Goal: Information Seeking & Learning: Learn about a topic

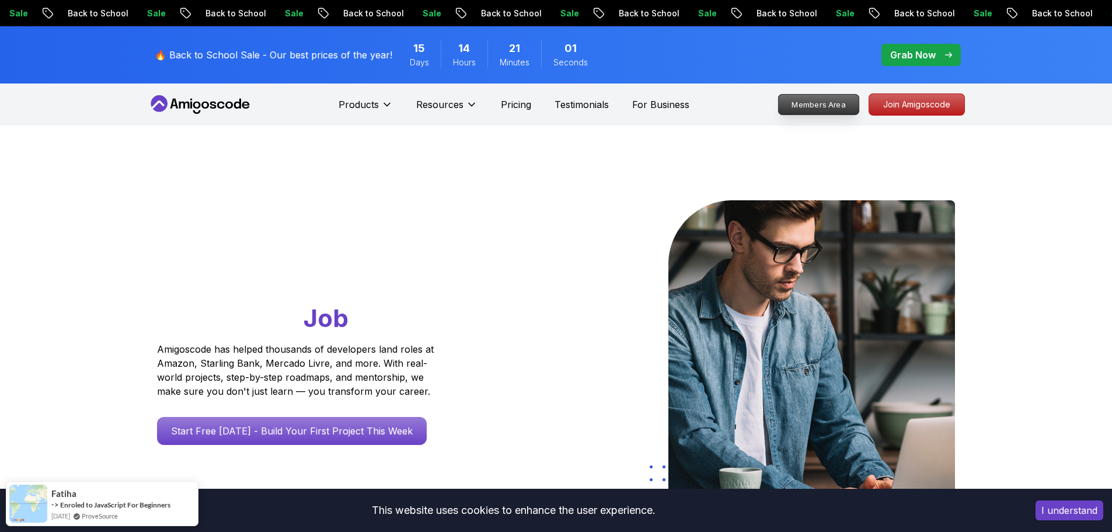
click at [804, 112] on p "Members Area" at bounding box center [818, 105] width 81 height 20
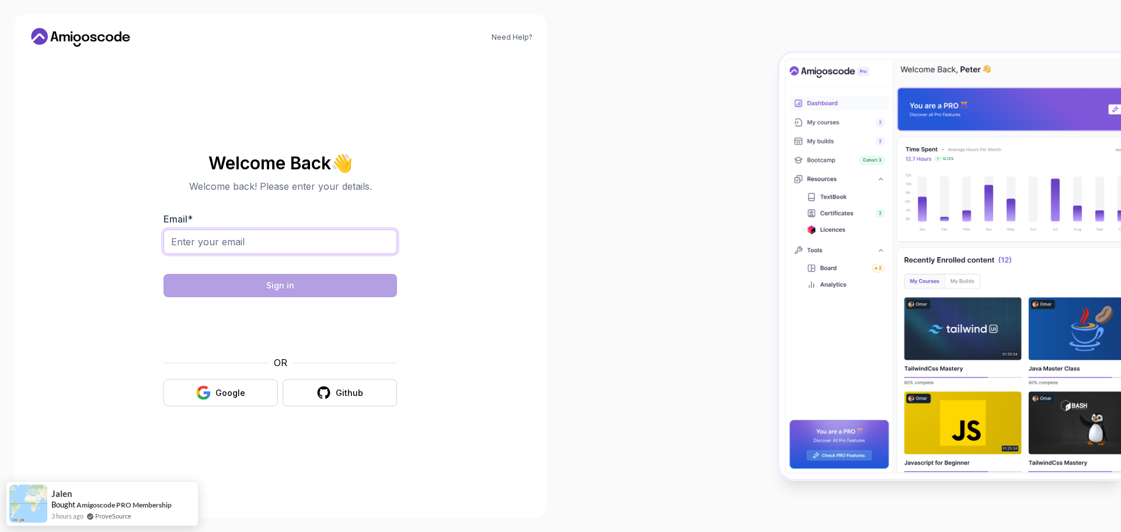
click at [243, 249] on input "Email *" at bounding box center [281, 241] width 234 height 25
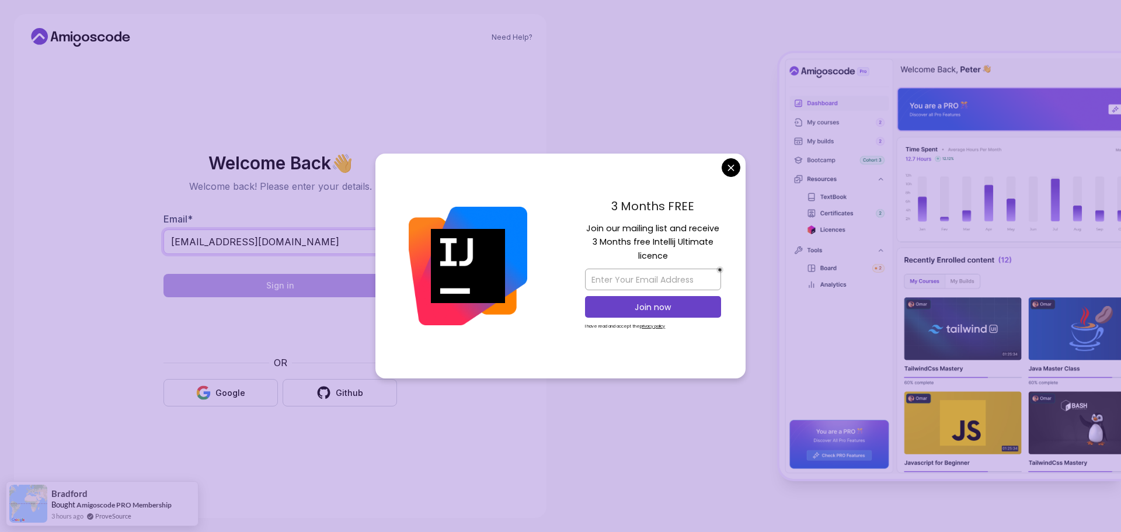
type input "gregoryprophete@yahoo.com"
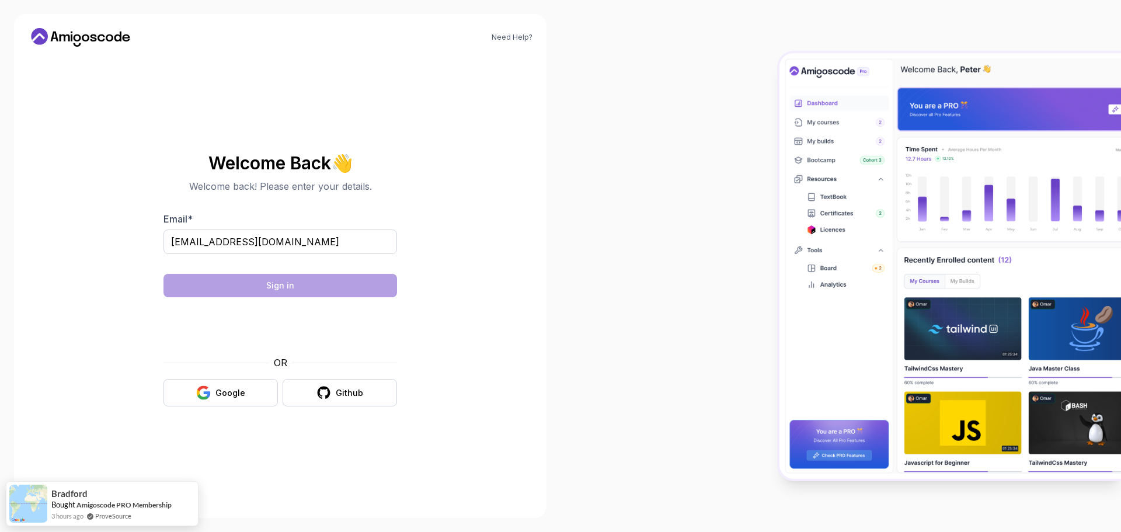
click at [737, 166] on body "Need Help? Welcome Back 👋 Welcome back! Please enter your details. Email * greg…" at bounding box center [560, 266] width 1121 height 532
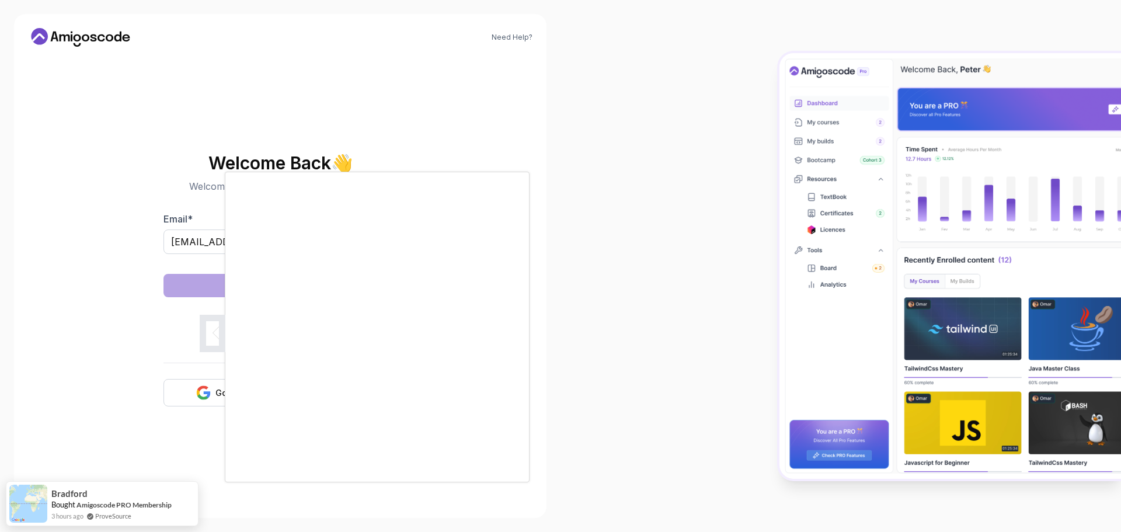
click at [205, 245] on div at bounding box center [560, 266] width 1121 height 532
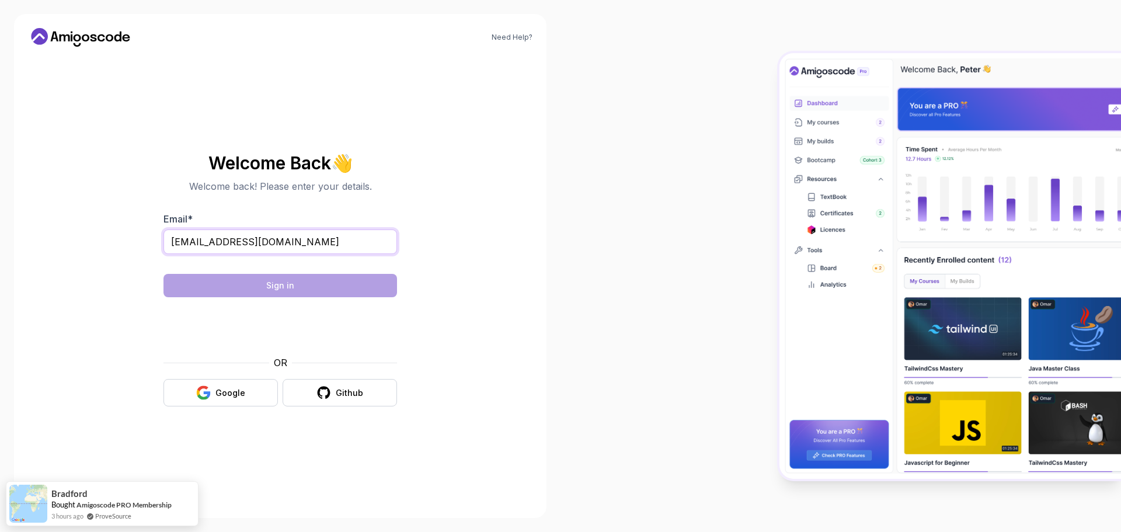
click at [334, 242] on input "gregoryprophete@yahoo.com" at bounding box center [281, 241] width 234 height 25
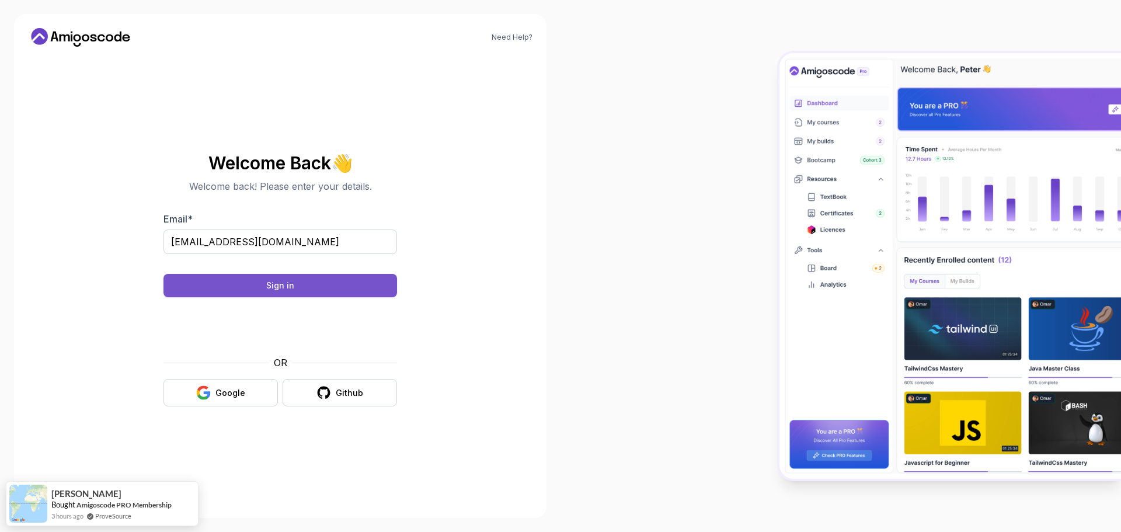
click at [373, 288] on button "Sign in" at bounding box center [281, 285] width 234 height 23
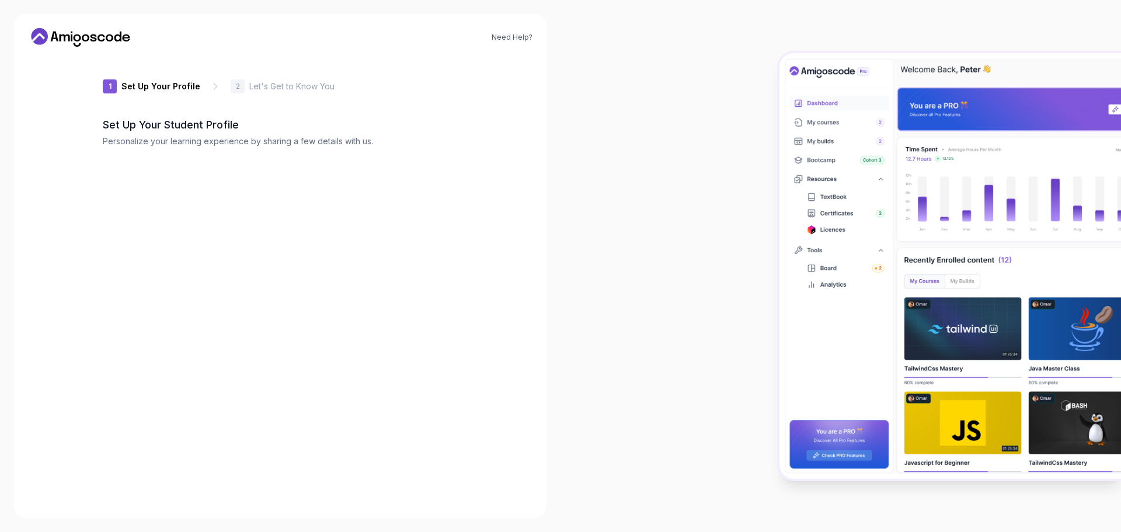
type input "fiercerabbitc87d7"
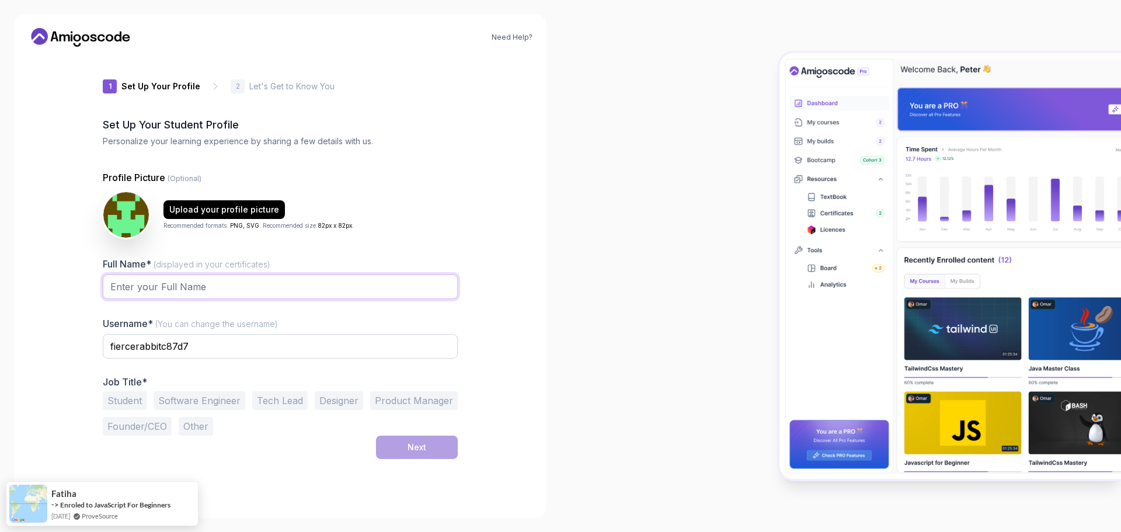
click at [233, 279] on input "Full Name* (displayed in your certificates)" at bounding box center [280, 286] width 355 height 25
type input "gregoryprophete"
type input "gprophete"
click at [128, 398] on button "Student" at bounding box center [125, 400] width 44 height 19
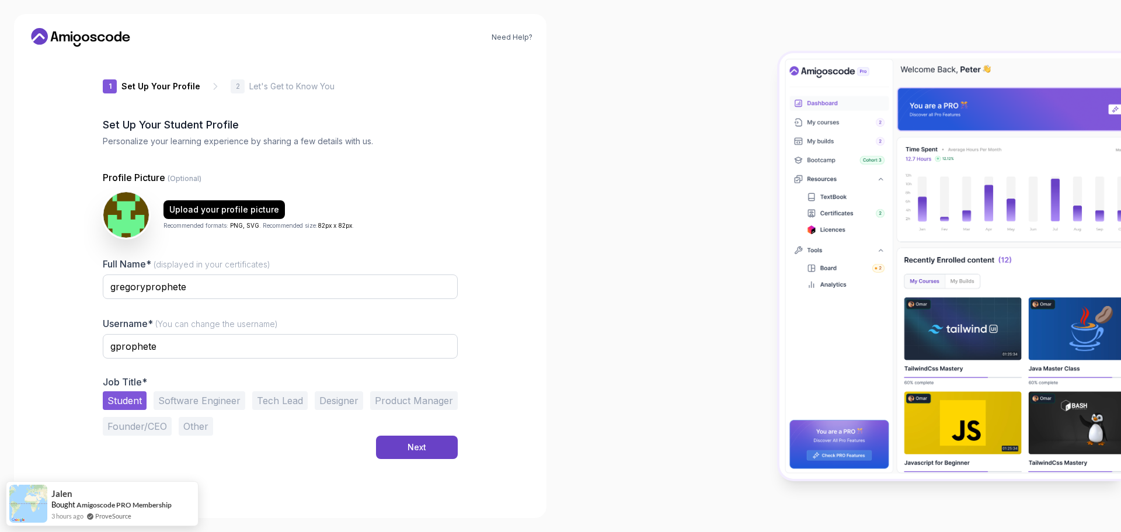
click at [193, 425] on button "Other" at bounding box center [196, 426] width 34 height 19
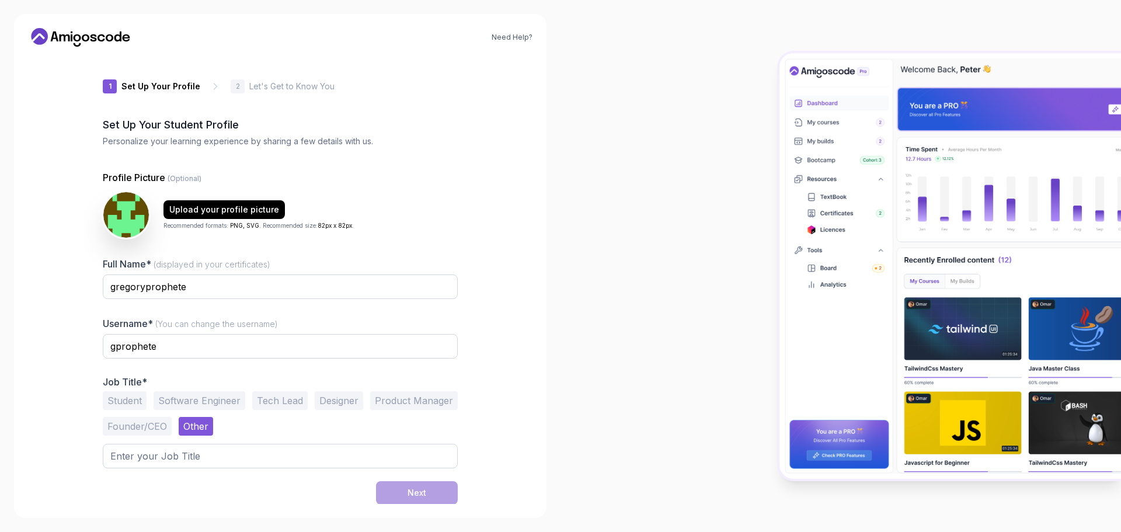
scroll to position [1, 0]
click at [216, 461] on input "text" at bounding box center [280, 455] width 355 height 25
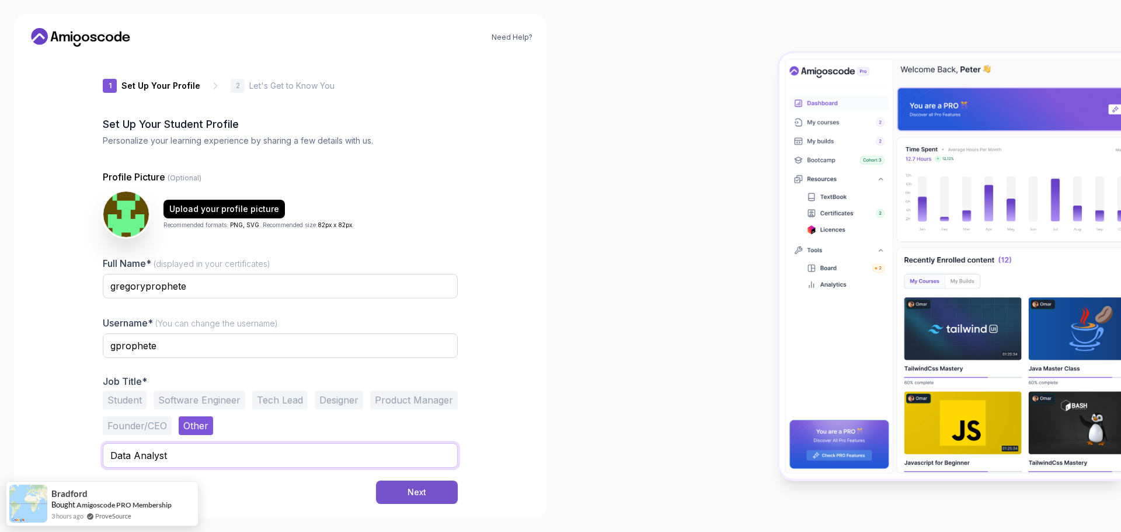
type input "Data Analyst"
click at [432, 496] on button "Next" at bounding box center [417, 492] width 82 height 23
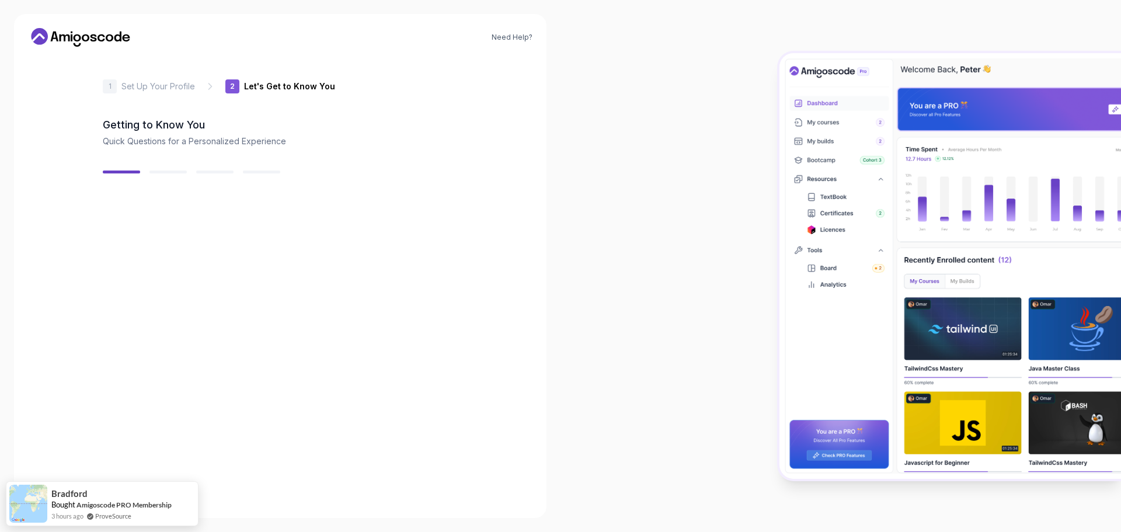
scroll to position [0, 0]
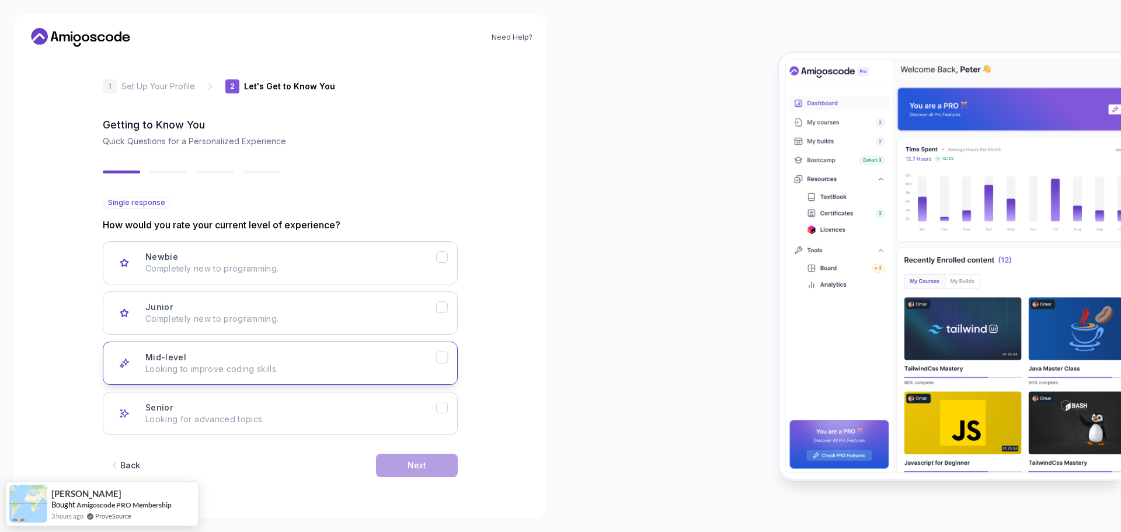
click at [288, 362] on div "Mid-level Looking to improve coding skills." at bounding box center [290, 363] width 291 height 23
click at [400, 462] on button "Next" at bounding box center [417, 465] width 82 height 23
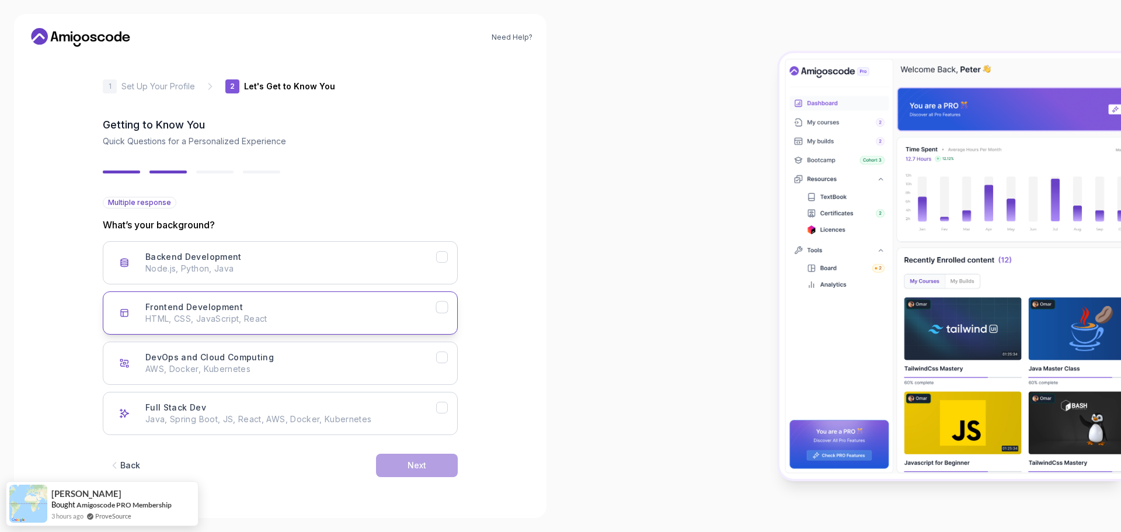
click at [287, 317] on p "HTML, CSS, JavaScript, React" at bounding box center [290, 319] width 291 height 12
click at [127, 463] on div "Back" at bounding box center [130, 466] width 20 height 12
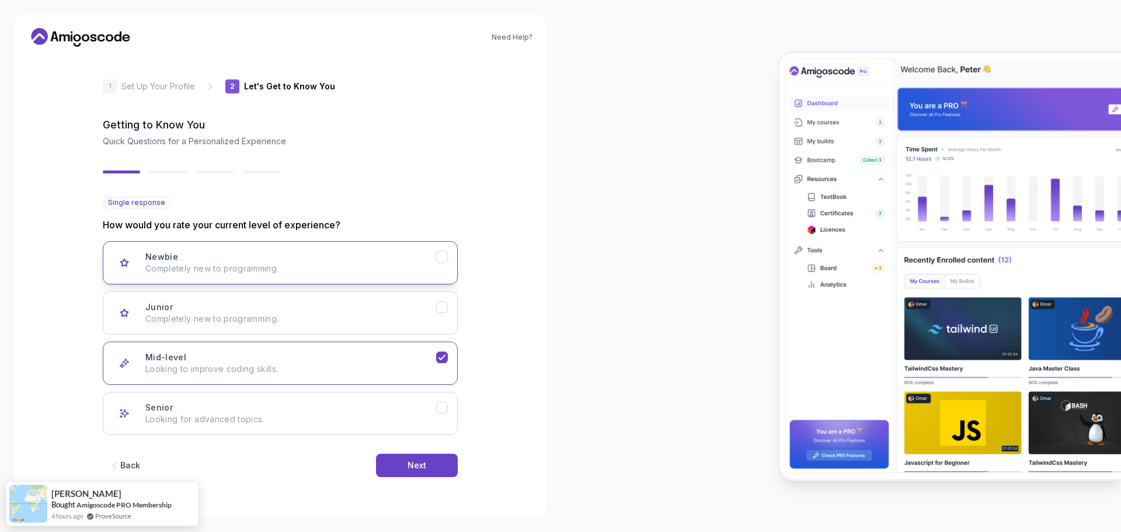
click at [289, 267] on p "Completely new to programming." at bounding box center [290, 269] width 291 height 12
click at [430, 463] on button "Next" at bounding box center [417, 465] width 82 height 23
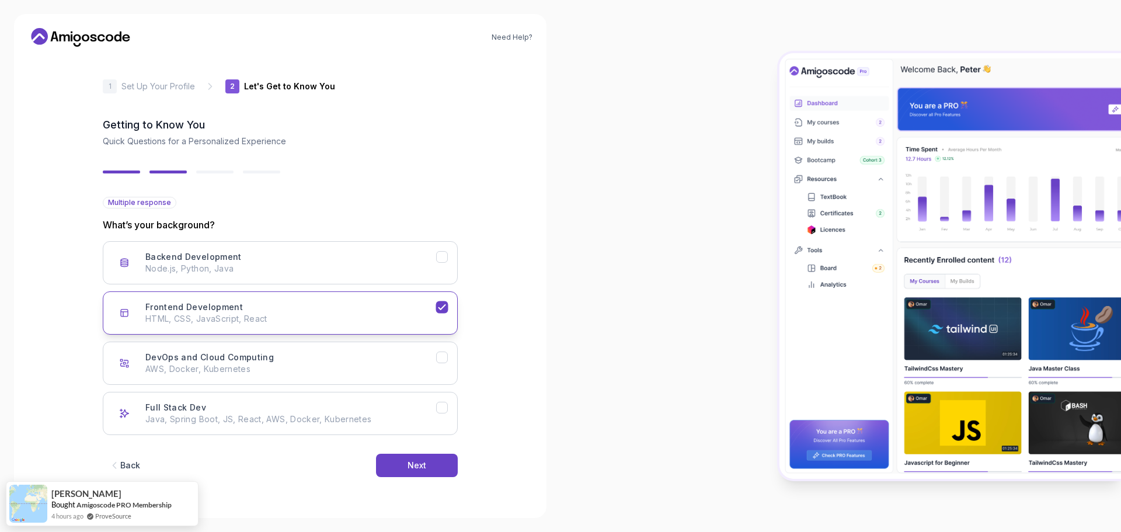
click at [444, 312] on icon "Frontend Development" at bounding box center [442, 307] width 11 height 11
click at [362, 300] on button "Frontend Development HTML, CSS, JavaScript, React" at bounding box center [280, 312] width 355 height 43
click at [429, 462] on button "Next" at bounding box center [417, 465] width 82 height 23
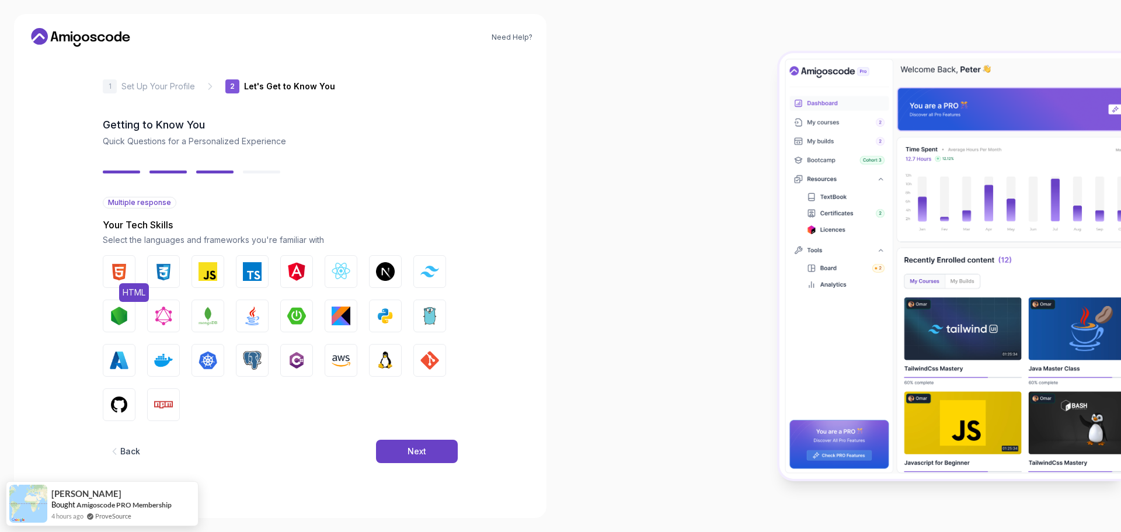
click at [126, 274] on img "button" at bounding box center [119, 271] width 19 height 19
click at [166, 270] on img "button" at bounding box center [163, 271] width 19 height 19
click at [200, 270] on img "button" at bounding box center [208, 271] width 19 height 19
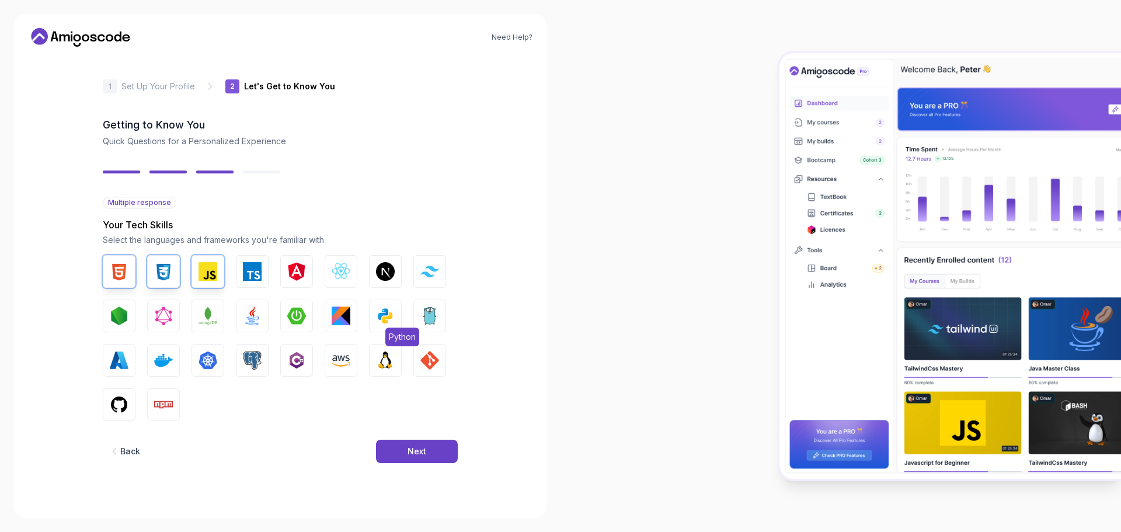
click at [385, 313] on img "button" at bounding box center [385, 316] width 19 height 19
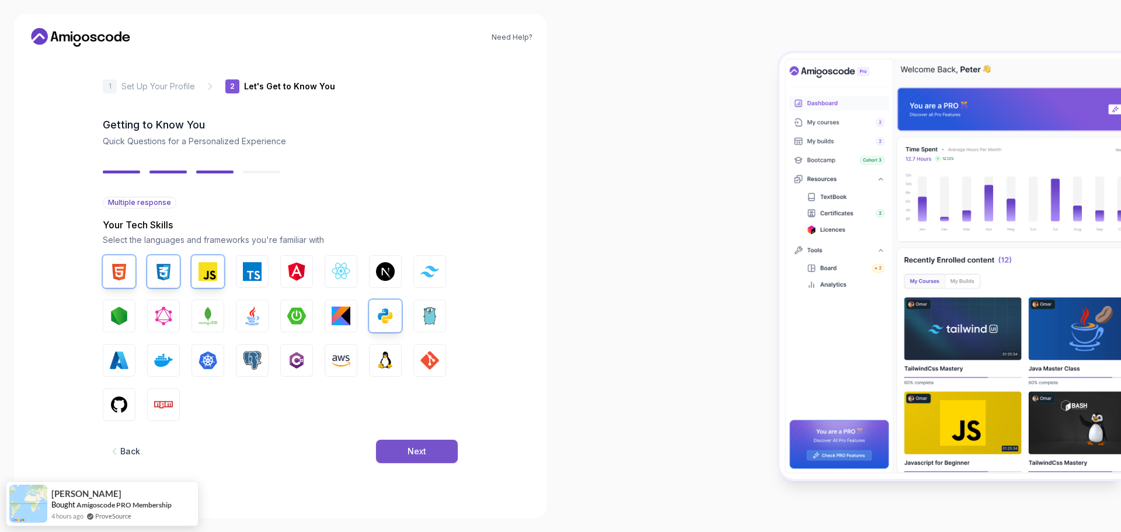
click at [440, 453] on button "Next" at bounding box center [417, 451] width 82 height 23
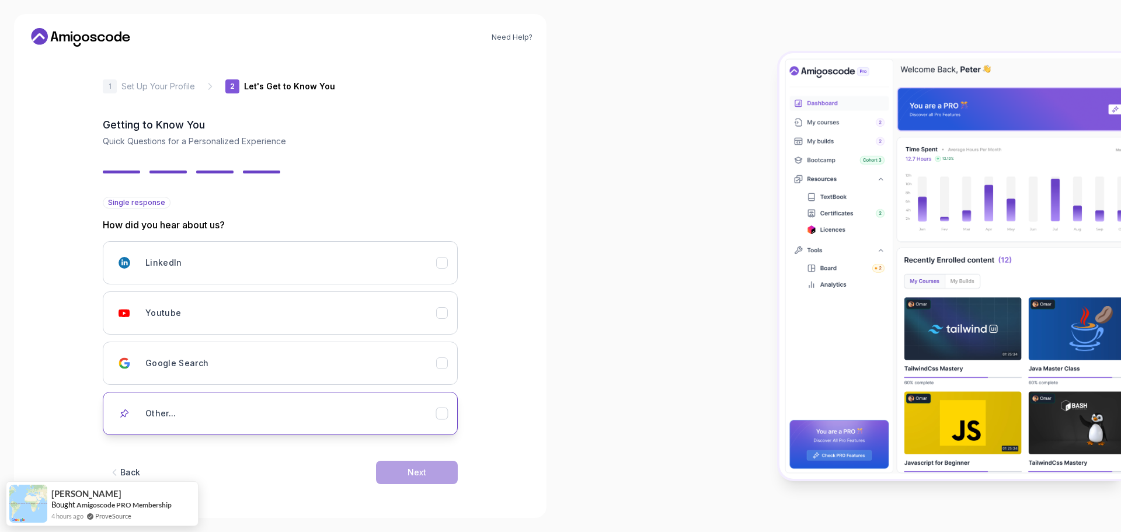
click at [410, 408] on div "Other..." at bounding box center [290, 413] width 291 height 23
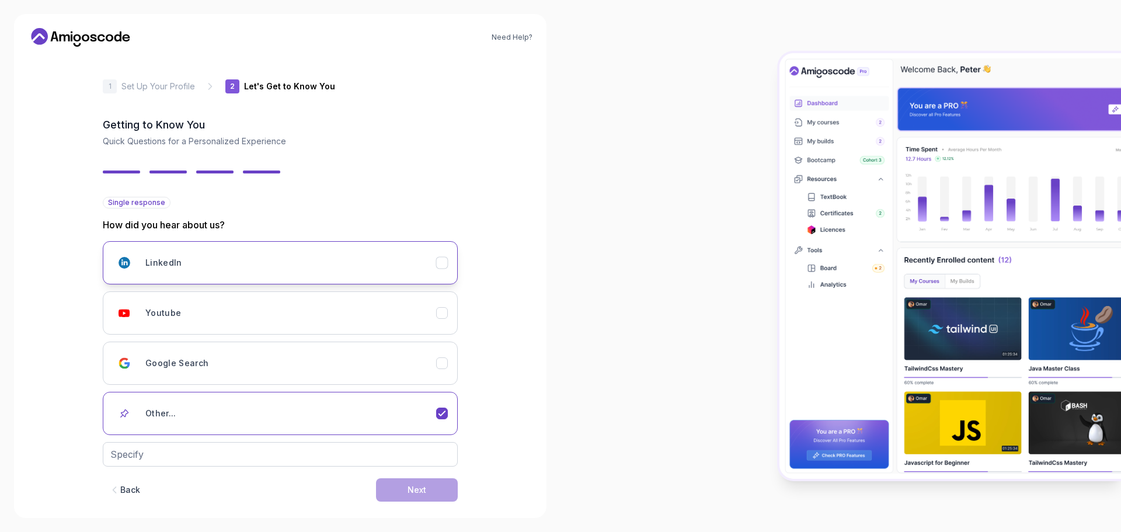
click at [437, 270] on button "LinkedIn" at bounding box center [280, 262] width 355 height 43
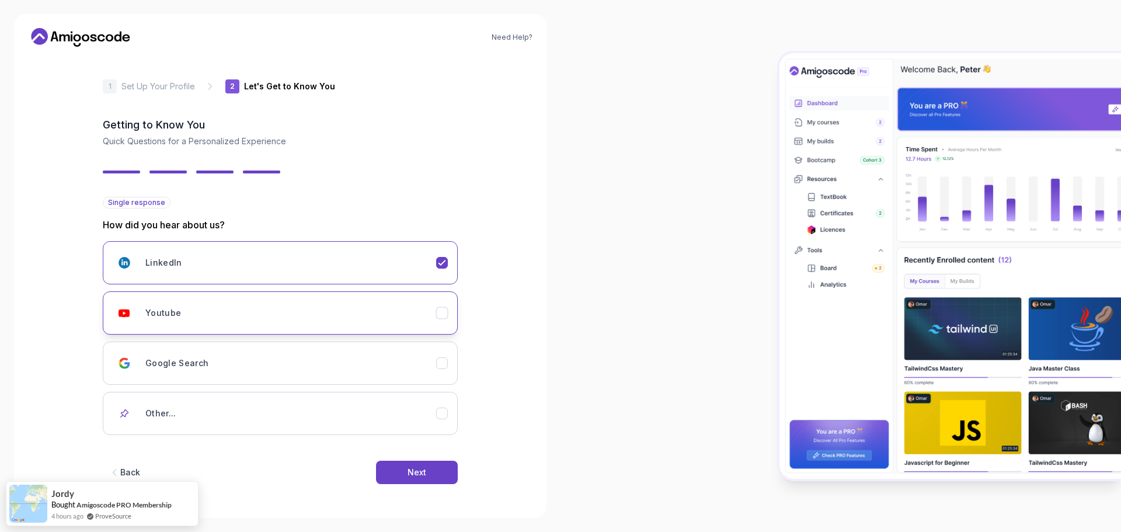
click at [338, 309] on div "Youtube" at bounding box center [290, 312] width 291 height 23
click at [391, 468] on button "Next" at bounding box center [417, 472] width 82 height 23
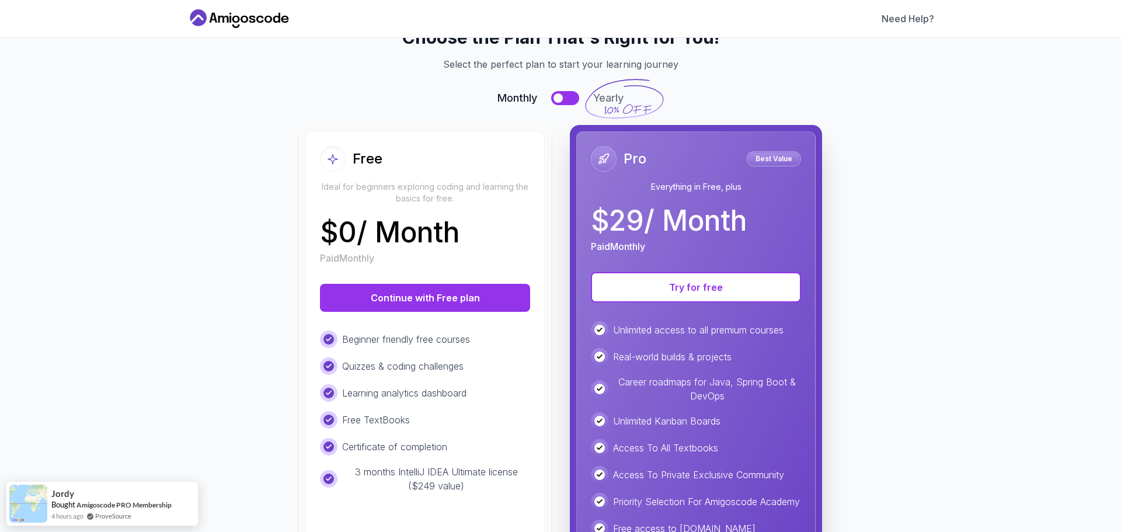
scroll to position [58, 0]
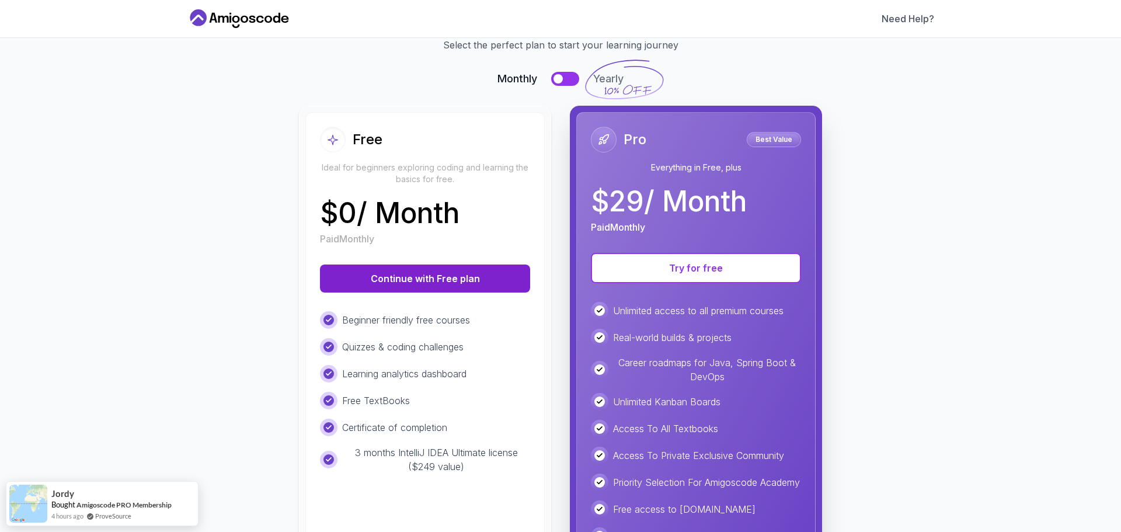
click at [458, 277] on button "Continue with Free plan" at bounding box center [425, 279] width 210 height 28
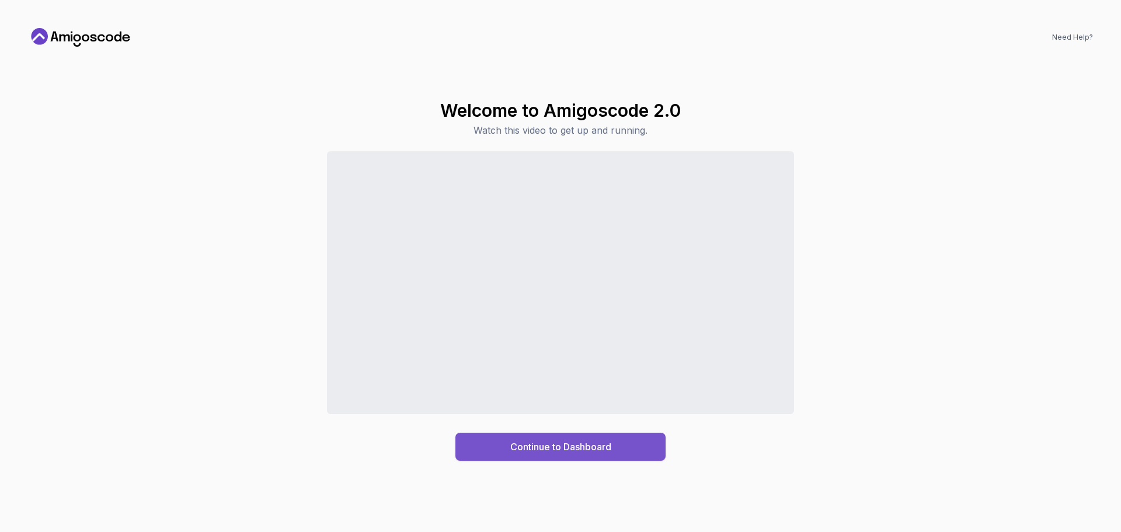
click at [625, 455] on button "Continue to Dashboard" at bounding box center [560, 447] width 210 height 28
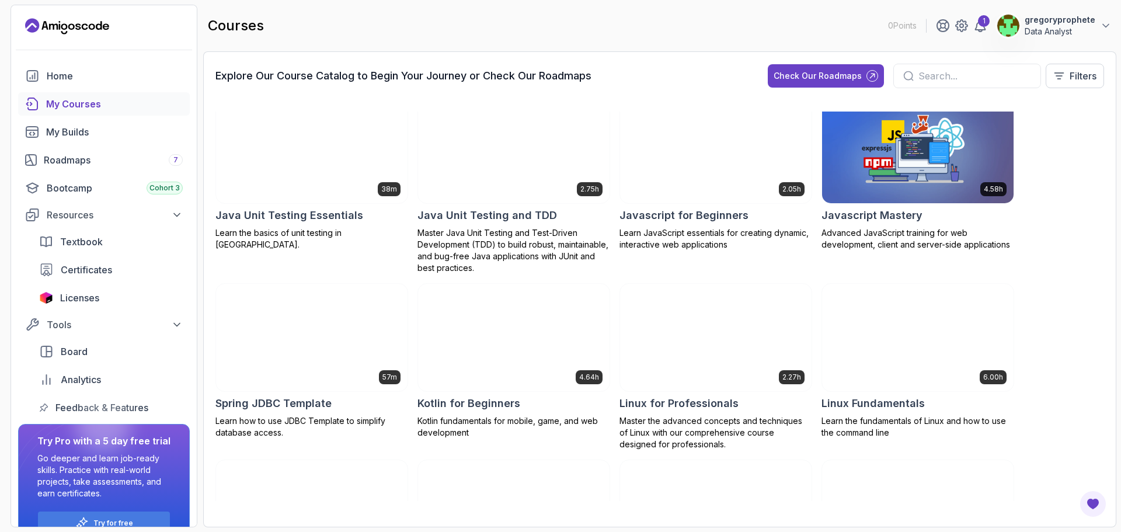
scroll to position [1014, 0]
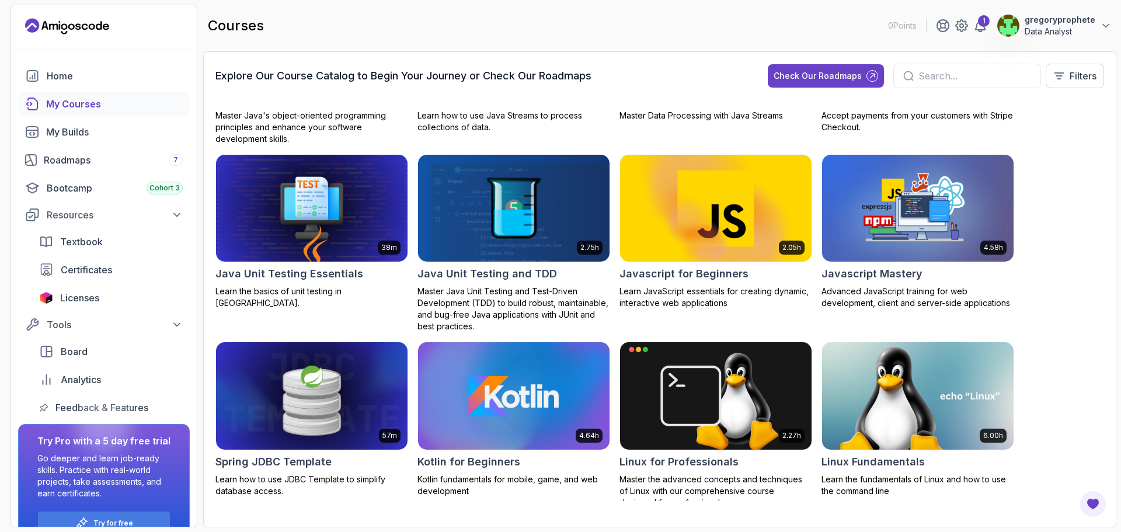
click at [757, 211] on img at bounding box center [715, 208] width 201 height 113
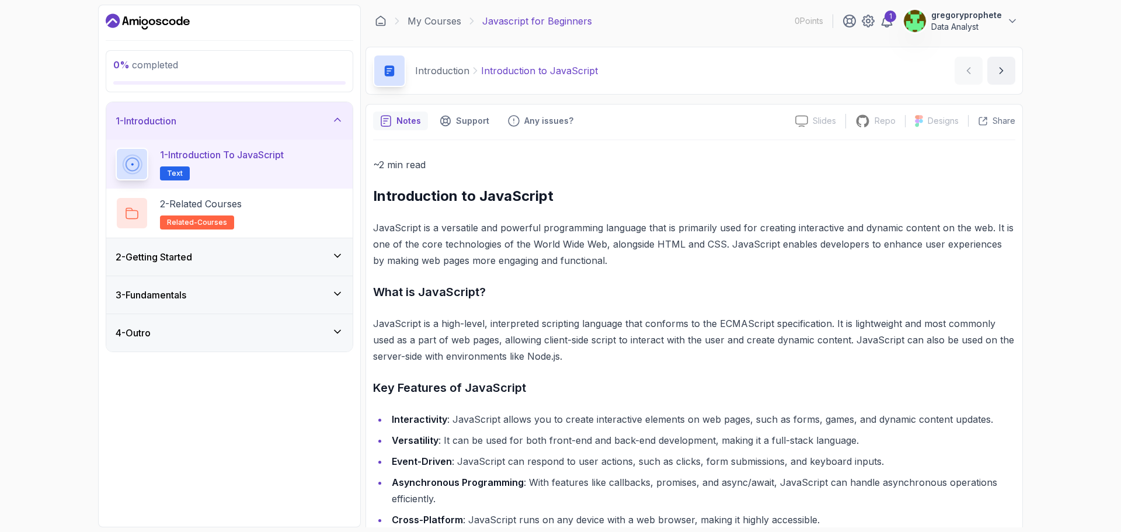
scroll to position [338, 0]
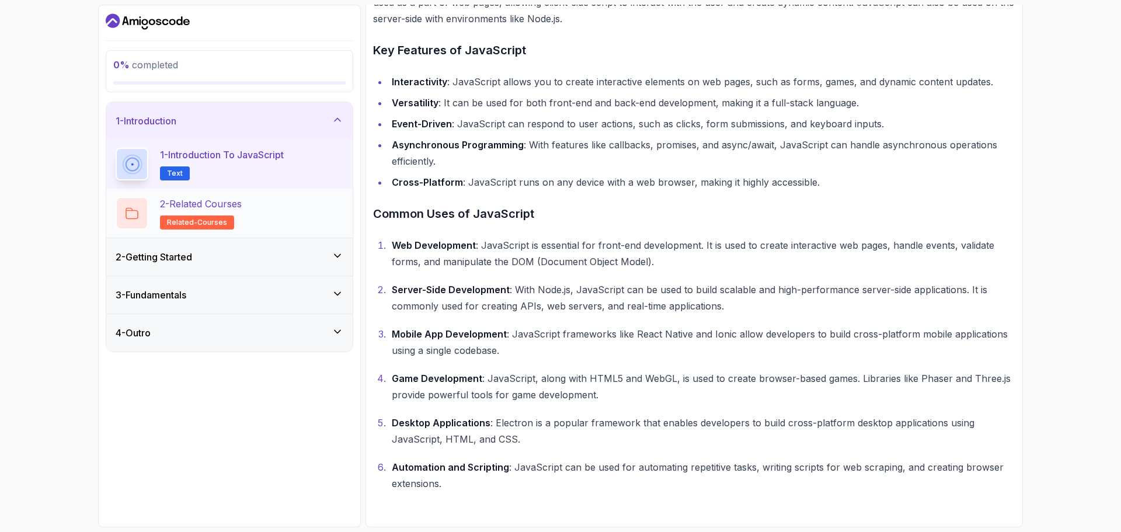
click at [277, 224] on div "2 - Related Courses related-courses" at bounding box center [230, 213] width 228 height 33
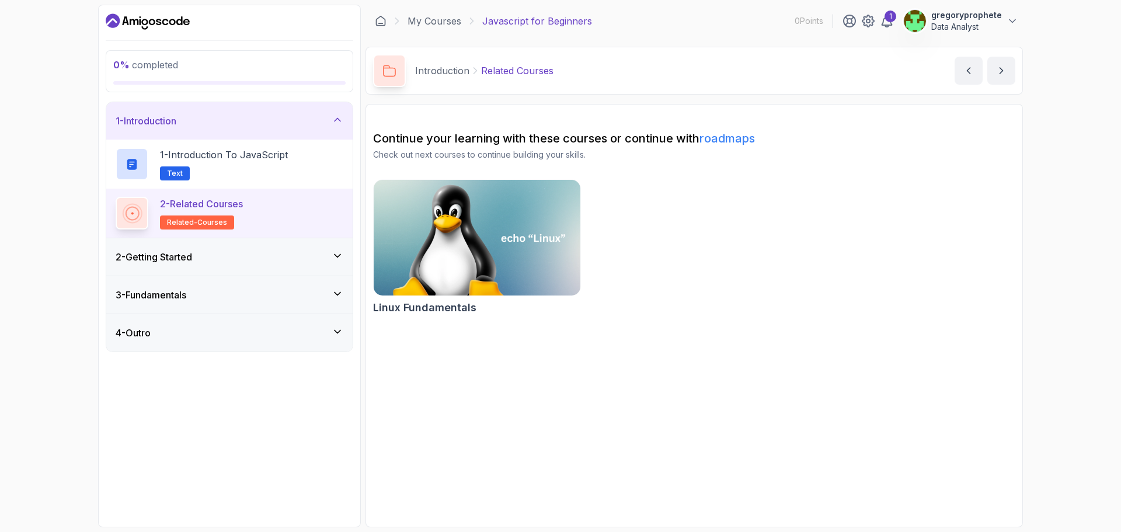
click at [146, 263] on h3 "2 - Getting Started" at bounding box center [154, 257] width 76 height 14
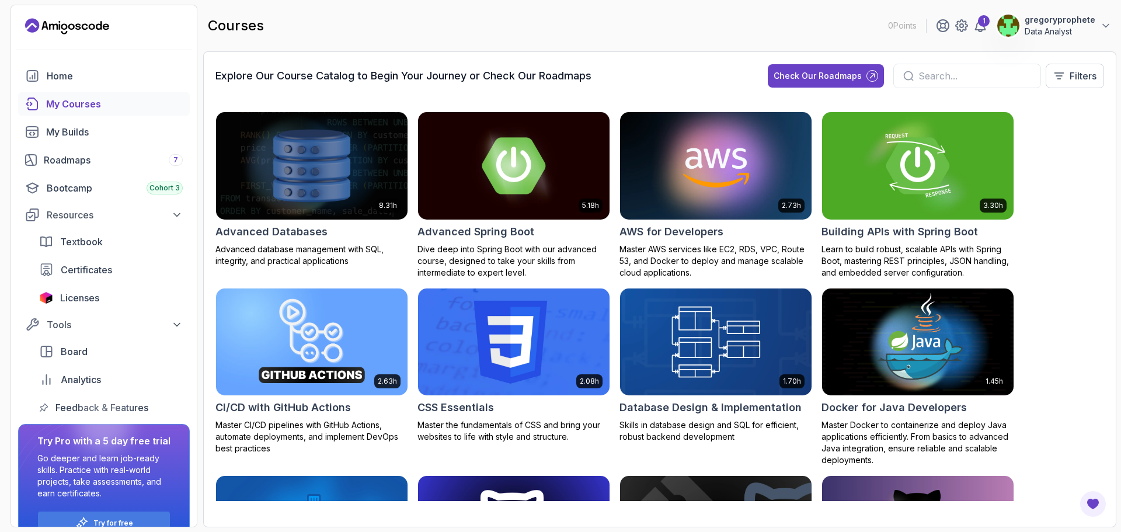
click at [506, 321] on img at bounding box center [513, 342] width 201 height 113
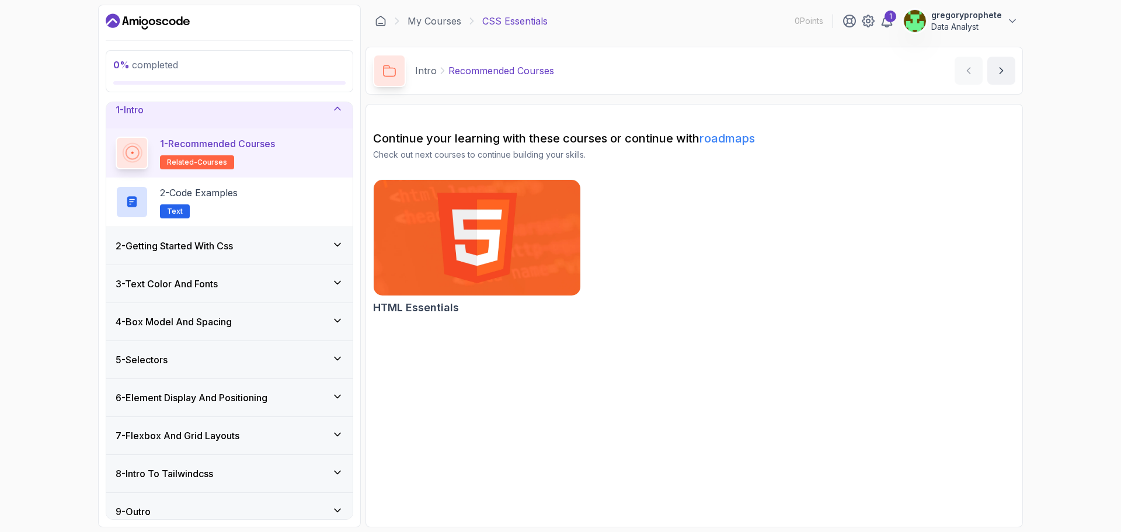
scroll to position [22, 0]
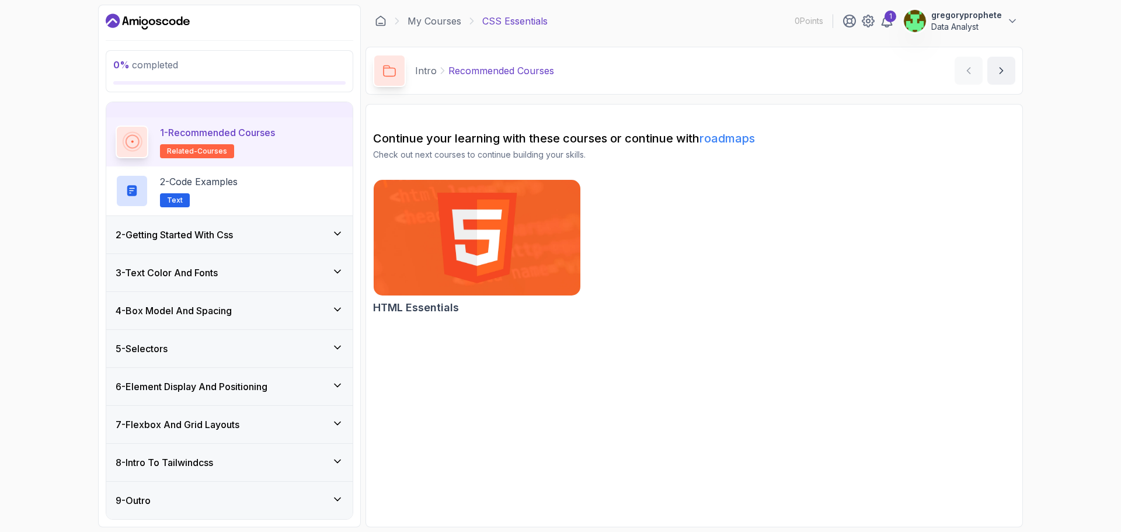
click at [267, 234] on div "2 - Getting Started With Css" at bounding box center [230, 235] width 228 height 14
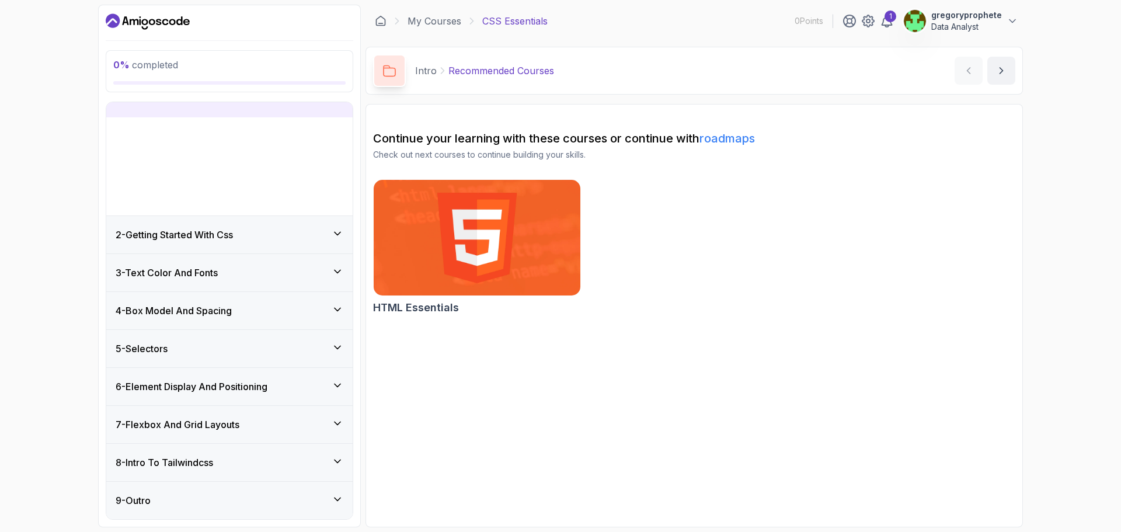
scroll to position [0, 0]
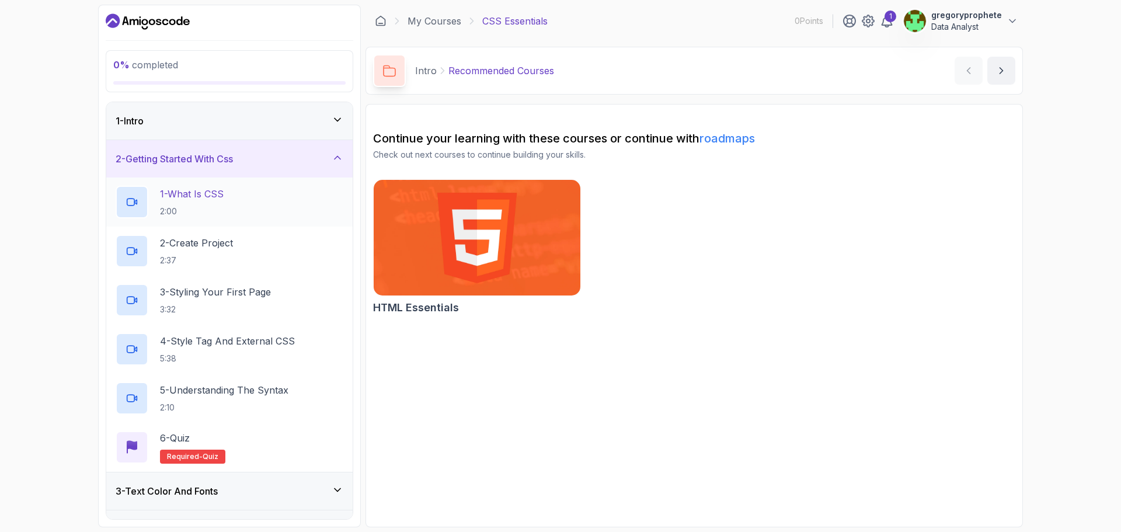
click at [224, 196] on p "1 - What Is CSS" at bounding box center [192, 194] width 64 height 14
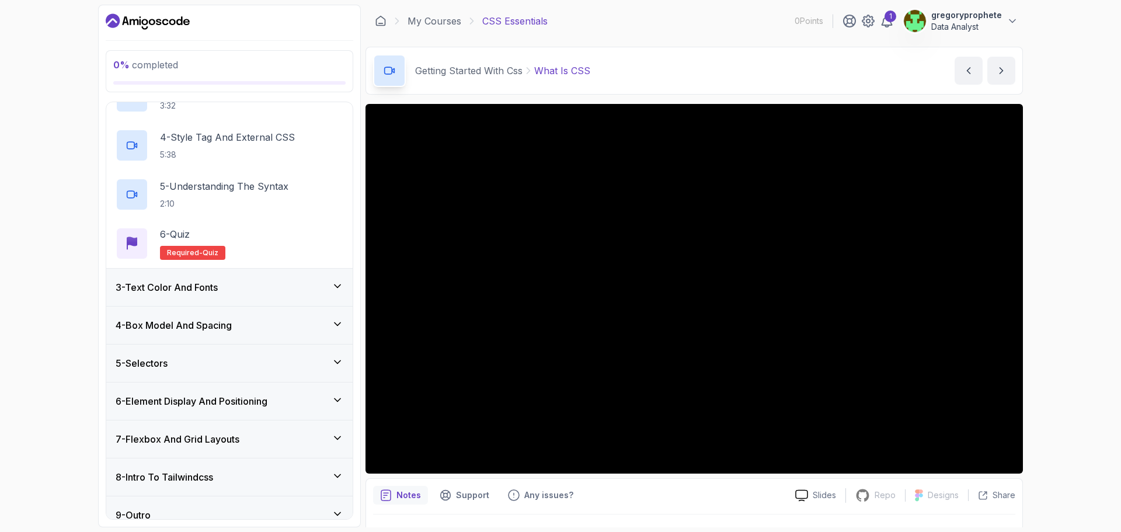
scroll to position [218, 0]
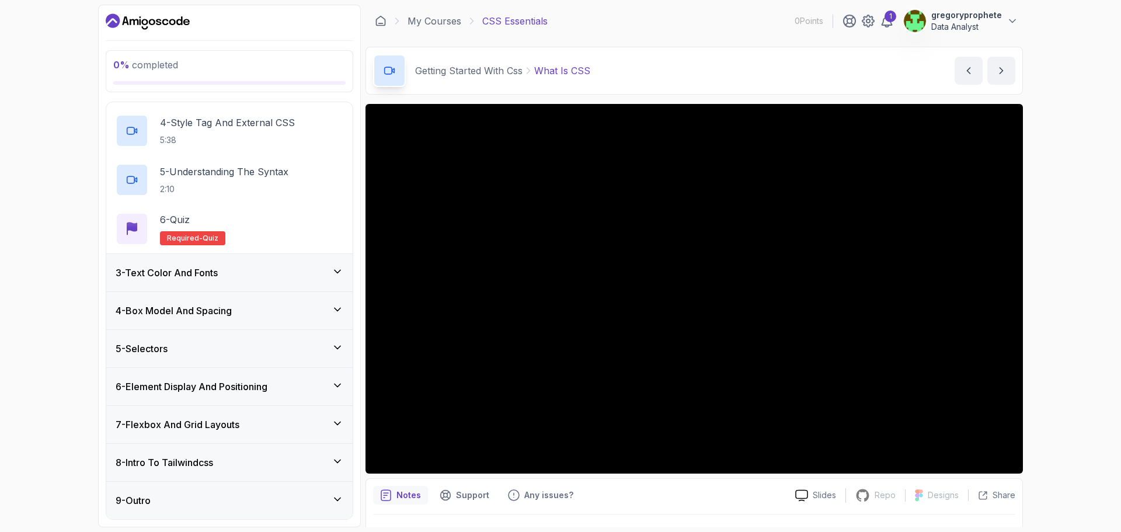
click at [231, 312] on h3 "4 - Box Model And Spacing" at bounding box center [174, 311] width 116 height 14
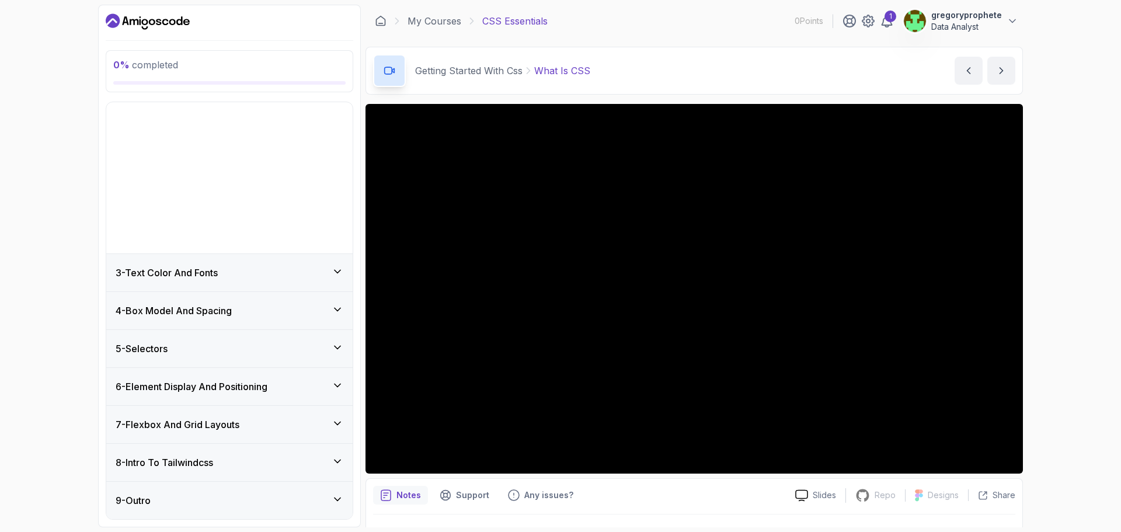
scroll to position [0, 0]
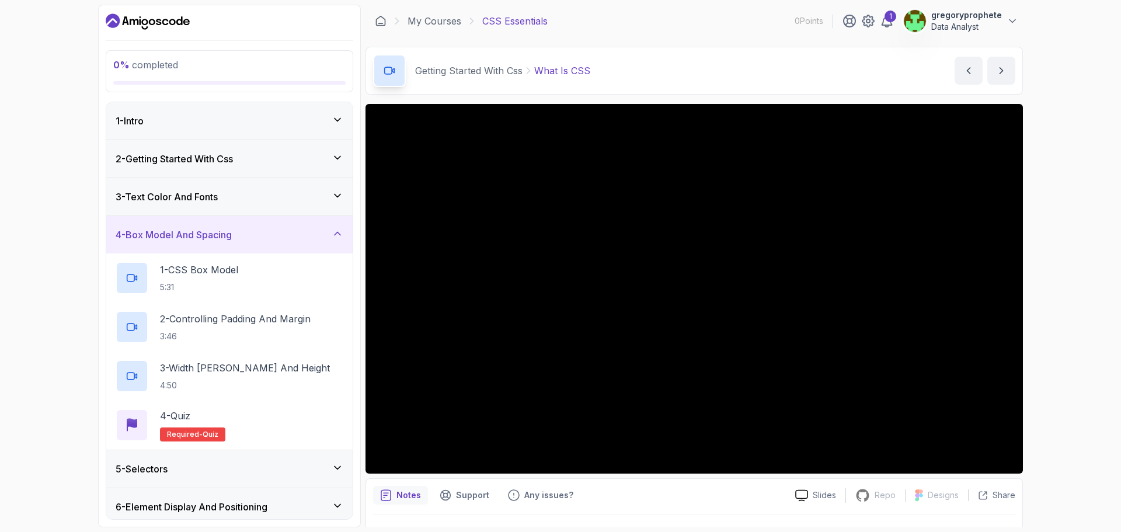
click at [295, 234] on div "4 - Box Model And Spacing" at bounding box center [230, 235] width 228 height 14
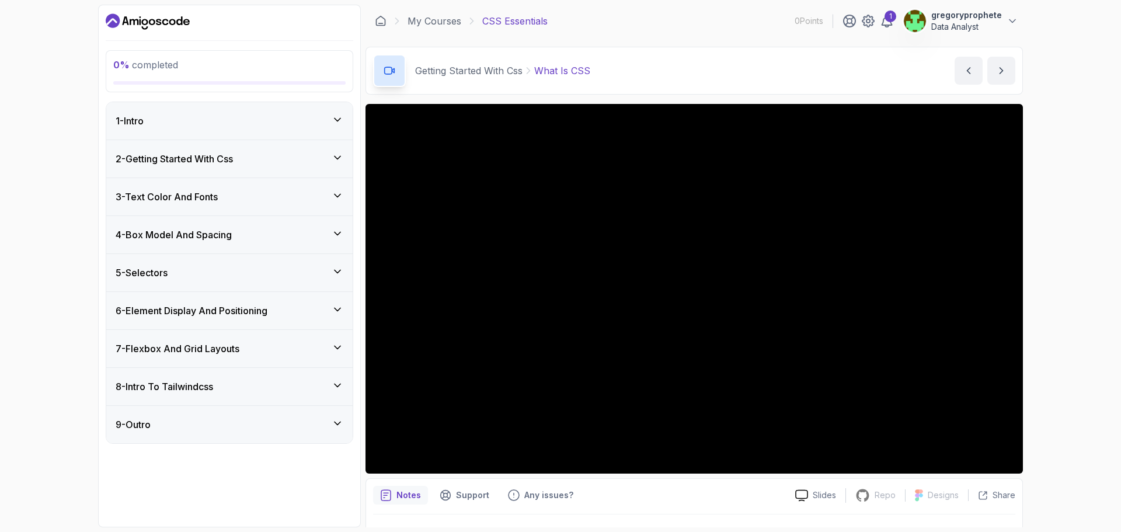
scroll to position [27, 0]
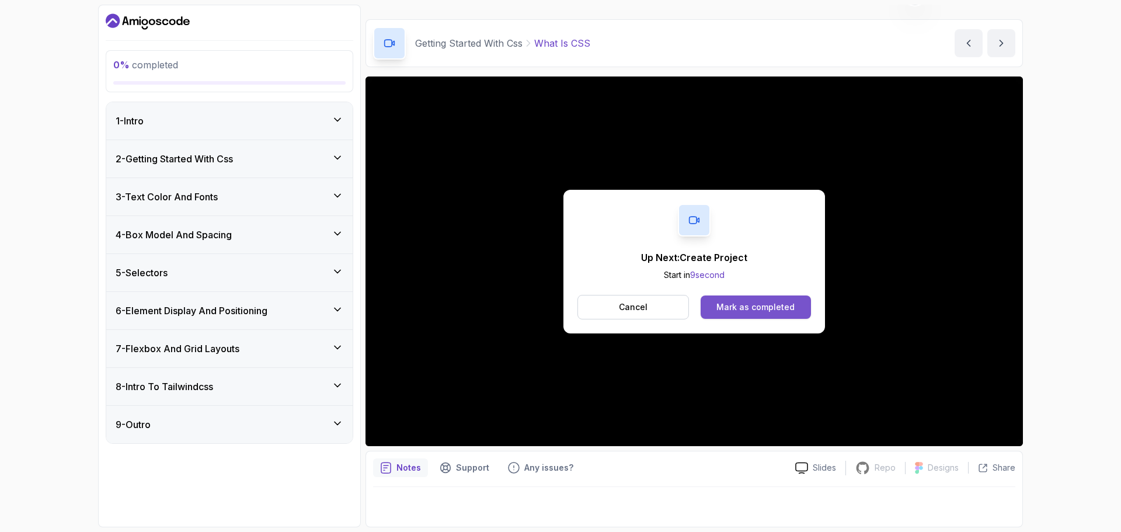
click at [776, 307] on div "Mark as completed" at bounding box center [756, 307] width 78 height 12
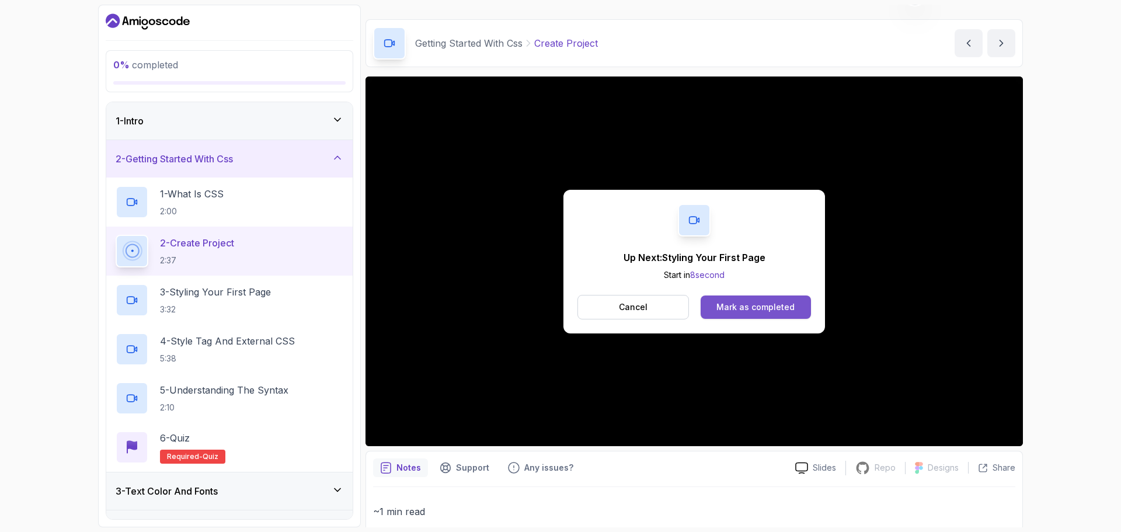
click at [747, 308] on div "Mark as completed" at bounding box center [756, 307] width 78 height 12
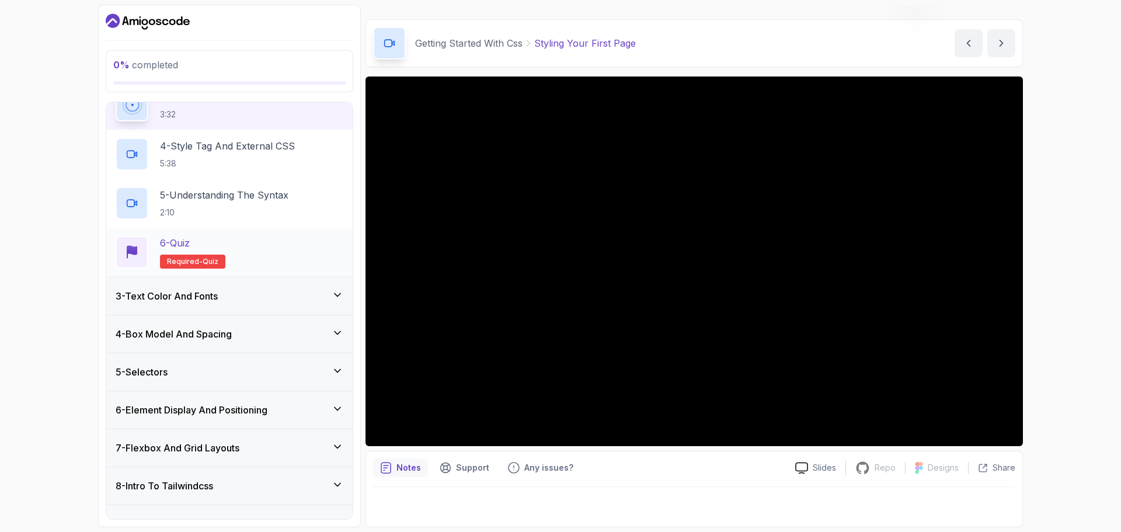
scroll to position [218, 0]
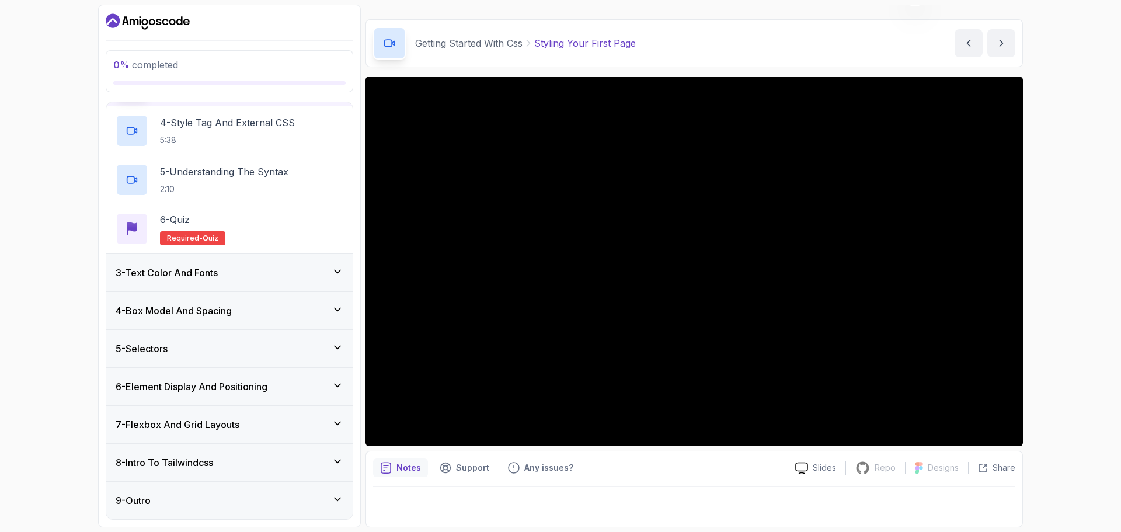
click at [238, 281] on div "3 - Text Color And Fonts" at bounding box center [229, 272] width 246 height 37
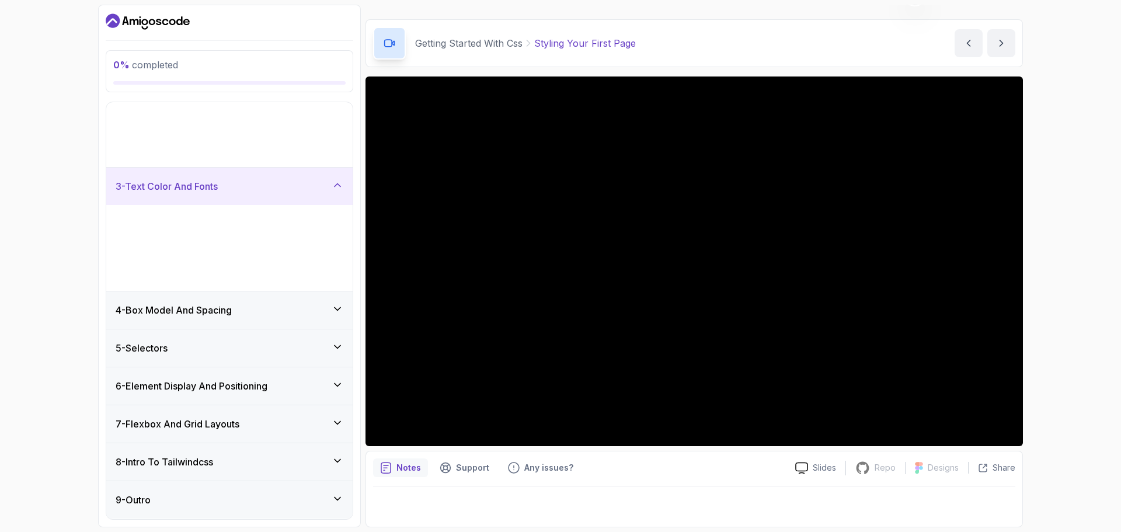
scroll to position [0, 0]
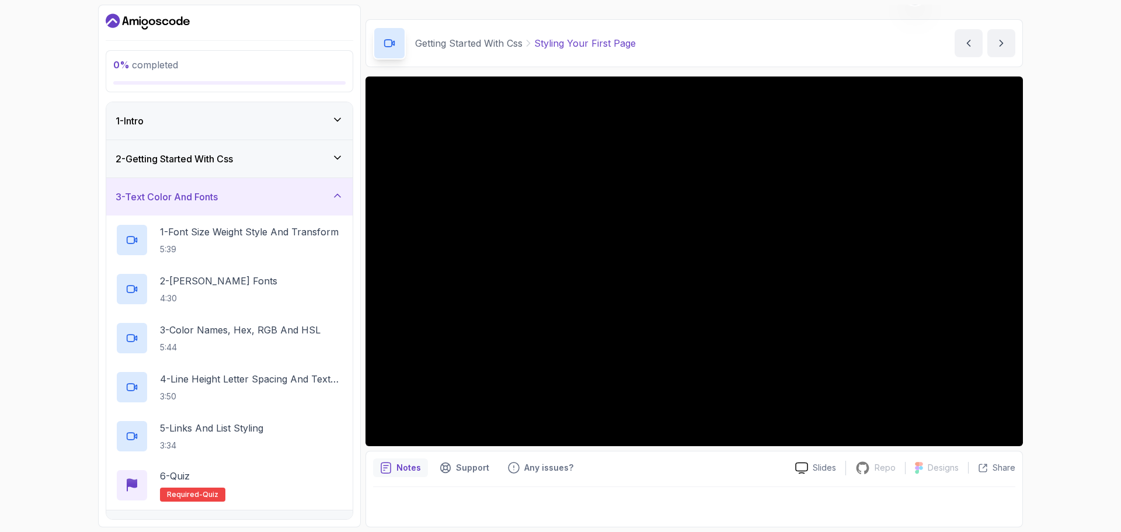
click at [256, 199] on div "3 - Text Color And Fonts" at bounding box center [230, 197] width 228 height 14
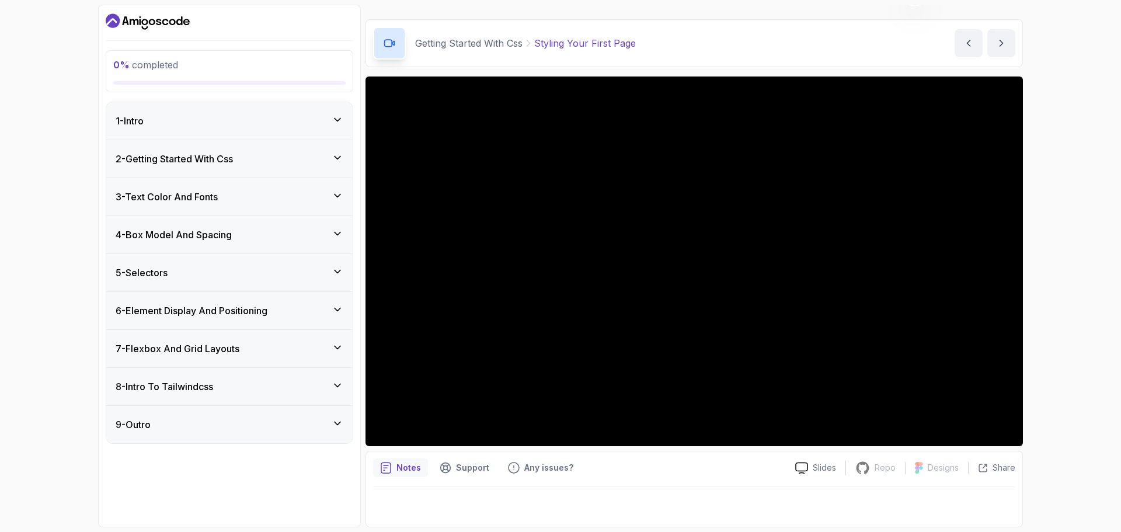
click at [259, 239] on div "4 - Box Model And Spacing" at bounding box center [230, 235] width 228 height 14
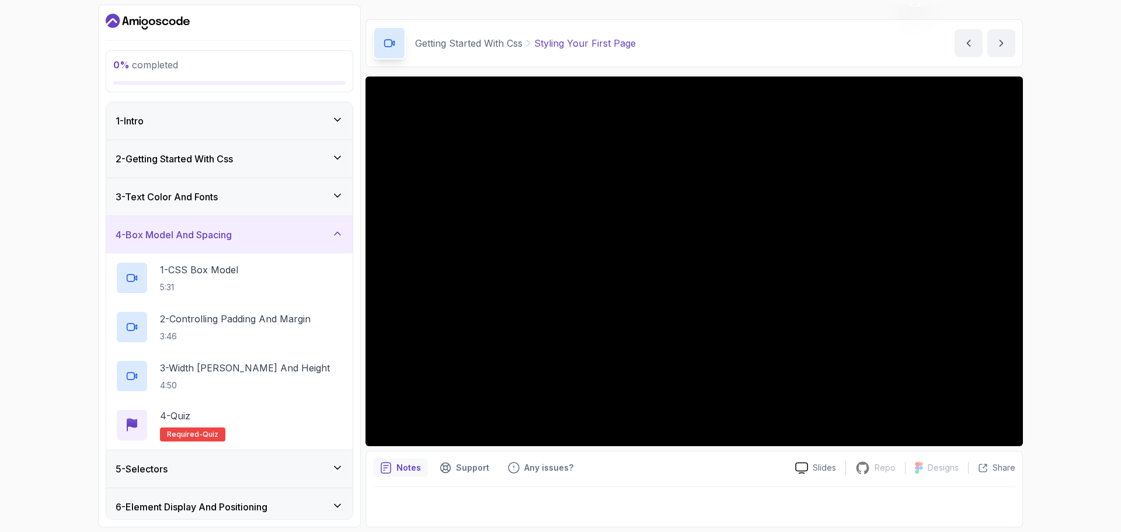
click at [259, 239] on div "4 - Box Model And Spacing" at bounding box center [230, 235] width 228 height 14
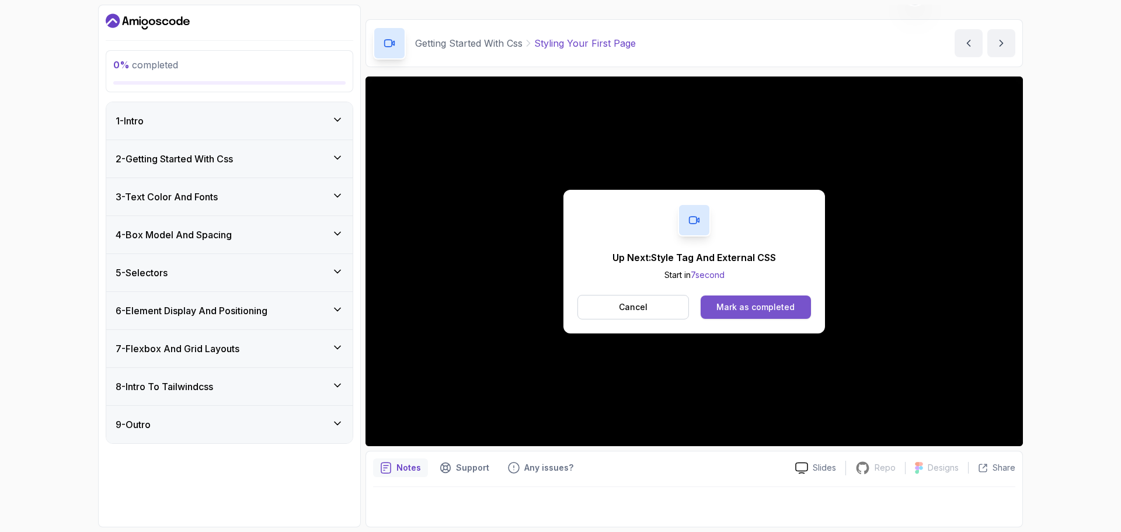
click at [754, 302] on div "Mark as completed" at bounding box center [756, 307] width 78 height 12
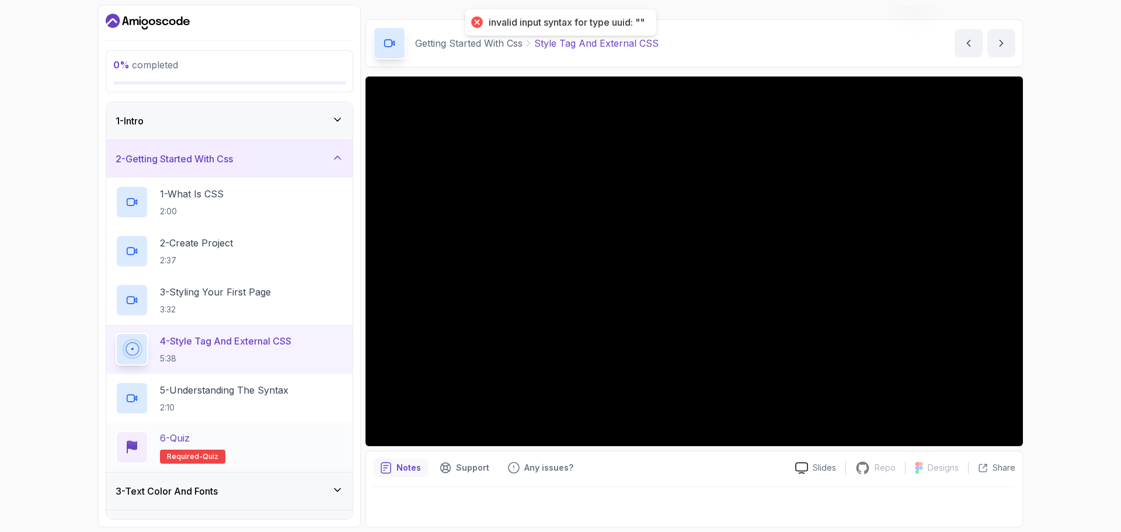
scroll to position [58, 0]
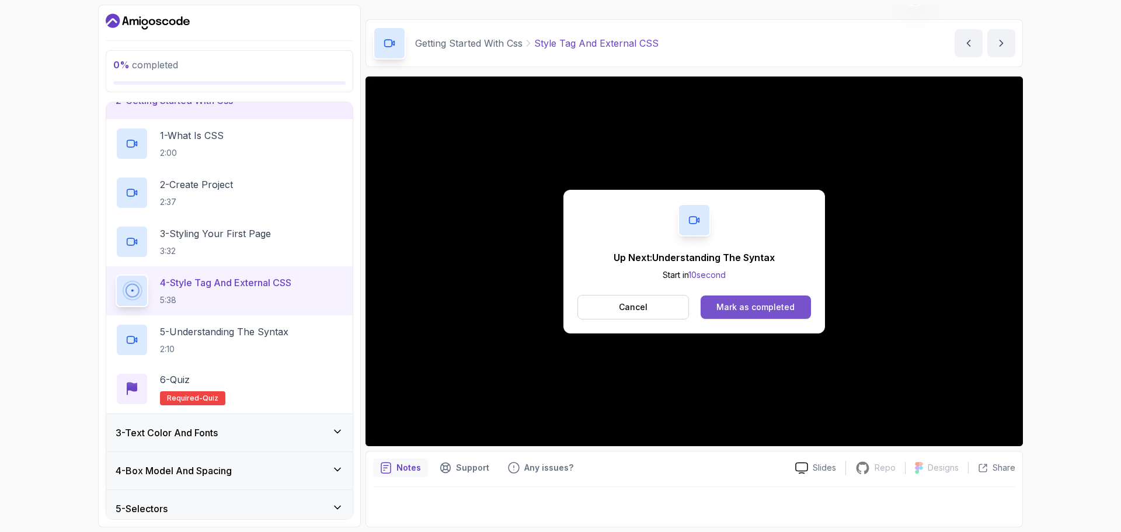
click at [743, 301] on div "Mark as completed" at bounding box center [756, 307] width 78 height 12
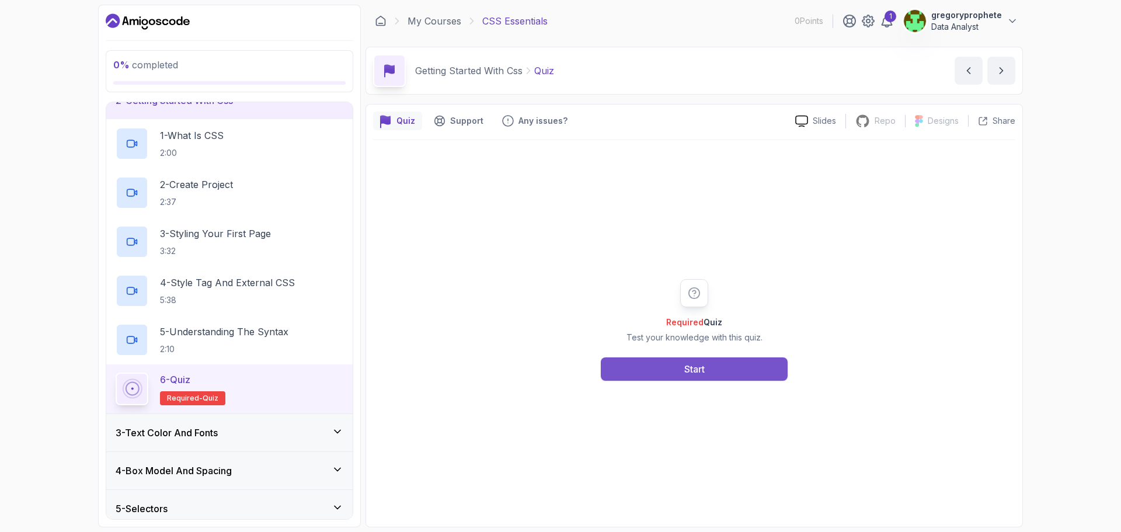
click at [731, 373] on button "Start" at bounding box center [694, 368] width 187 height 23
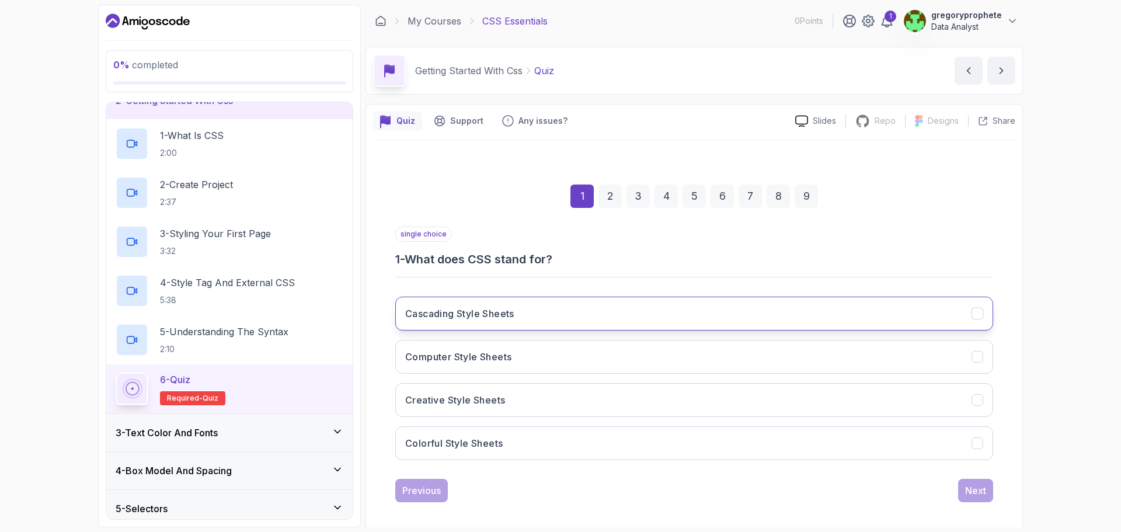
click at [539, 308] on button "Cascading Style Sheets" at bounding box center [694, 314] width 598 height 34
click at [986, 493] on button "Next" at bounding box center [975, 490] width 35 height 23
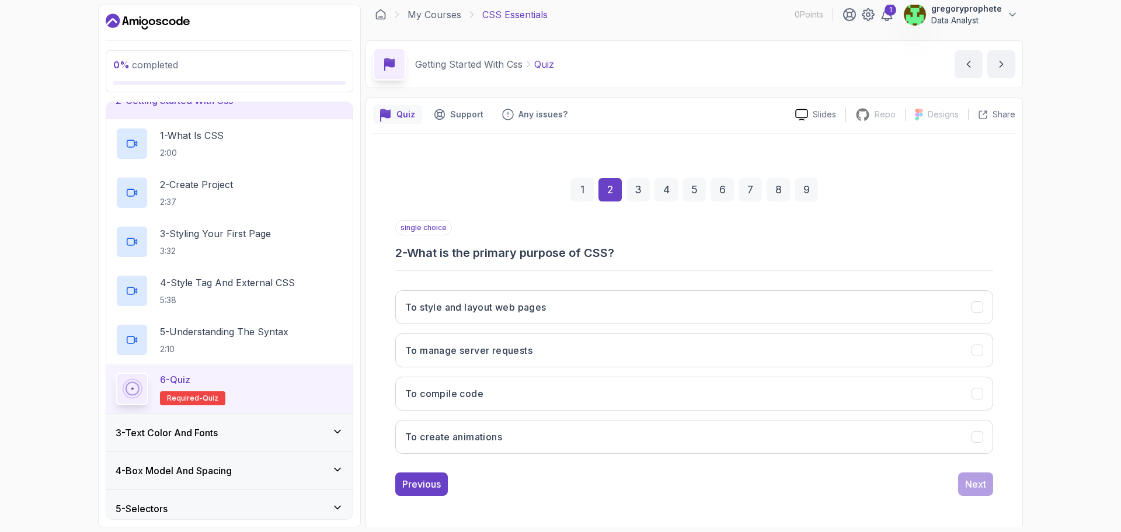
scroll to position [8, 0]
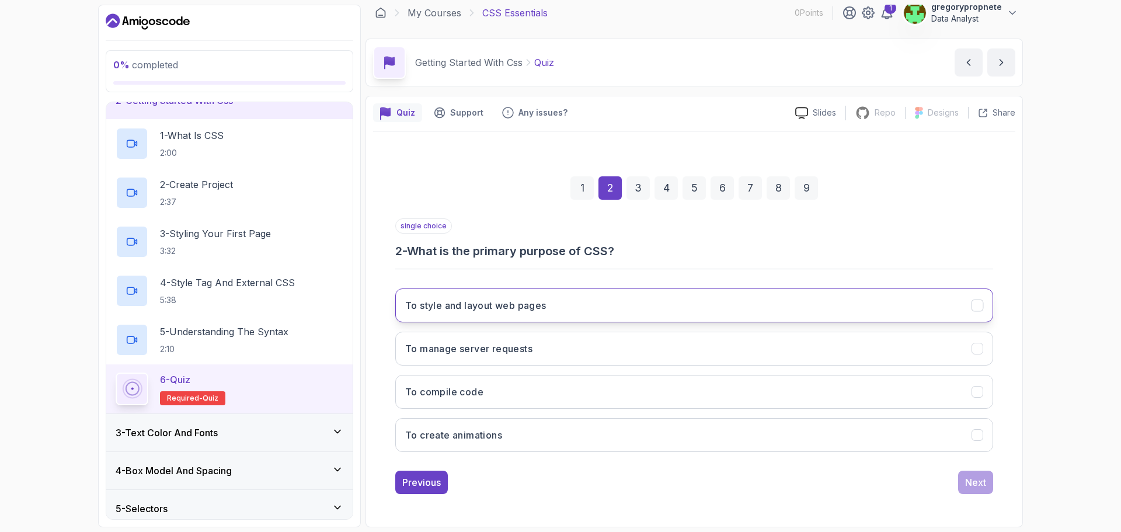
click at [552, 300] on button "To style and layout web pages" at bounding box center [694, 305] width 598 height 34
click at [981, 485] on div "Next" at bounding box center [975, 482] width 21 height 14
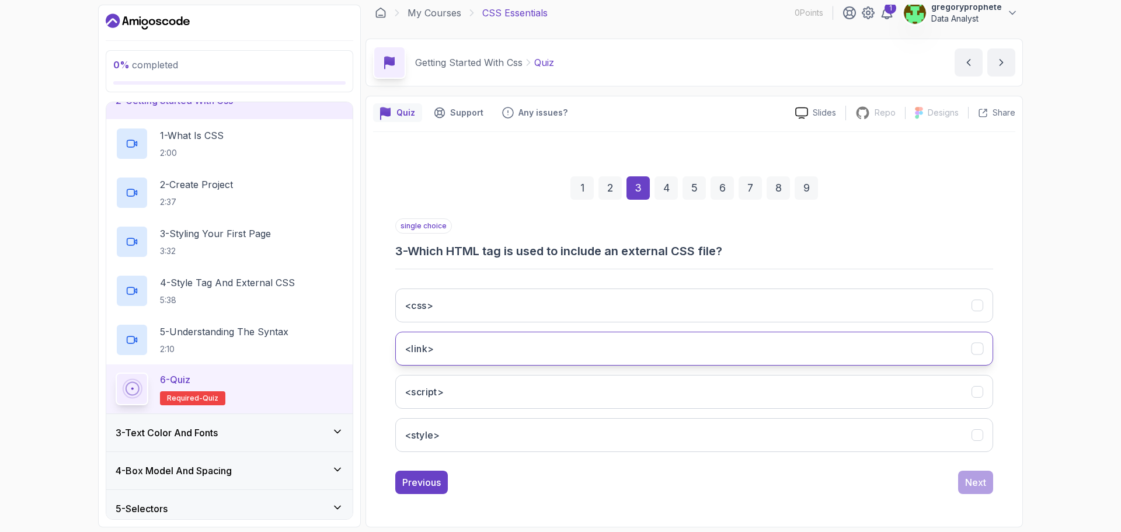
click at [472, 353] on button "<link>" at bounding box center [694, 349] width 598 height 34
click at [975, 478] on div "Next" at bounding box center [975, 482] width 21 height 14
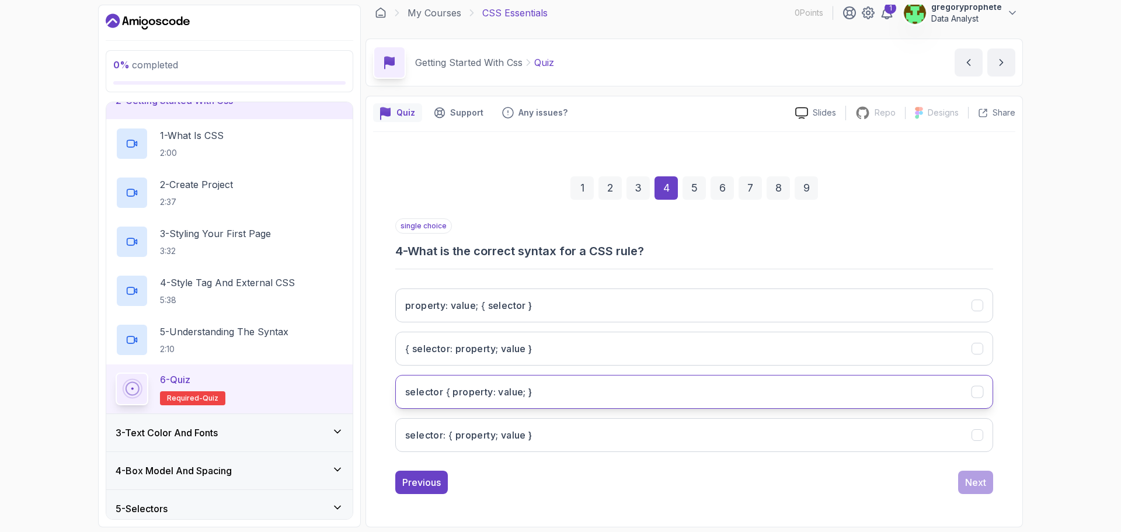
click at [461, 401] on button "selector { property: value; }" at bounding box center [694, 392] width 598 height 34
click at [973, 481] on div "Next" at bounding box center [975, 482] width 21 height 14
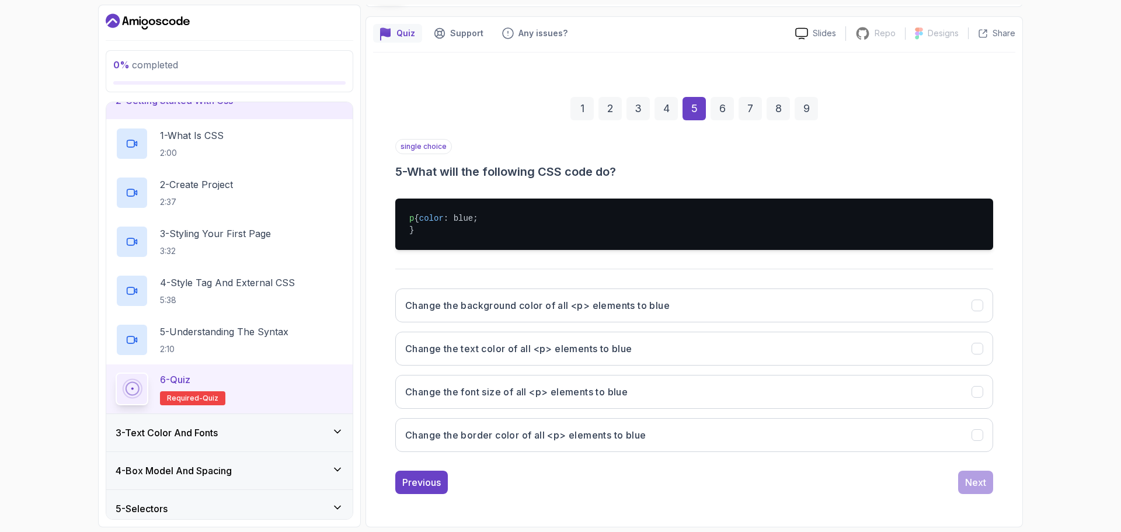
scroll to position [99, 0]
click at [609, 314] on button "Change the background color of all <p> elements to blue" at bounding box center [694, 305] width 598 height 34
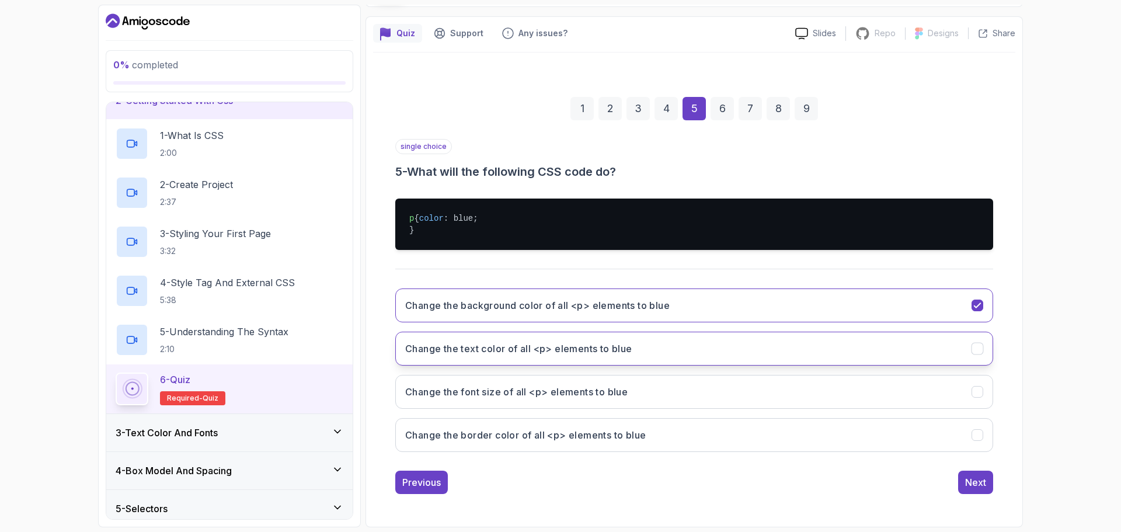
click at [532, 358] on button "Change the text color of all <p> elements to blue" at bounding box center [694, 349] width 598 height 34
click at [975, 489] on button "Next" at bounding box center [975, 482] width 35 height 23
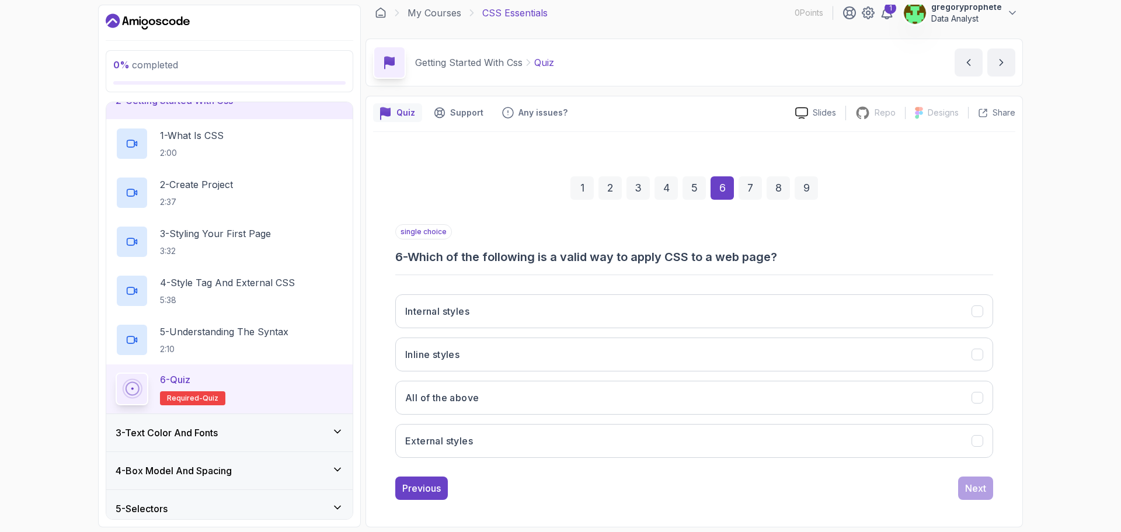
scroll to position [8, 0]
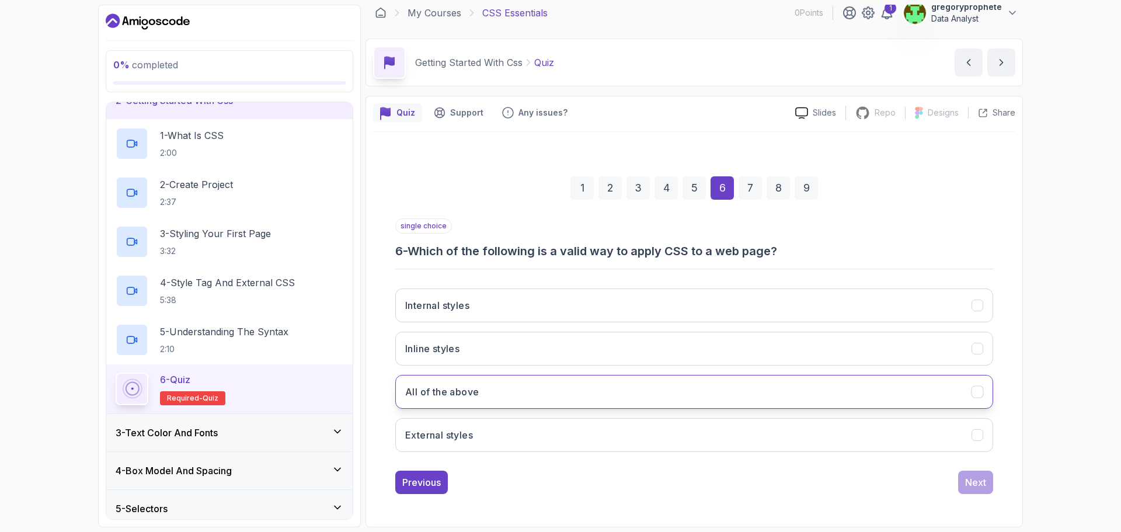
click at [697, 395] on button "All of the above" at bounding box center [694, 392] width 598 height 34
click at [981, 482] on div "Next" at bounding box center [975, 482] width 21 height 14
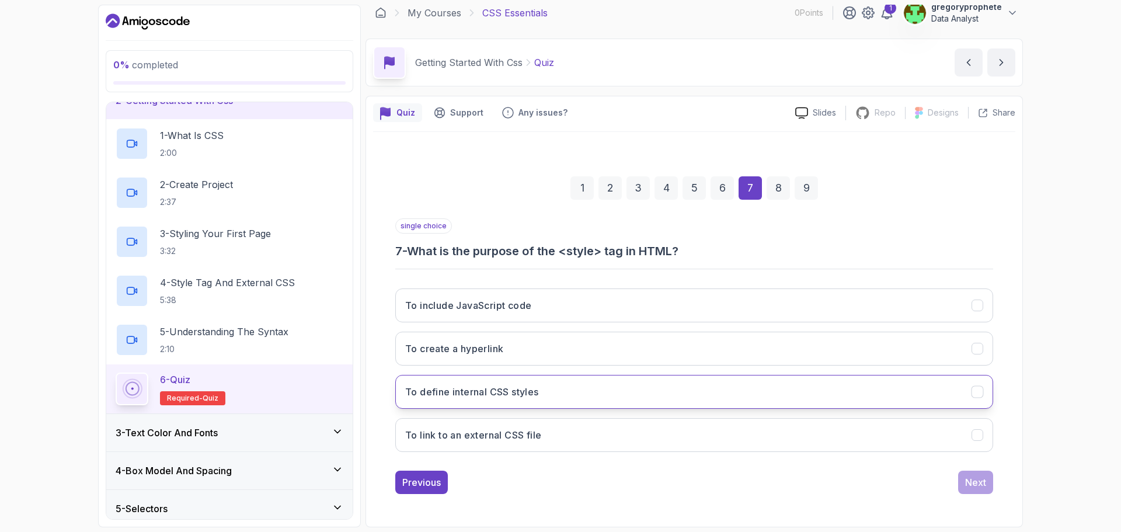
click at [428, 395] on h3 "To define internal CSS styles" at bounding box center [472, 392] width 134 height 14
click at [972, 492] on button "Next" at bounding box center [975, 482] width 35 height 23
click at [566, 405] on button "They allow for consistent styling across multiple pages" at bounding box center [694, 392] width 598 height 34
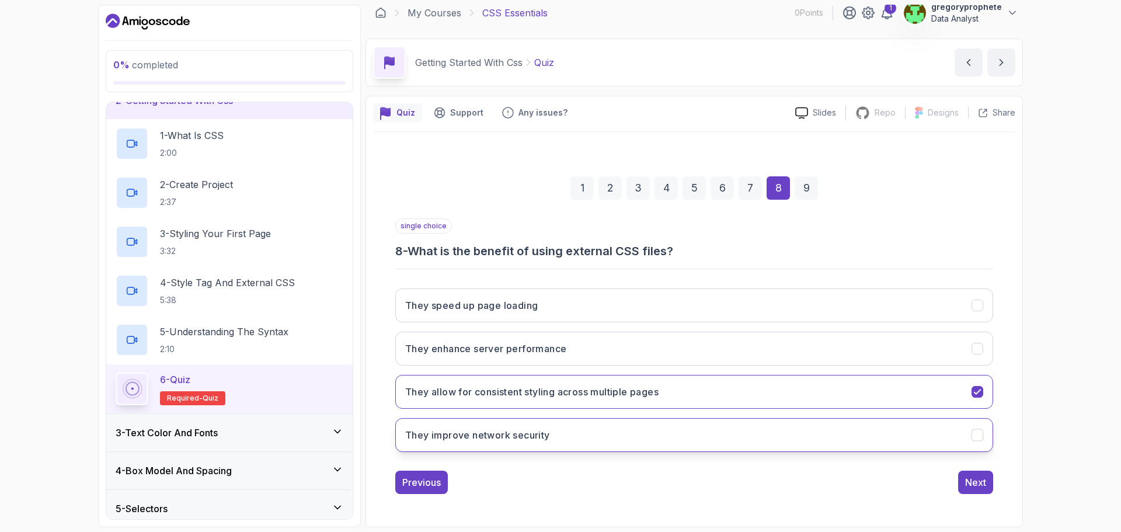
click at [564, 432] on button "They improve network security" at bounding box center [694, 435] width 598 height 34
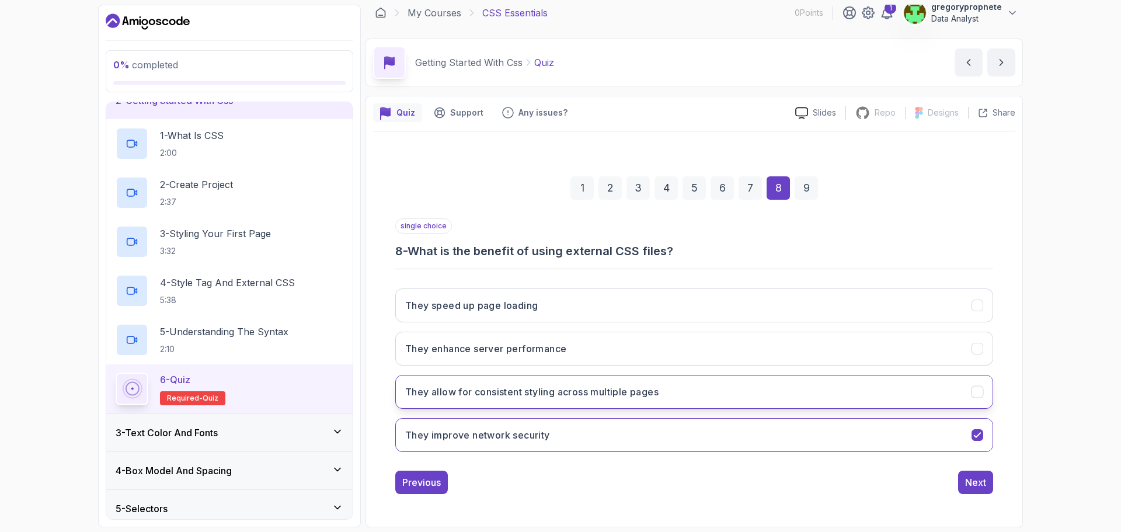
click at [579, 394] on h3 "They allow for consistent styling across multiple pages" at bounding box center [531, 392] width 253 height 14
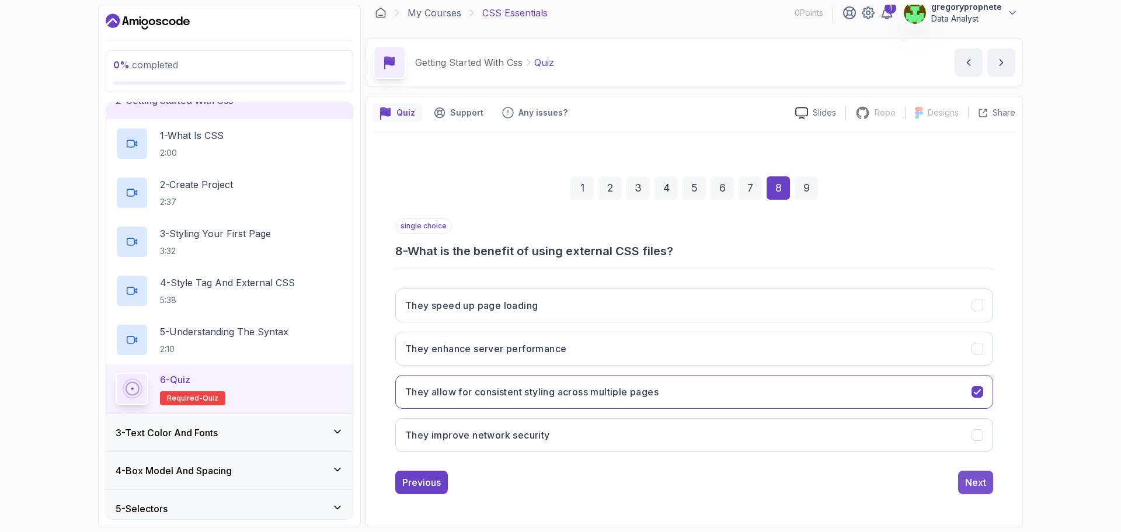
click at [976, 478] on div "Next" at bounding box center [975, 482] width 21 height 14
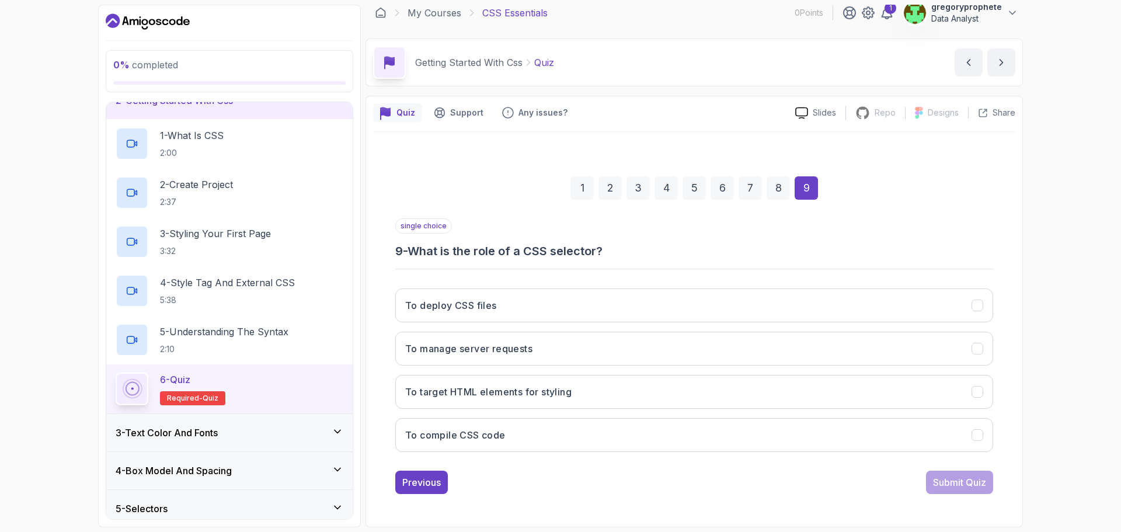
click at [597, 492] on div "Previous Submit Quiz" at bounding box center [694, 482] width 598 height 23
click at [482, 385] on h3 "To target HTML elements for styling" at bounding box center [488, 392] width 166 height 14
click at [976, 489] on div "Submit Quiz" at bounding box center [959, 482] width 53 height 14
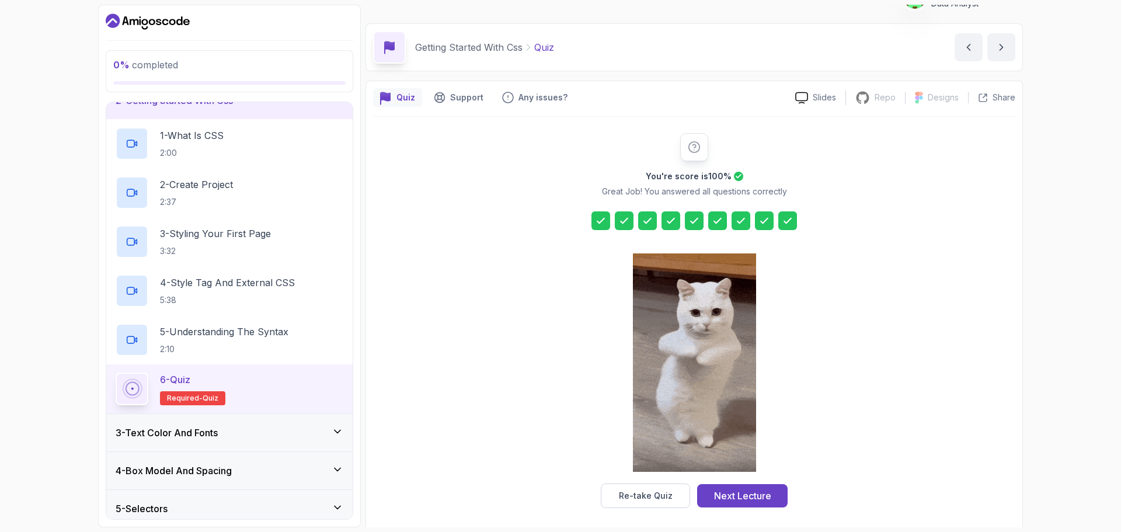
scroll to position [28, 0]
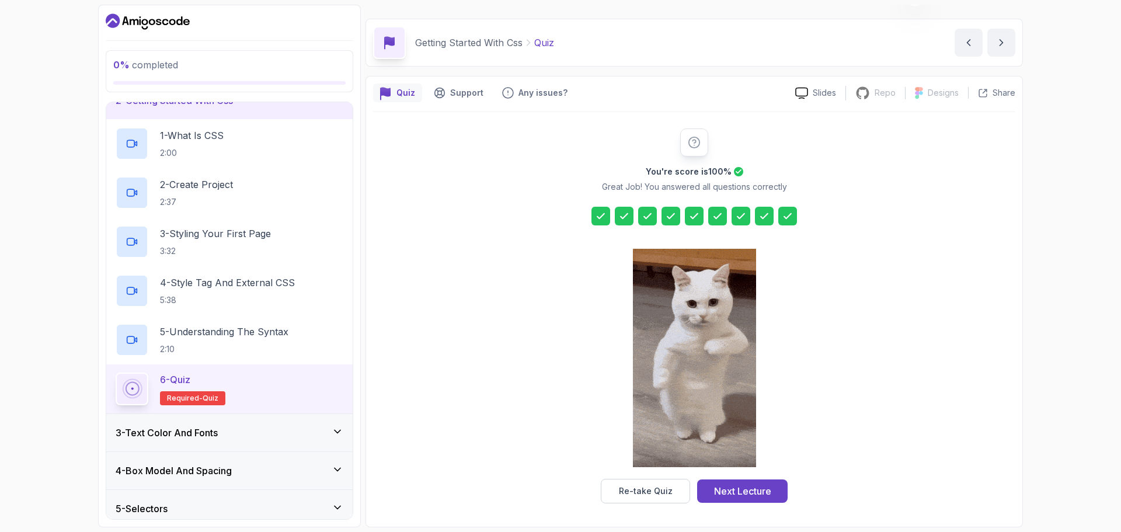
click at [732, 324] on img at bounding box center [694, 358] width 123 height 218
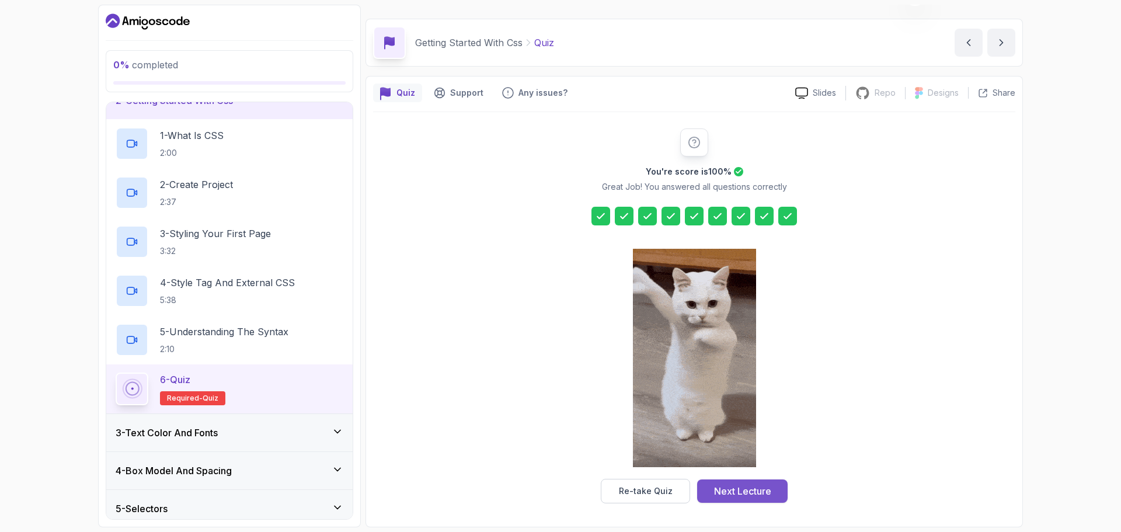
click at [754, 491] on div "Next Lecture" at bounding box center [742, 491] width 57 height 14
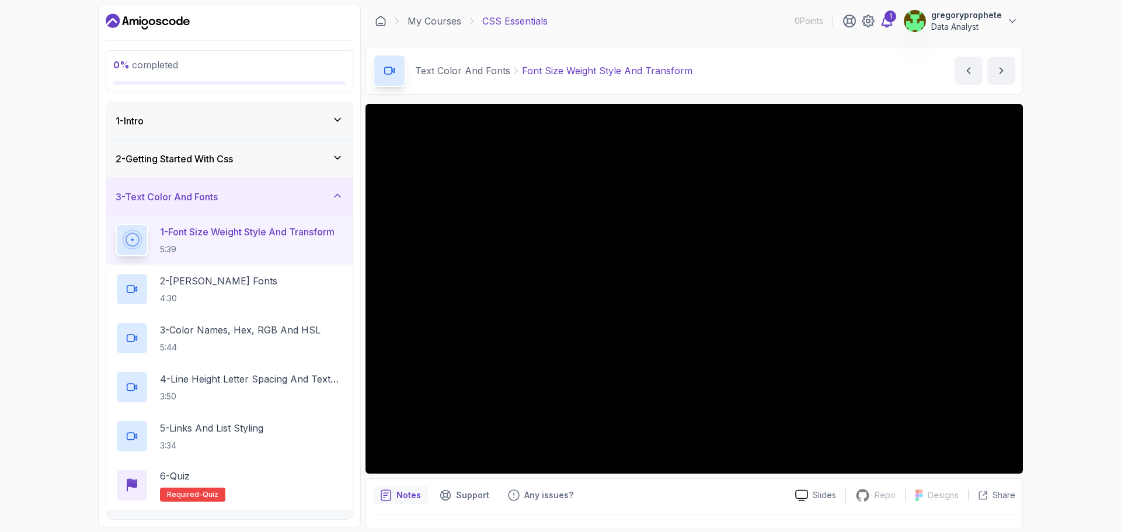
click at [892, 21] on div "1" at bounding box center [891, 17] width 12 height 12
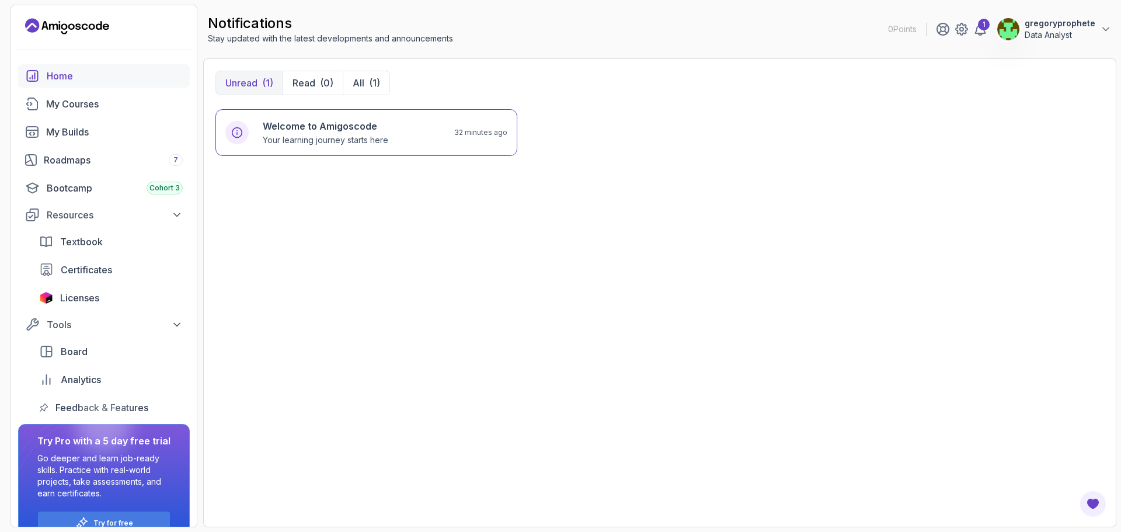
click at [72, 80] on div "Home" at bounding box center [115, 76] width 136 height 14
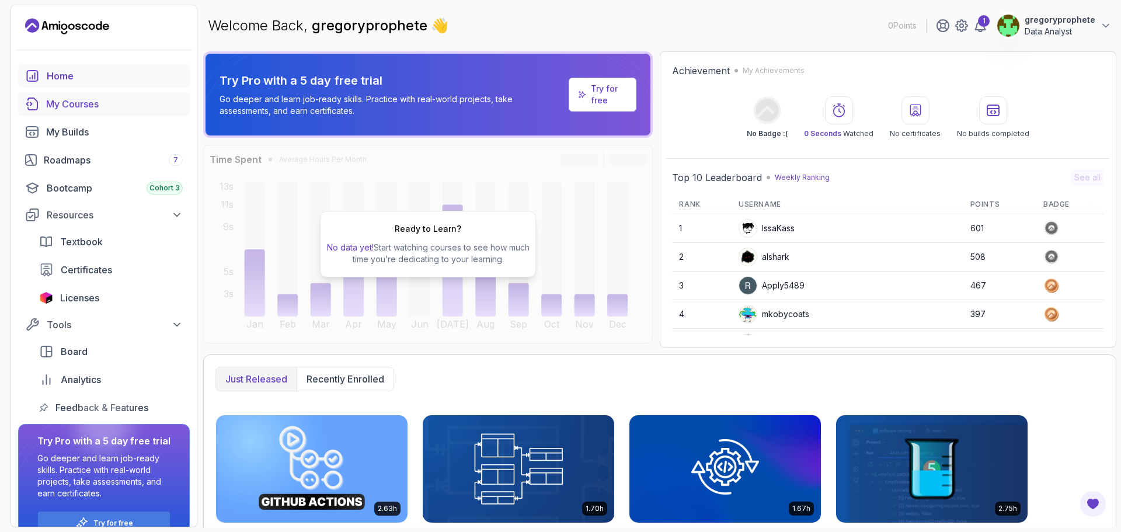
click at [105, 108] on div "My Courses" at bounding box center [114, 104] width 137 height 14
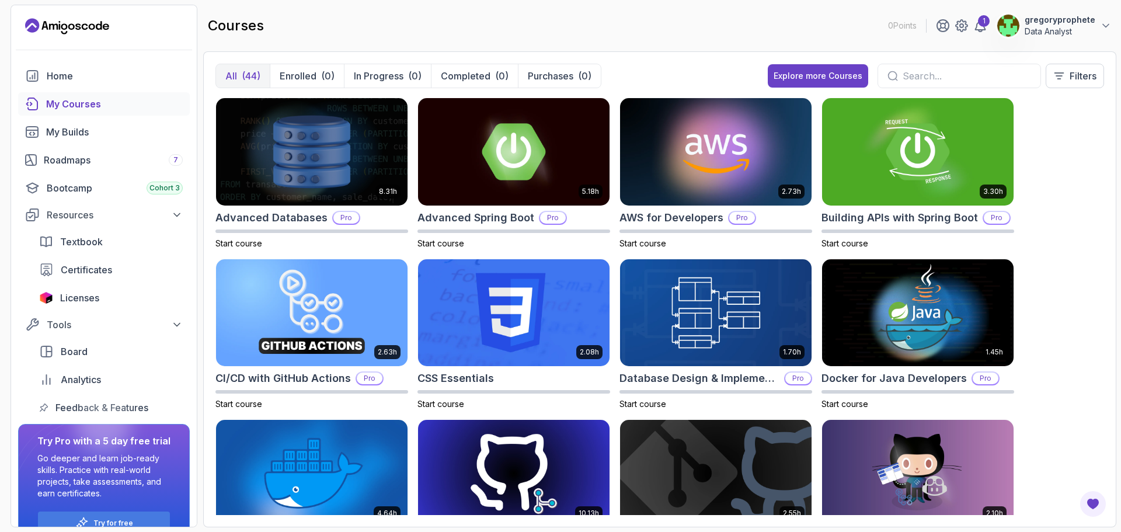
click at [105, 108] on div "My Courses" at bounding box center [114, 104] width 137 height 14
click at [85, 107] on div "My Courses" at bounding box center [114, 104] width 137 height 14
click at [522, 322] on img at bounding box center [513, 312] width 201 height 113
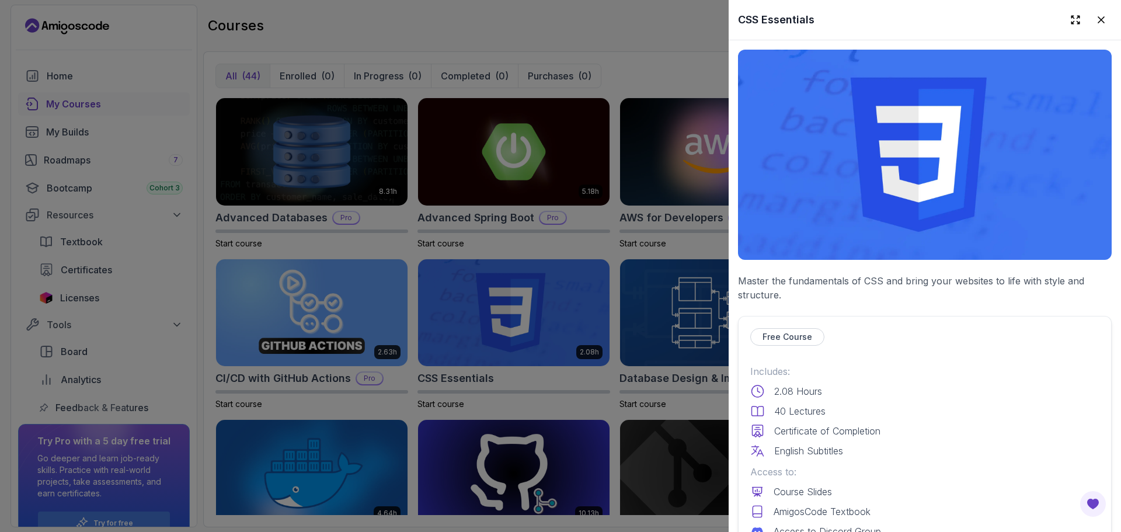
click at [397, 309] on div at bounding box center [560, 266] width 1121 height 532
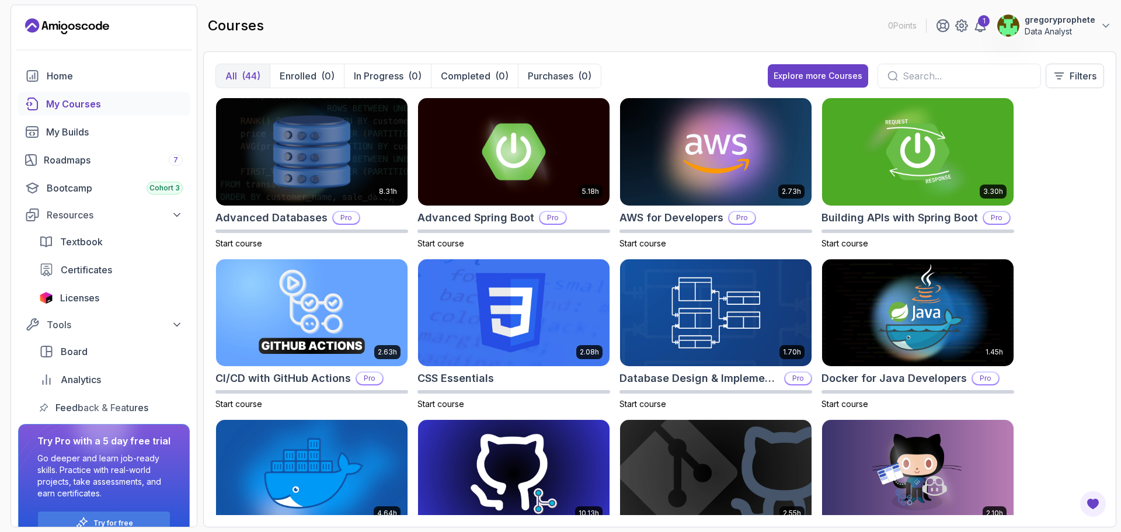
click at [93, 102] on div "My Courses" at bounding box center [114, 104] width 137 height 14
click at [395, 69] on p "In Progress" at bounding box center [379, 76] width 50 height 14
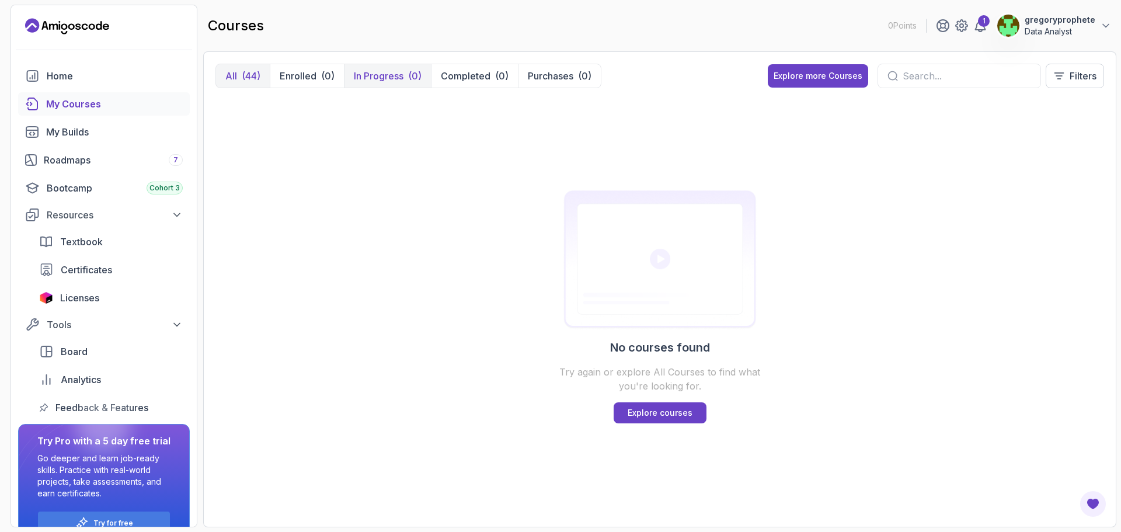
click at [233, 74] on p "All" at bounding box center [231, 76] width 12 height 14
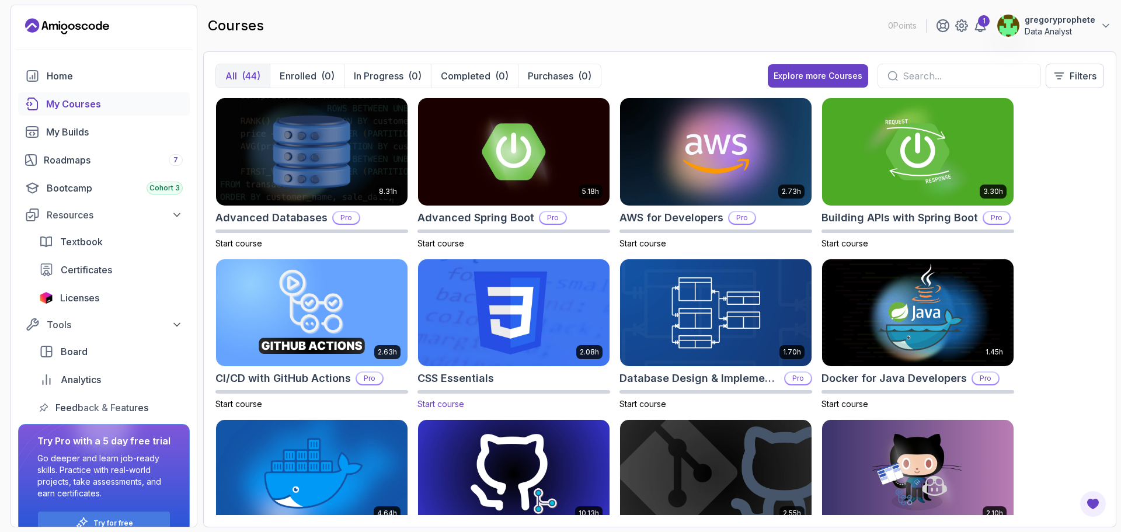
click at [495, 312] on img at bounding box center [513, 312] width 201 height 113
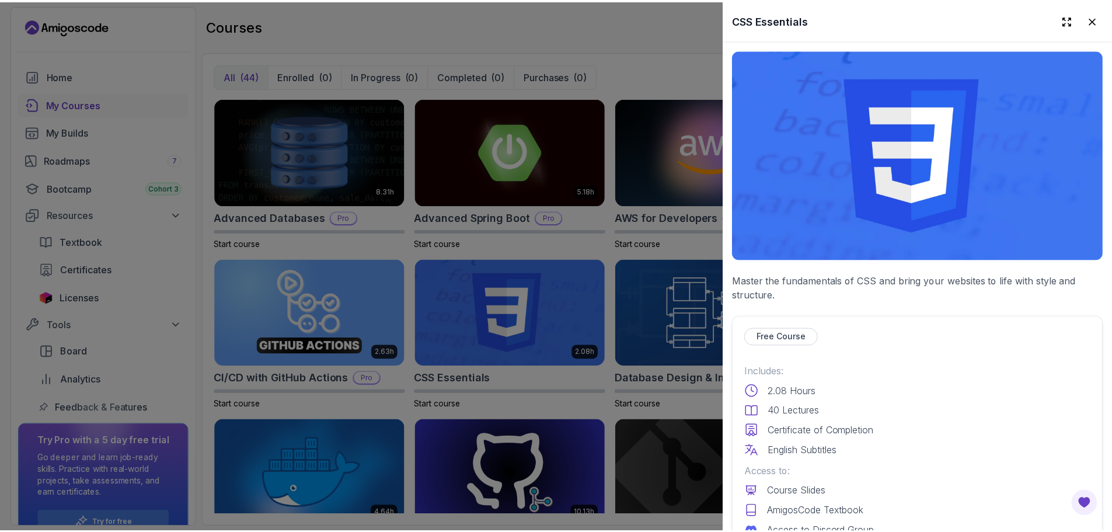
scroll to position [350, 0]
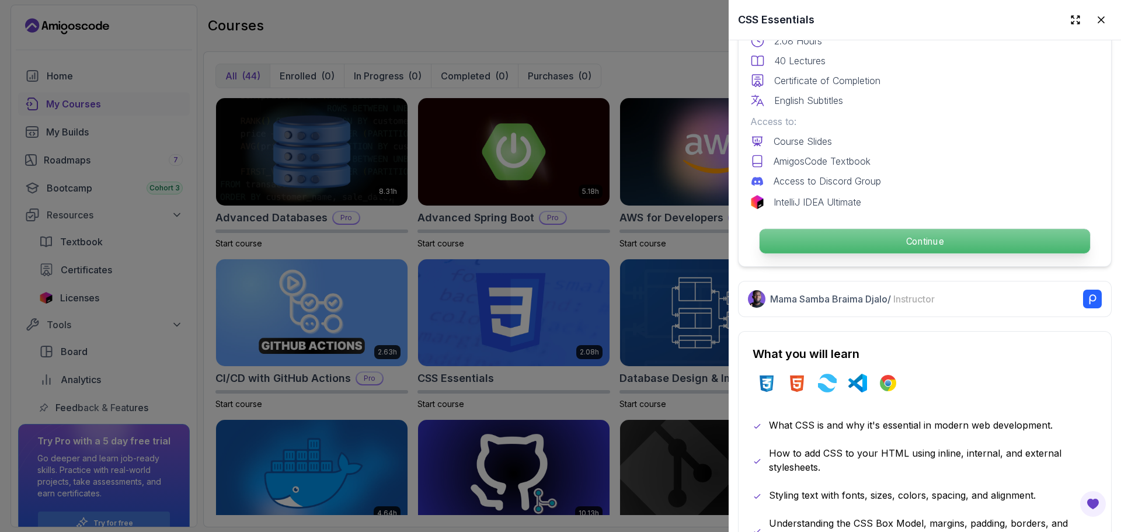
click at [872, 230] on p "Continue" at bounding box center [925, 241] width 331 height 25
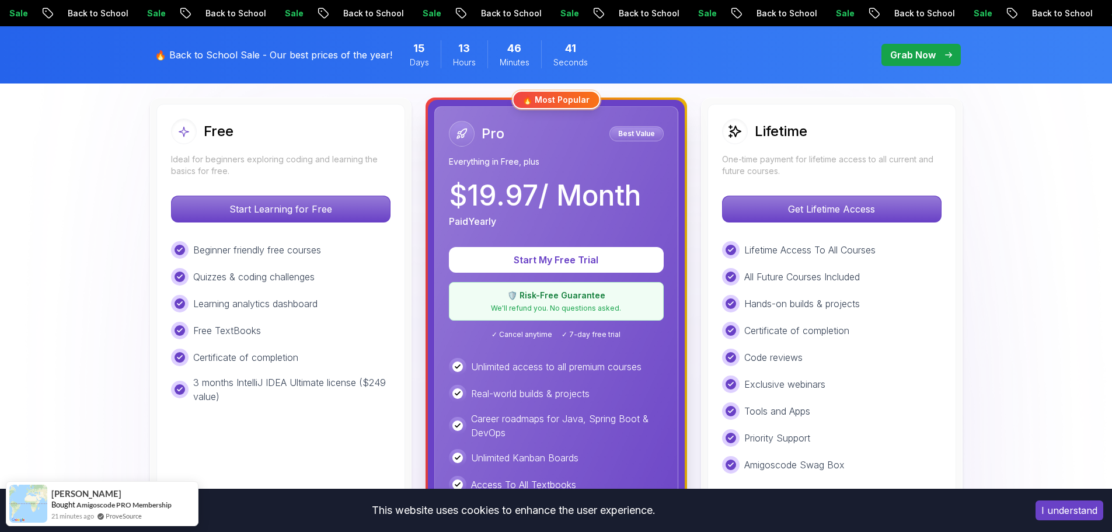
scroll to position [350, 0]
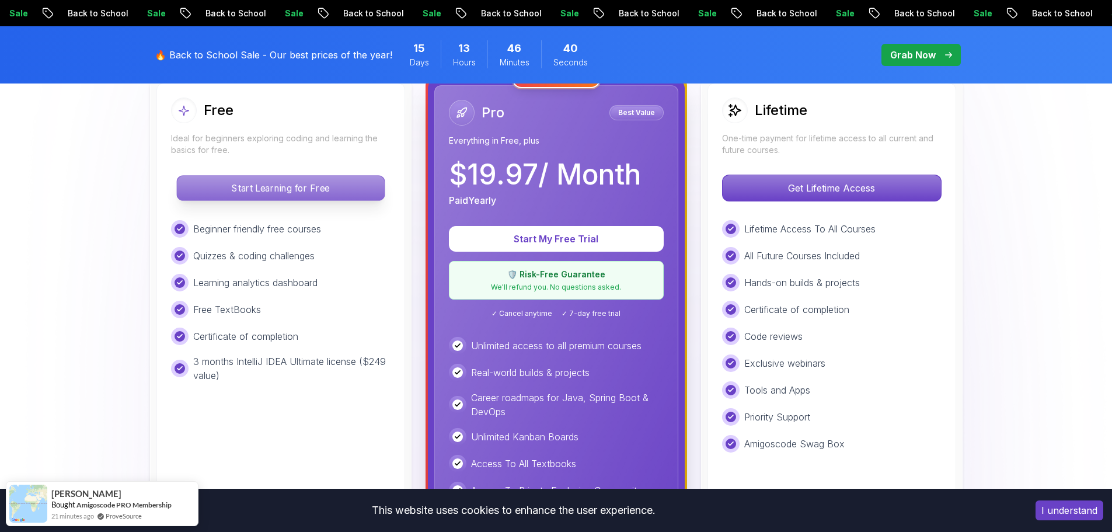
click at [288, 182] on p "Start Learning for Free" at bounding box center [280, 188] width 207 height 25
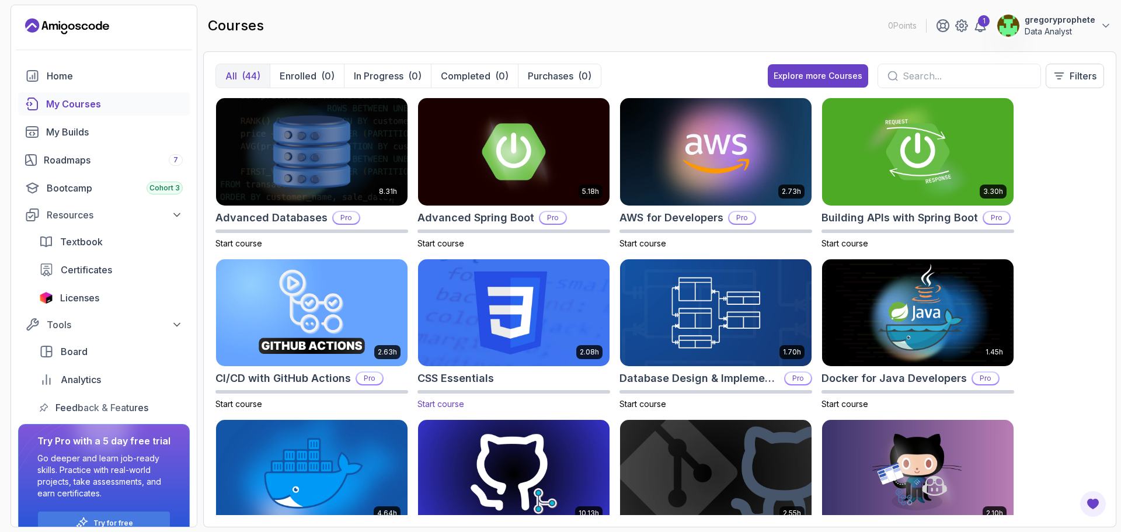
click at [503, 329] on img at bounding box center [513, 312] width 201 height 113
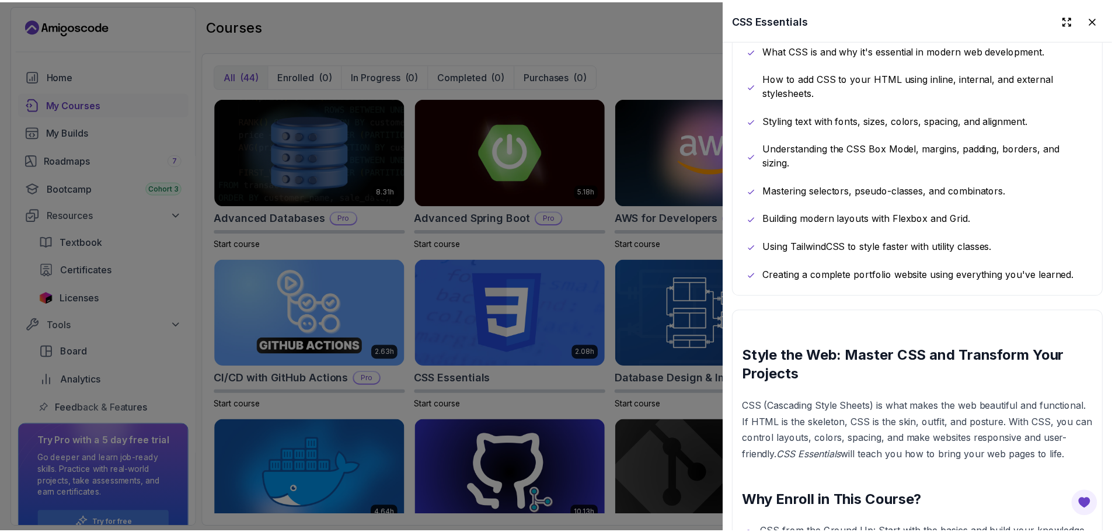
scroll to position [491, 0]
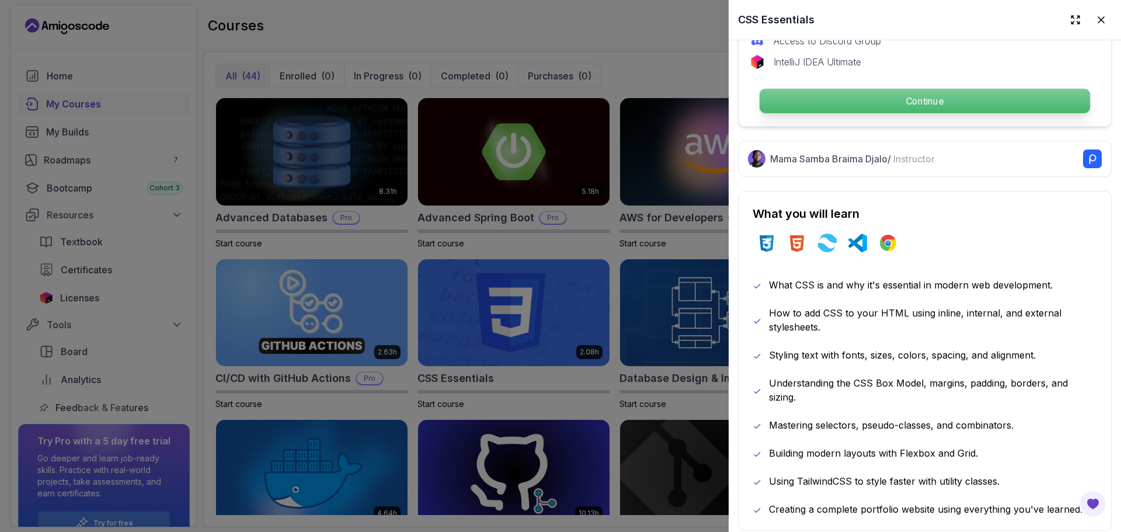
click at [868, 102] on p "Continue" at bounding box center [925, 101] width 331 height 25
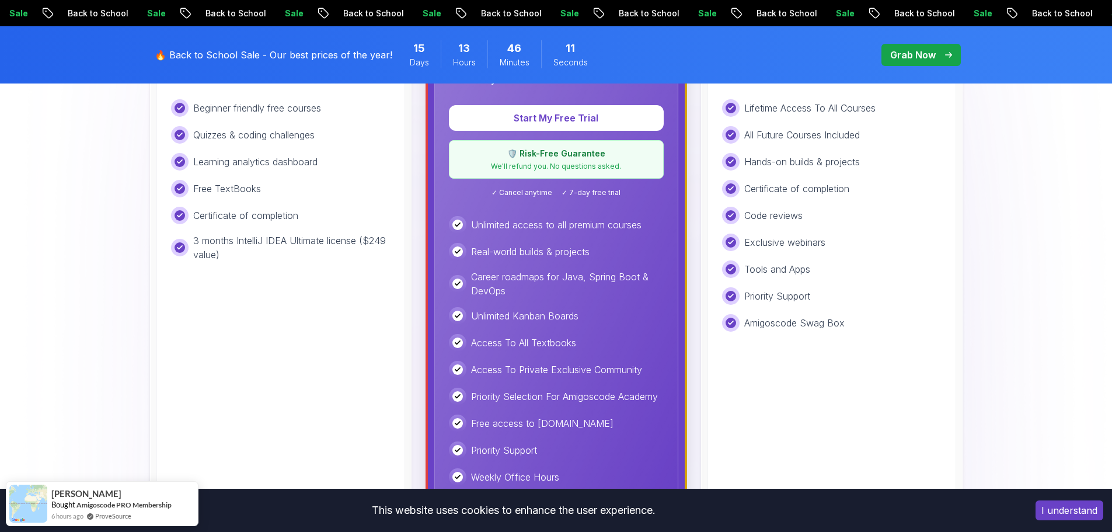
scroll to position [234, 0]
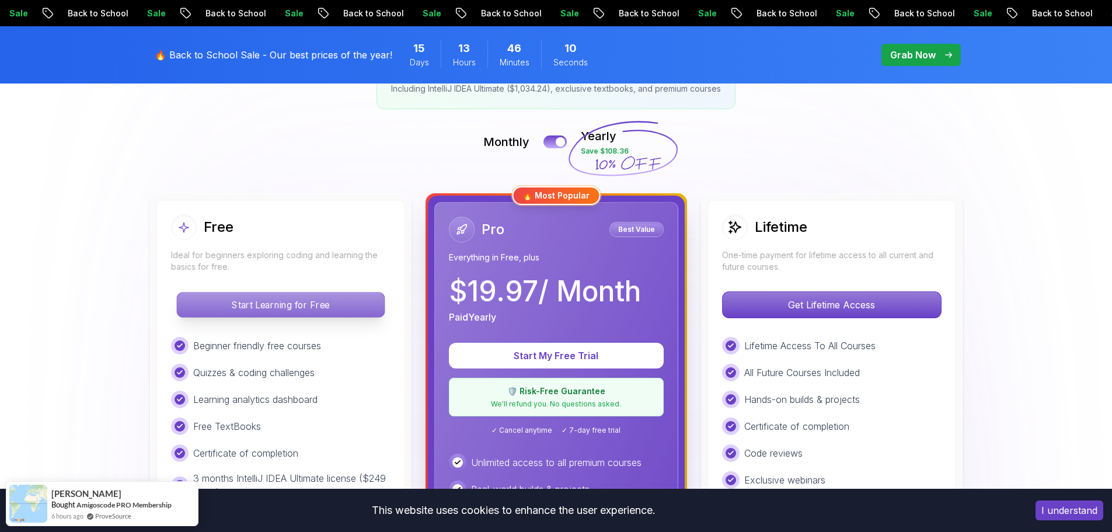
click at [281, 313] on p "Start Learning for Free" at bounding box center [280, 305] width 207 height 25
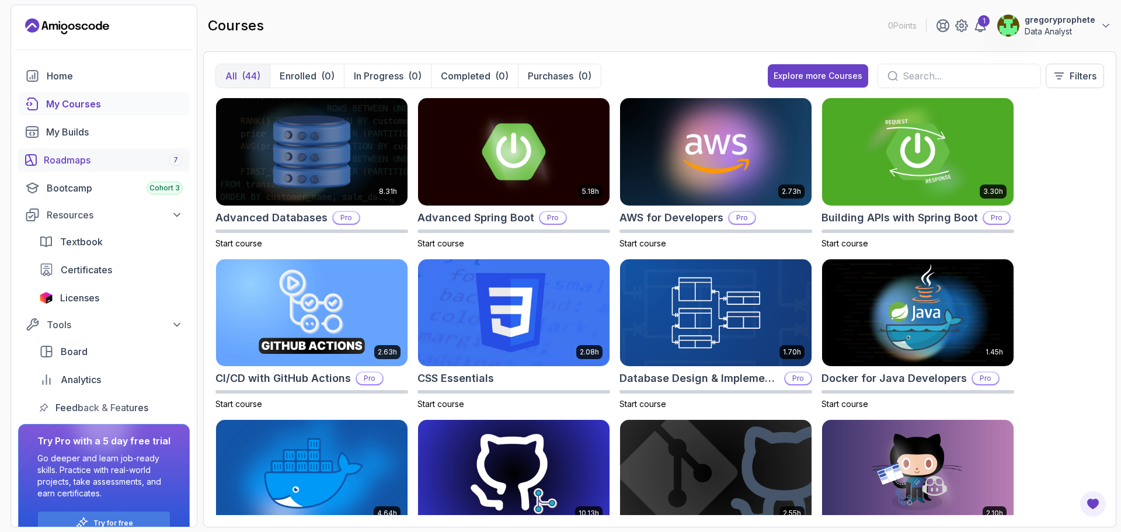
click at [85, 148] on link "Roadmaps 7" at bounding box center [104, 159] width 172 height 23
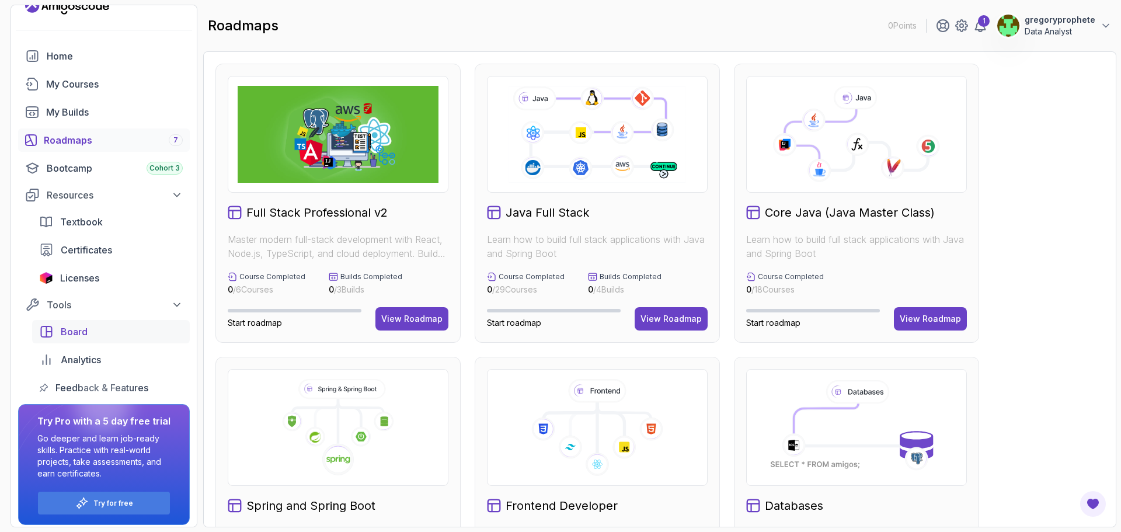
scroll to position [25, 0]
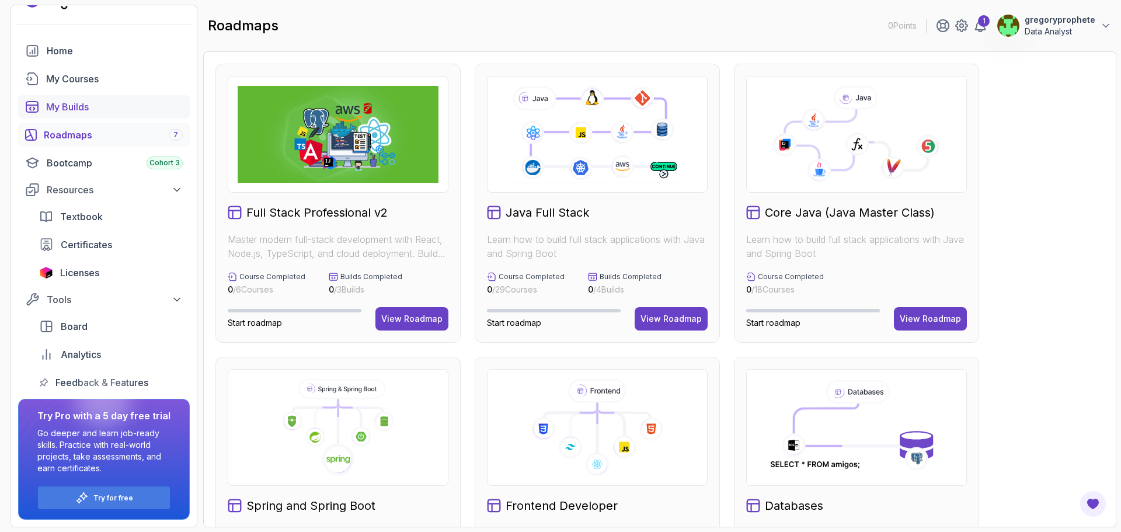
click at [83, 104] on div "My Builds" at bounding box center [114, 107] width 137 height 14
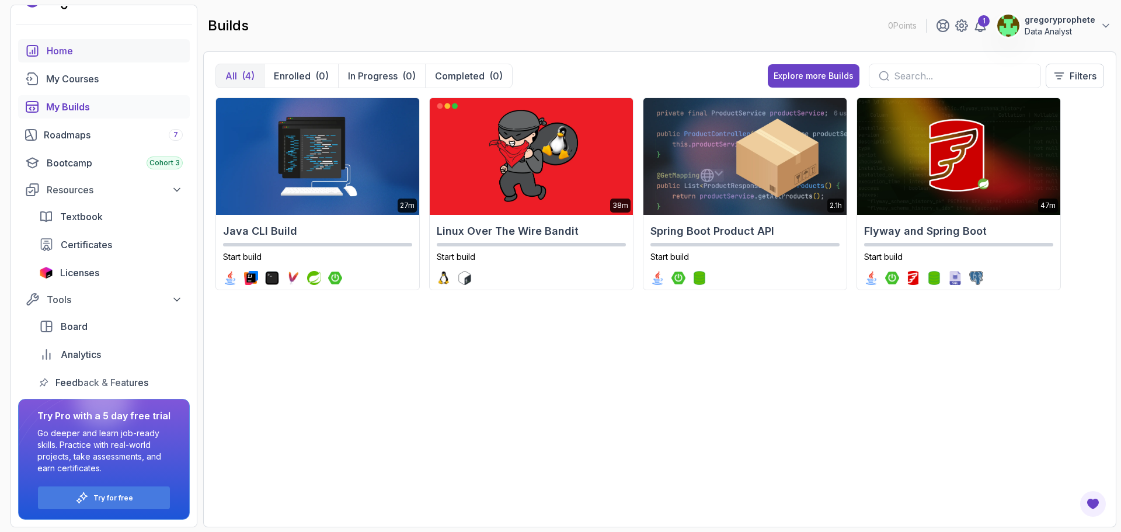
click at [81, 55] on div "Home" at bounding box center [115, 51] width 136 height 14
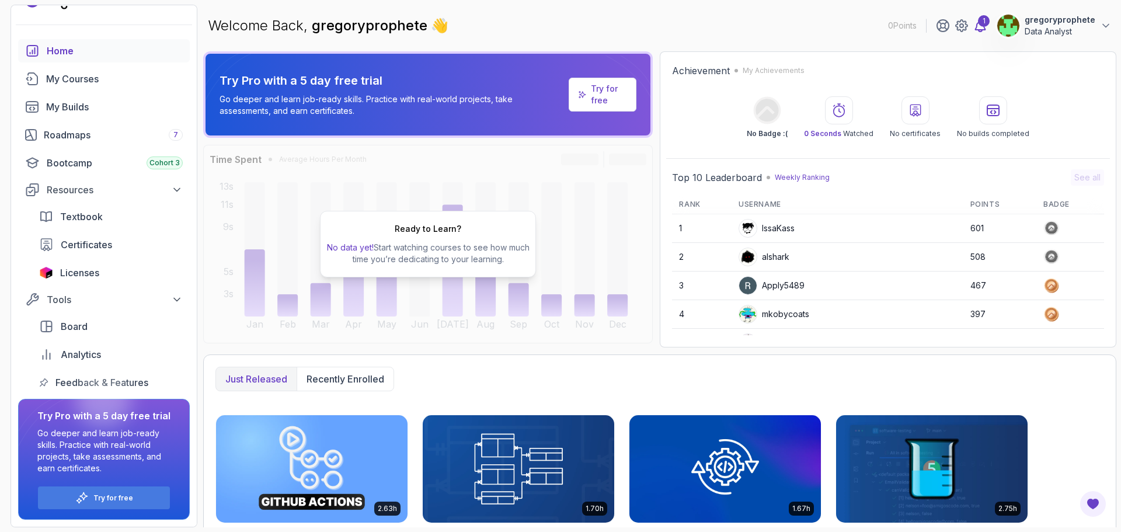
drag, startPoint x: 986, startPoint y: 33, endPoint x: 986, endPoint y: 26, distance: 6.4
click at [986, 27] on div "1 gregoryprophete Data Analyst" at bounding box center [1024, 25] width 176 height 23
click at [987, 26] on div "1" at bounding box center [984, 21] width 12 height 12
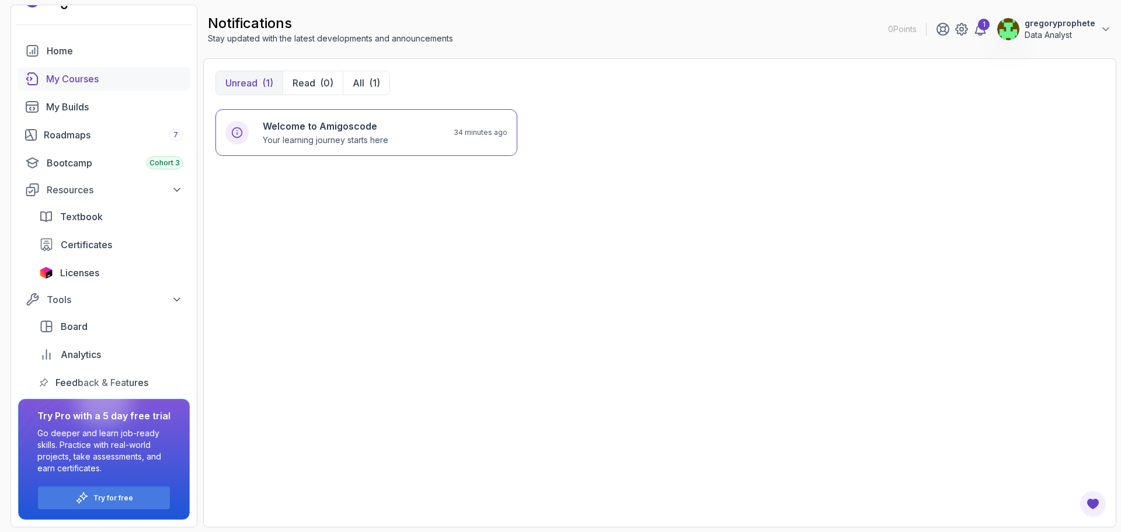
click at [85, 78] on div "My Courses" at bounding box center [114, 79] width 137 height 14
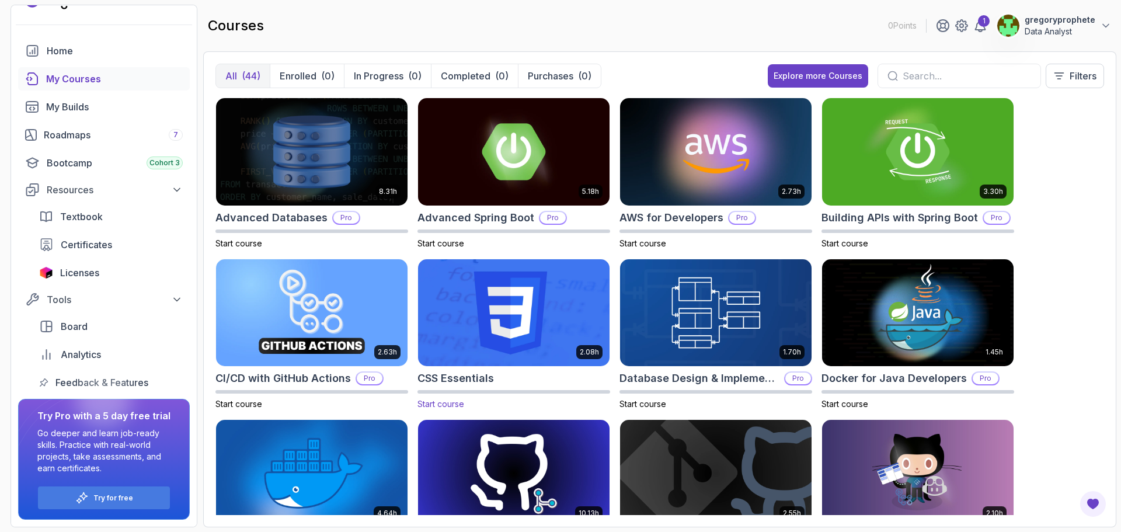
click at [523, 349] on img at bounding box center [513, 312] width 201 height 113
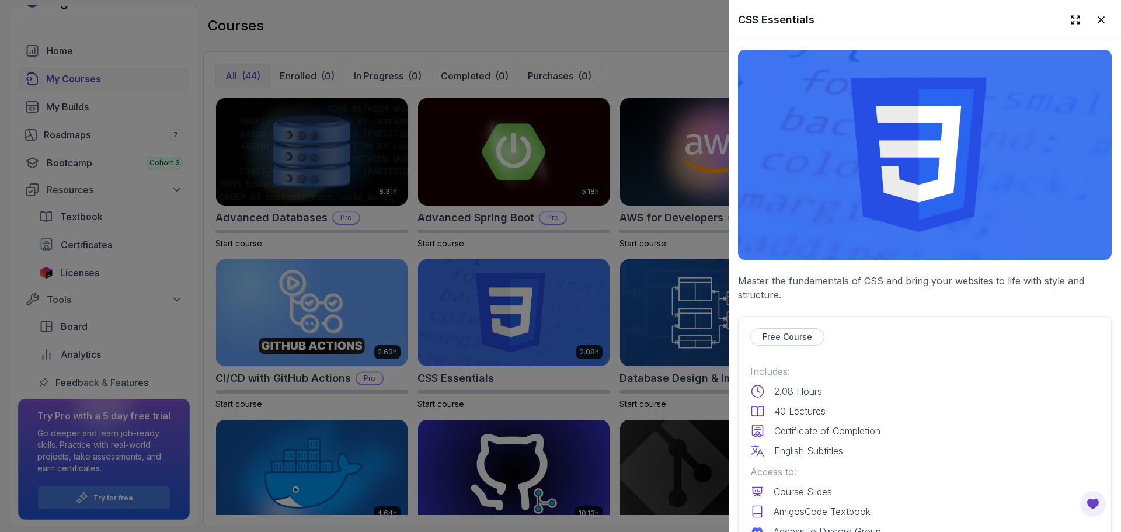
click at [778, 333] on p "Free Course" at bounding box center [788, 337] width 50 height 12
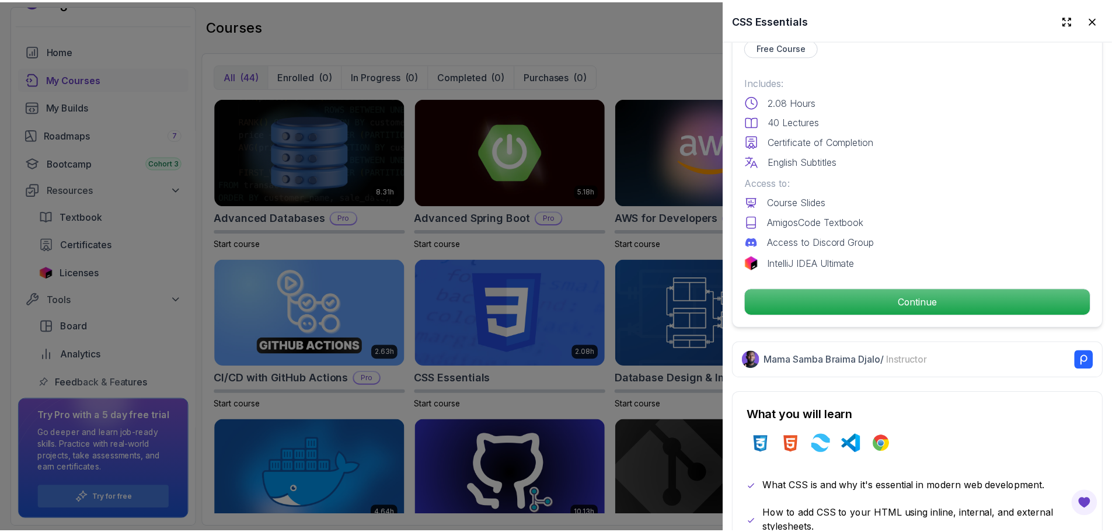
scroll to position [292, 0]
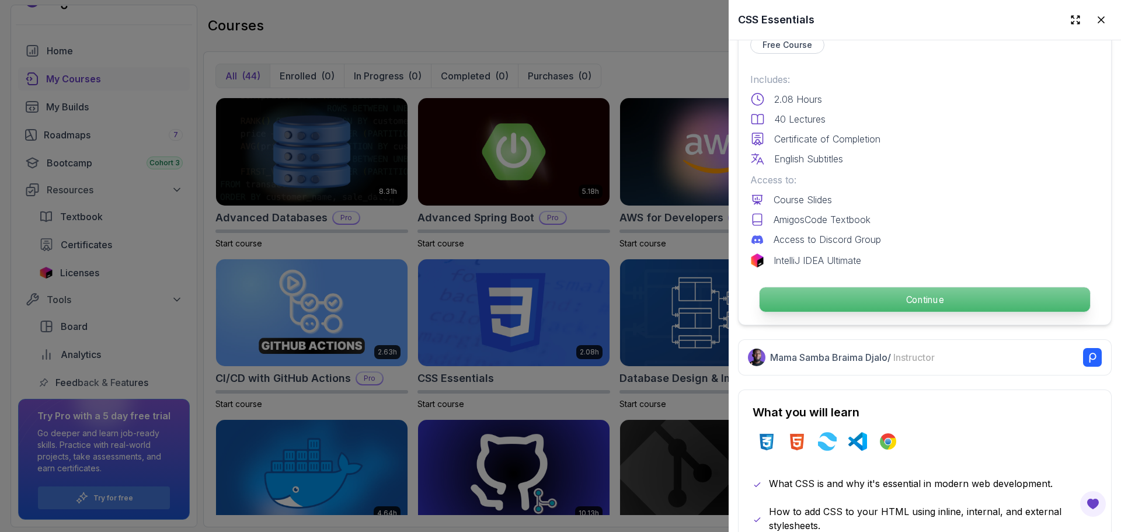
click at [883, 296] on p "Continue" at bounding box center [925, 299] width 331 height 25
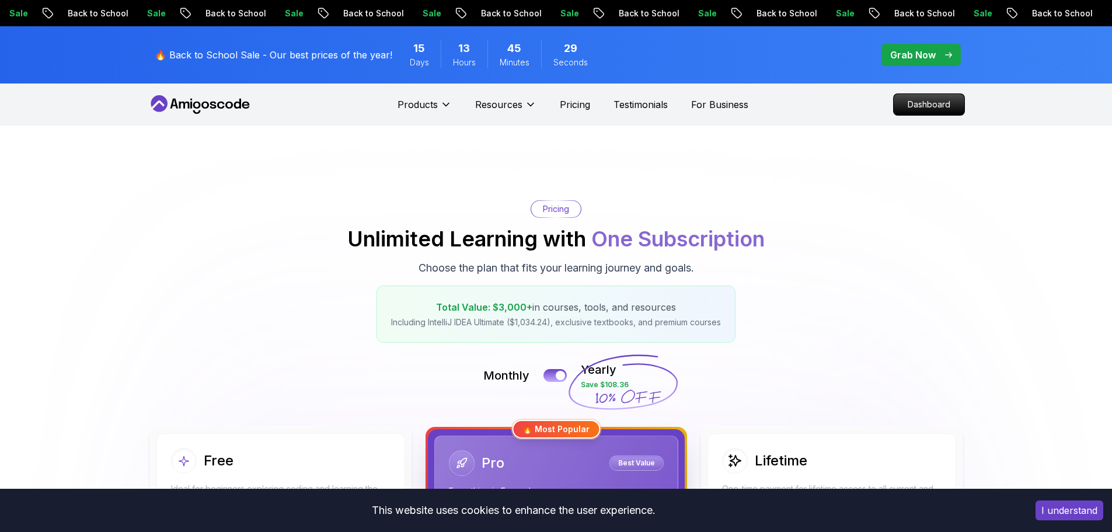
scroll to position [409, 0]
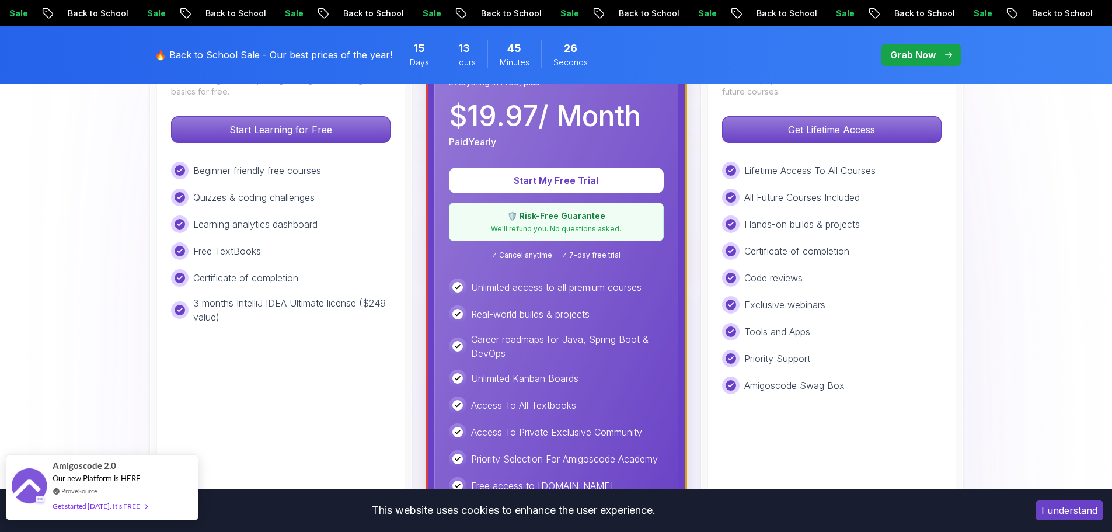
click at [131, 506] on div "Get started today. It's FREE" at bounding box center [100, 505] width 95 height 13
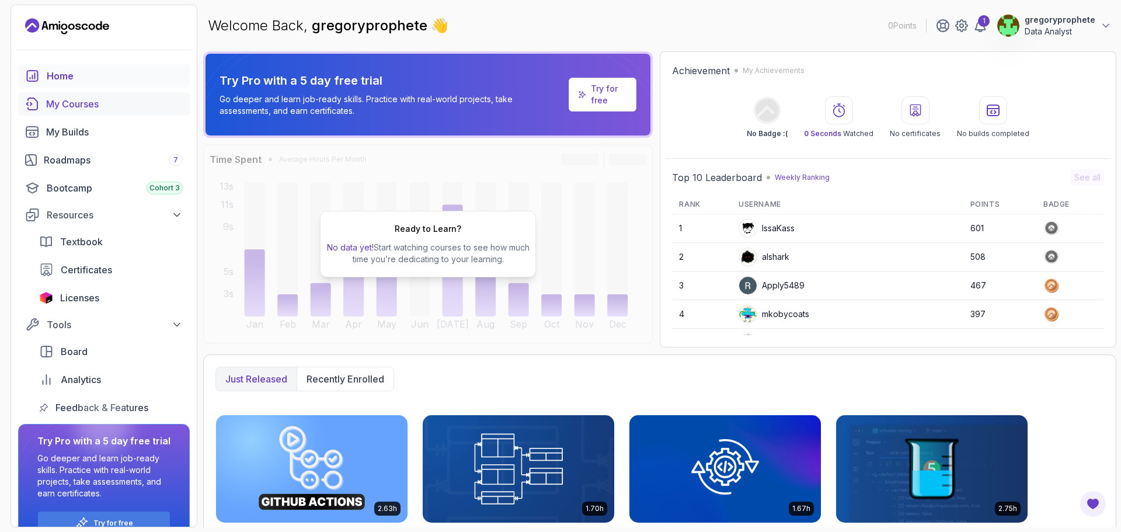
click at [81, 109] on div "My Courses" at bounding box center [114, 104] width 137 height 14
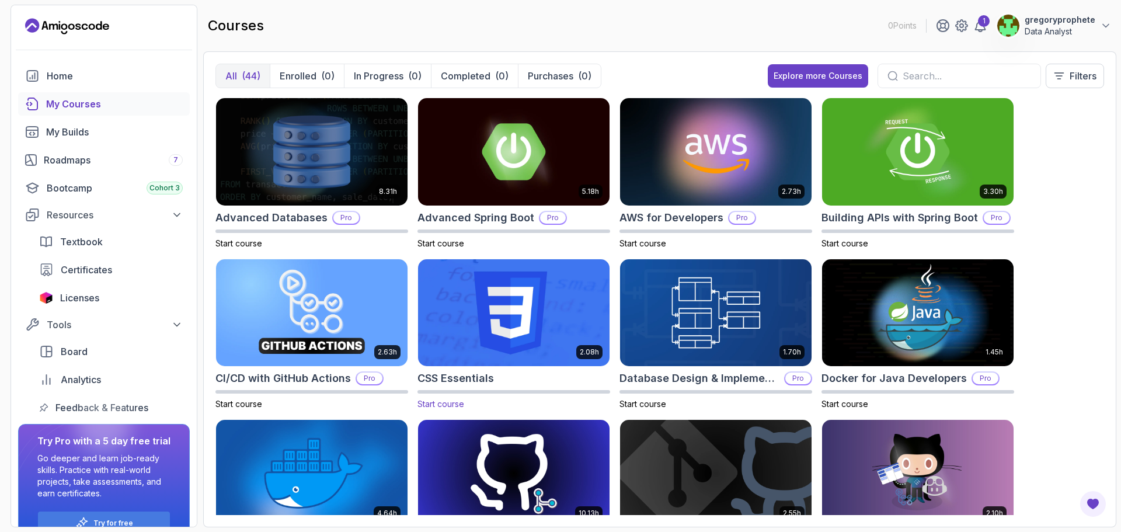
click at [462, 312] on img at bounding box center [513, 312] width 201 height 113
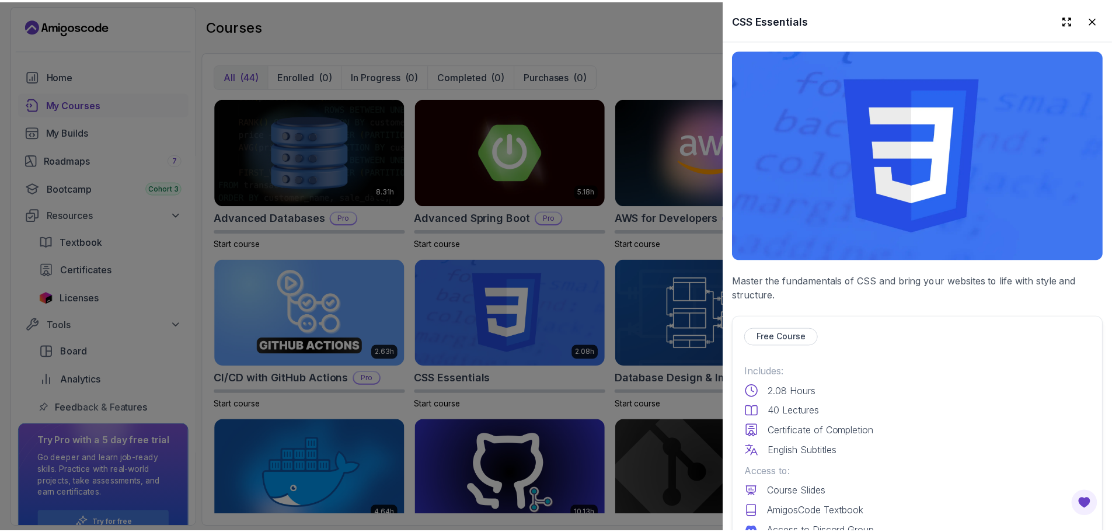
scroll to position [409, 0]
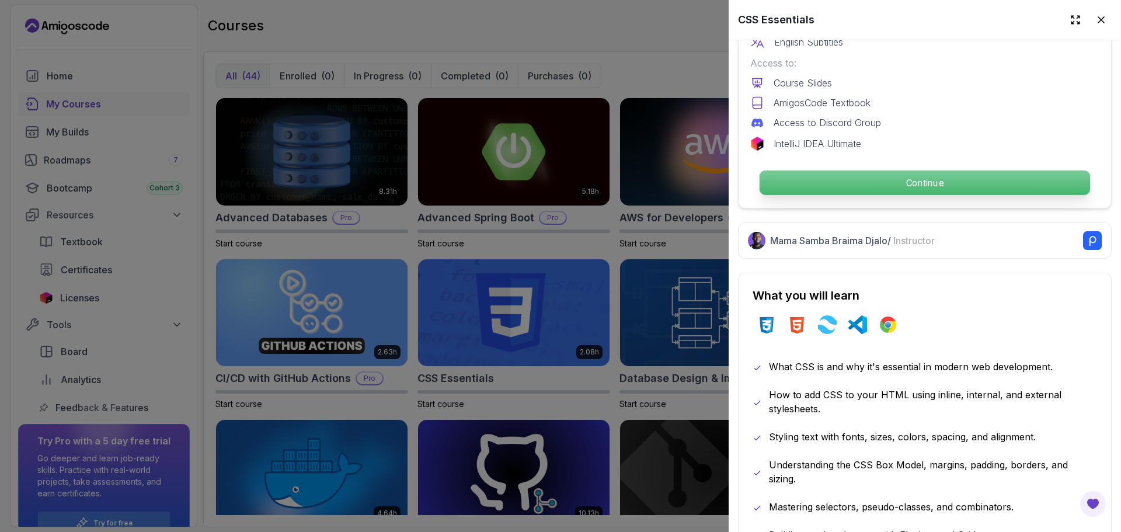
click at [893, 182] on p "Continue" at bounding box center [925, 183] width 331 height 25
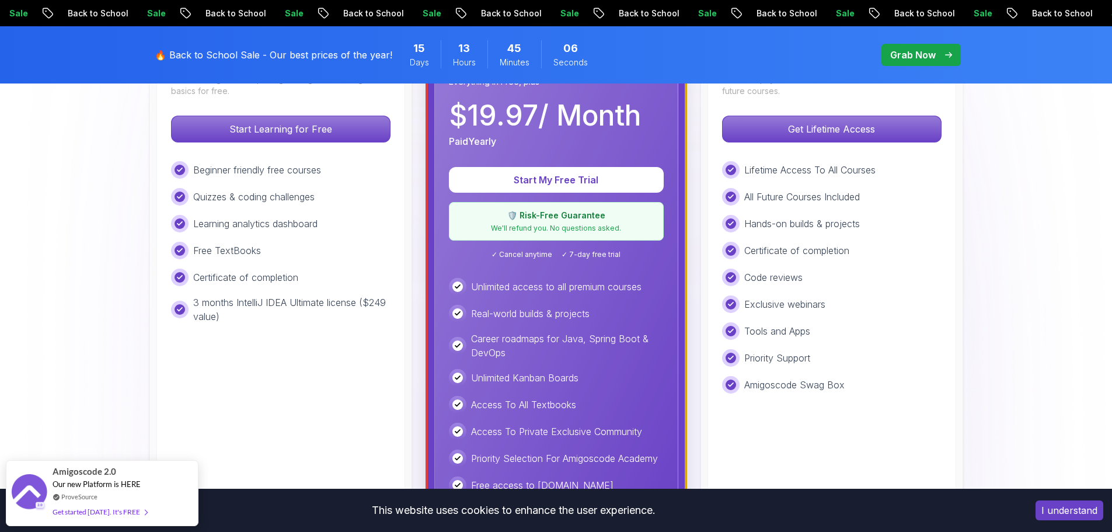
scroll to position [409, 0]
click at [300, 136] on p "Start Learning for Free" at bounding box center [280, 129] width 207 height 25
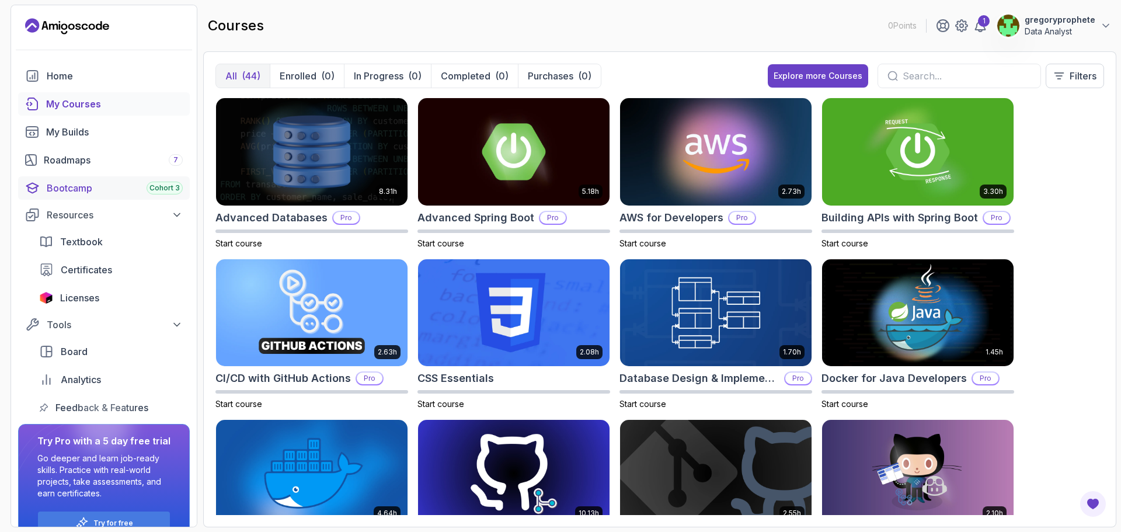
click at [89, 193] on div "Bootcamp Cohort 3" at bounding box center [115, 188] width 136 height 14
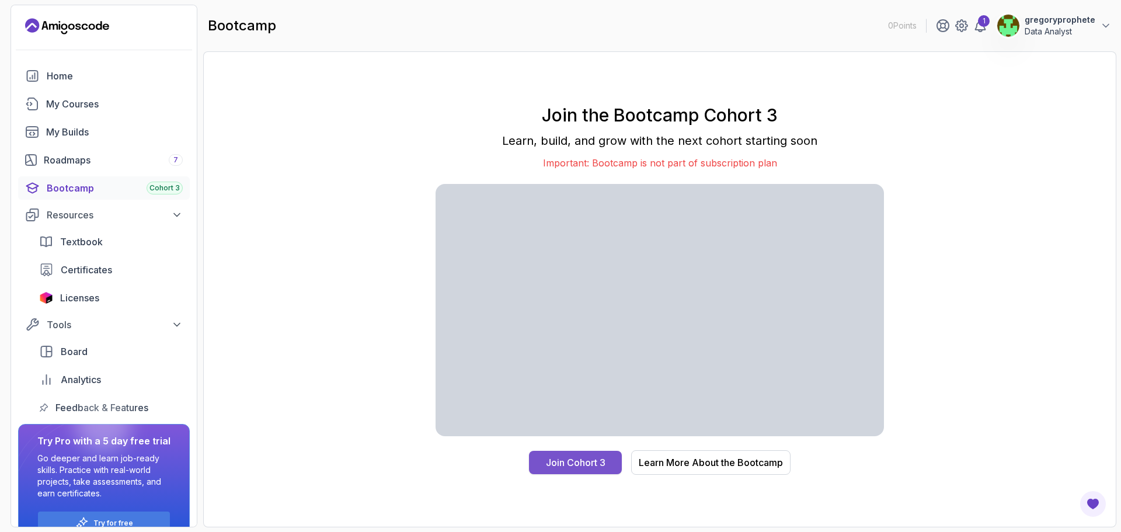
click at [579, 465] on div "Join Cohort 3" at bounding box center [576, 462] width 60 height 14
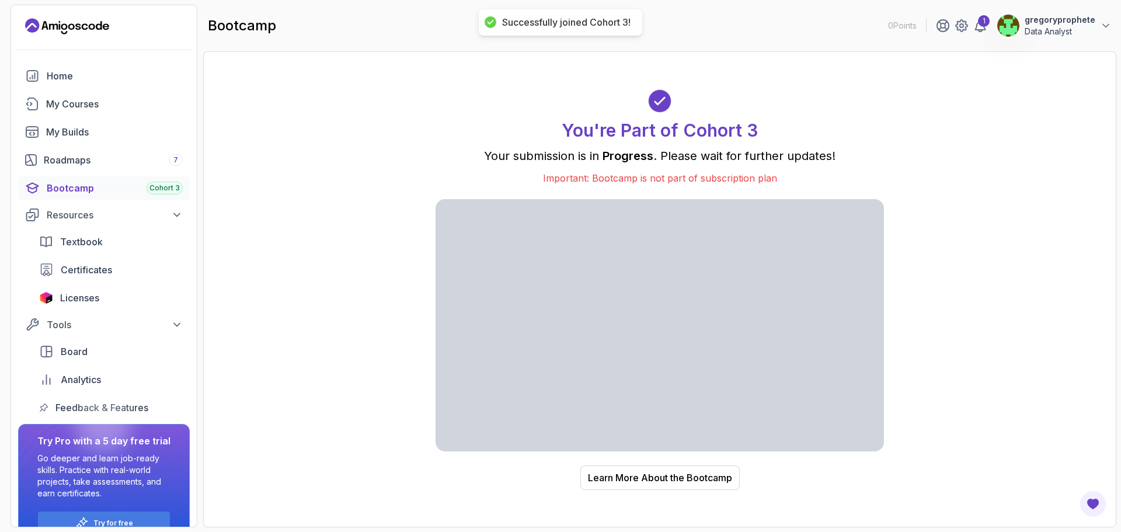
click at [701, 135] on h1 "You're Part of Cohort 3" at bounding box center [660, 130] width 196 height 21
click at [698, 482] on div "Learn More About the Bootcamp" at bounding box center [660, 478] width 144 height 14
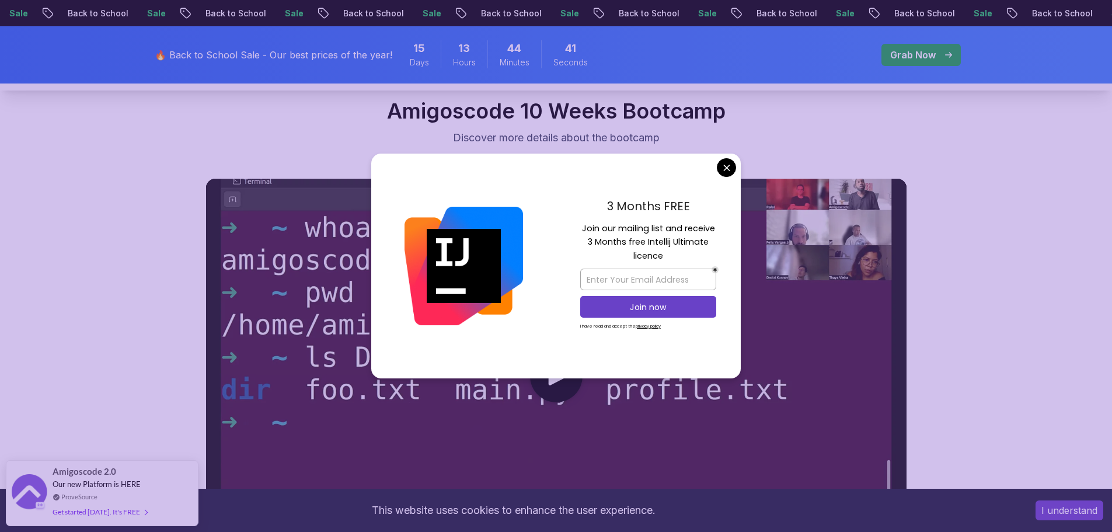
scroll to position [526, 0]
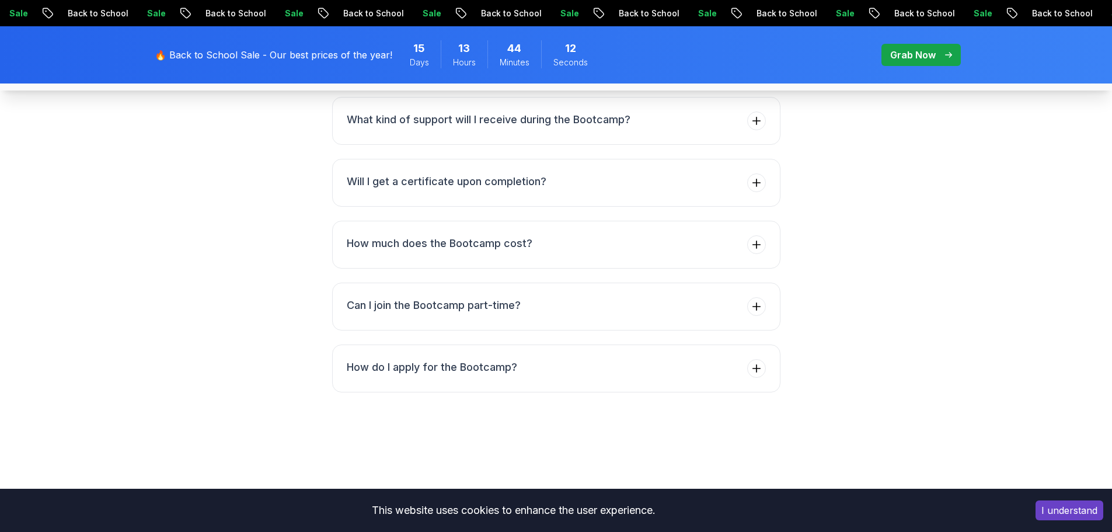
scroll to position [4672, 0]
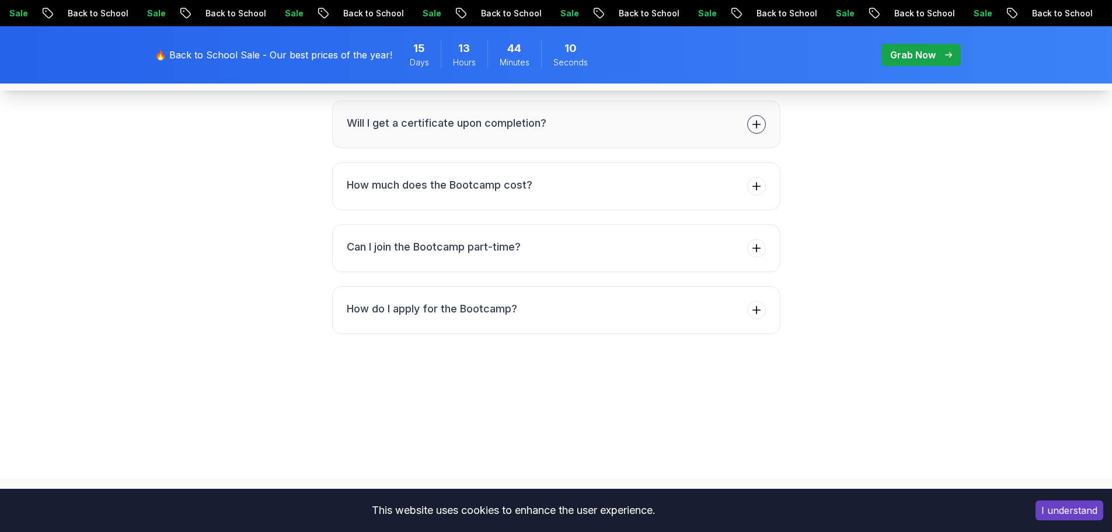
click at [514, 131] on h3 "Will I get a certificate upon completion?" at bounding box center [447, 123] width 200 height 16
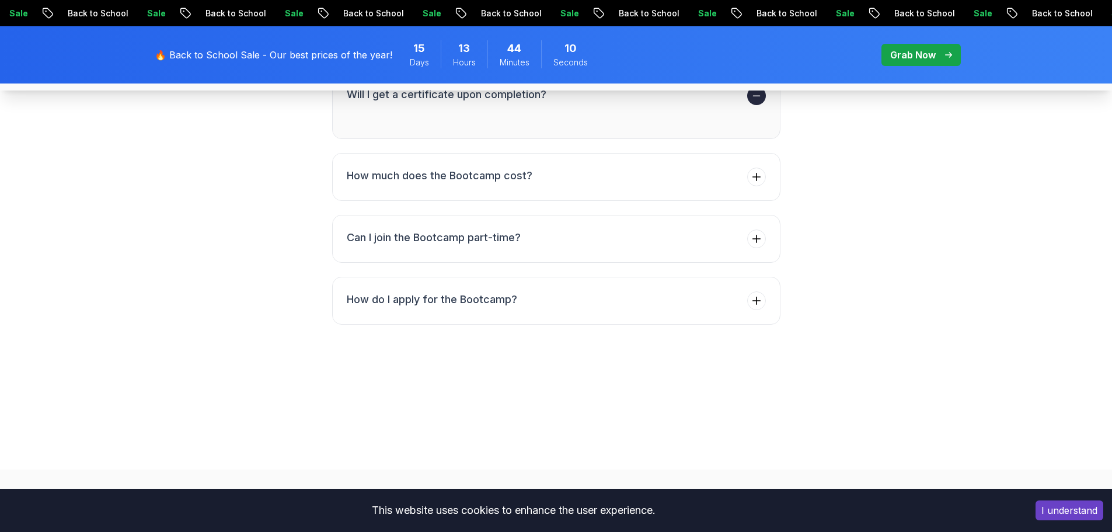
scroll to position [4625, 0]
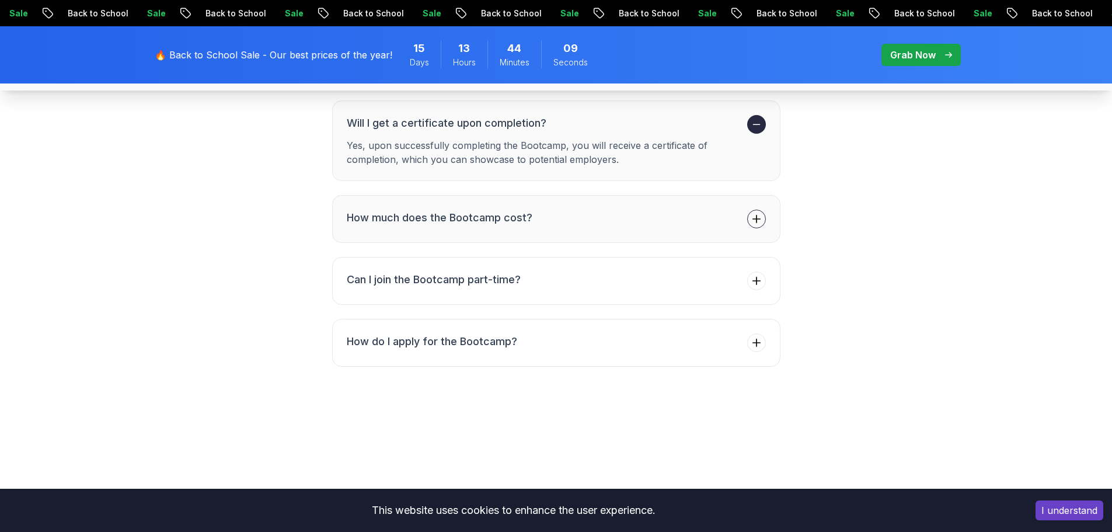
click at [494, 226] on h3 "How much does the Bootcamp cost?" at bounding box center [440, 218] width 186 height 16
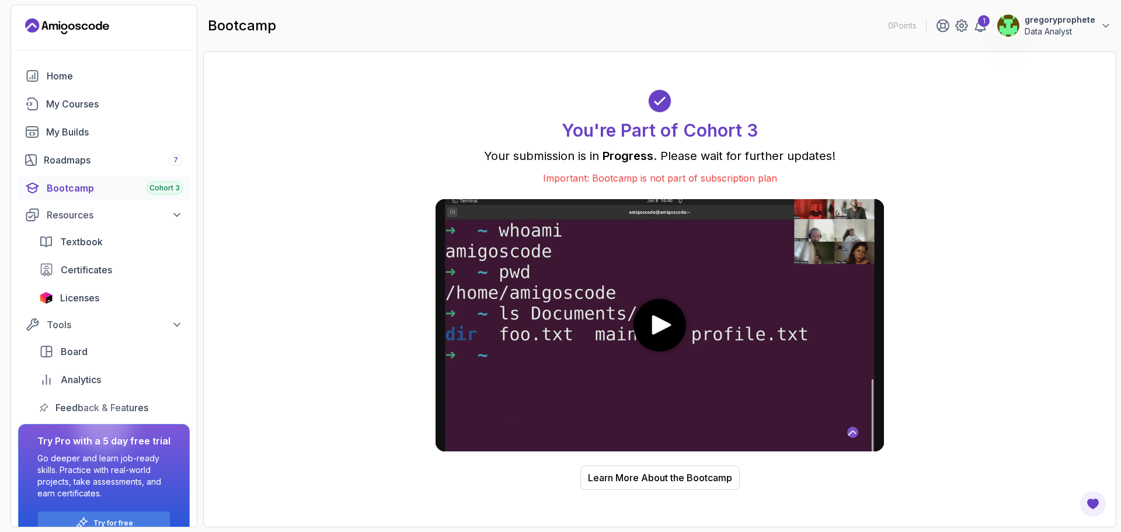
drag, startPoint x: 649, startPoint y: 126, endPoint x: 660, endPoint y: 113, distance: 17.0
click at [652, 122] on h1 "You're Part of Cohort 3" at bounding box center [660, 130] width 196 height 21
click at [660, 112] on div at bounding box center [659, 100] width 23 height 23
click at [985, 242] on div "You're Part of Cohort 3 Your submission is in Progress . Please wait for furthe…" at bounding box center [659, 289] width 889 height 451
click at [117, 153] on div "Roadmaps 7" at bounding box center [113, 160] width 139 height 14
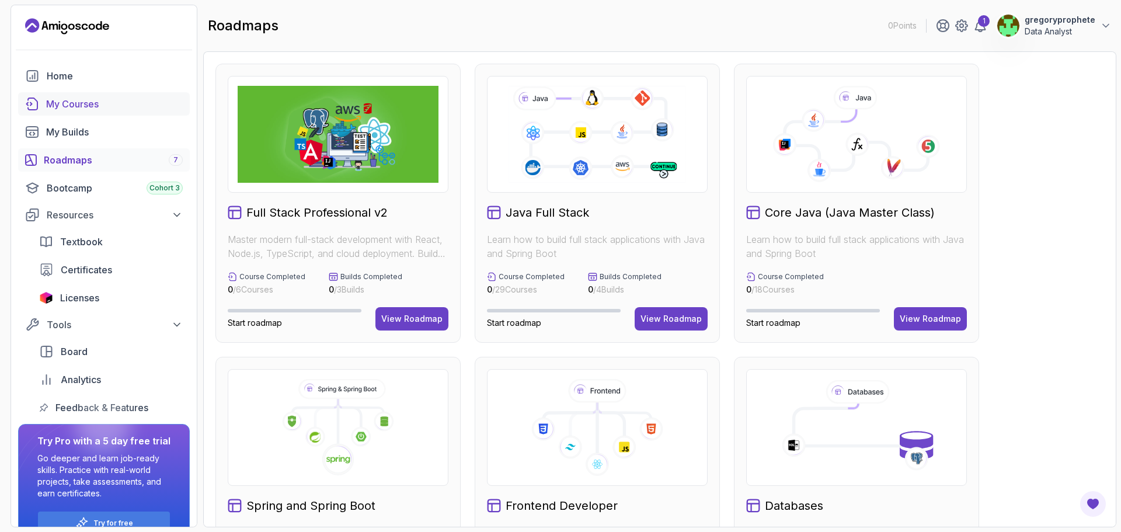
click at [72, 104] on div "My Courses" at bounding box center [114, 104] width 137 height 14
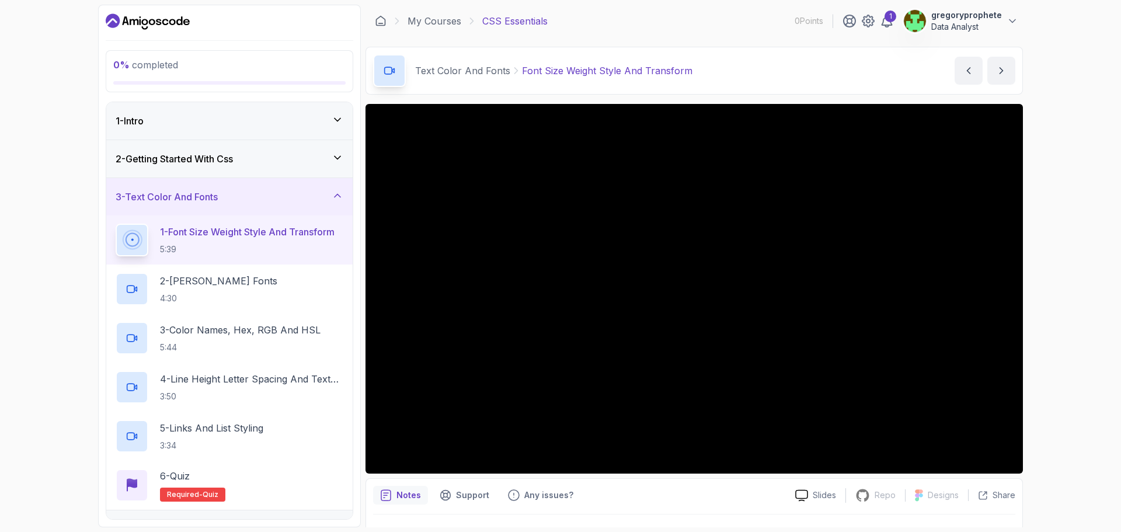
click at [209, 156] on h3 "2 - Getting Started With Css" at bounding box center [174, 159] width 117 height 14
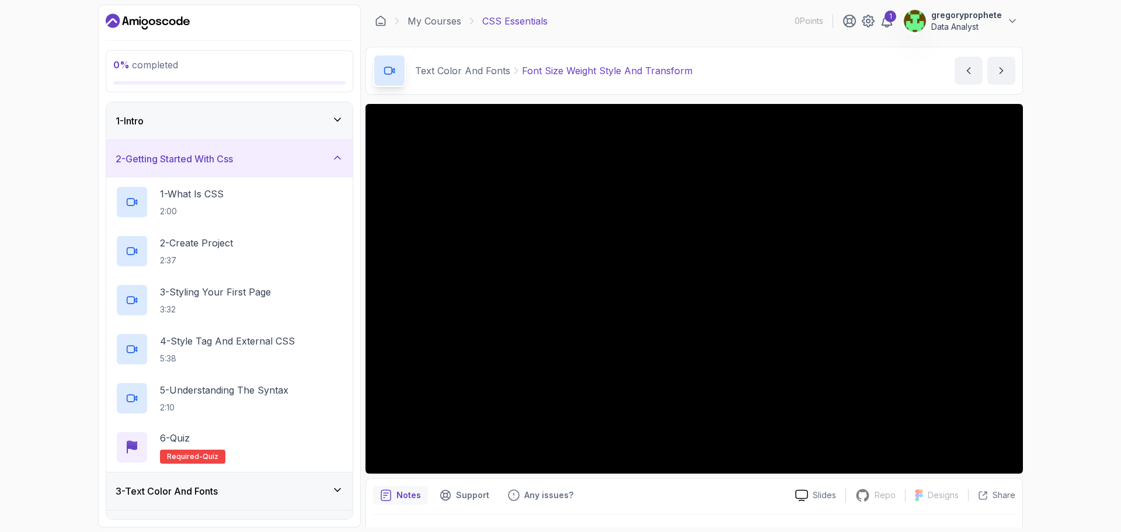
click at [209, 156] on h3 "2 - Getting Started With Css" at bounding box center [174, 159] width 117 height 14
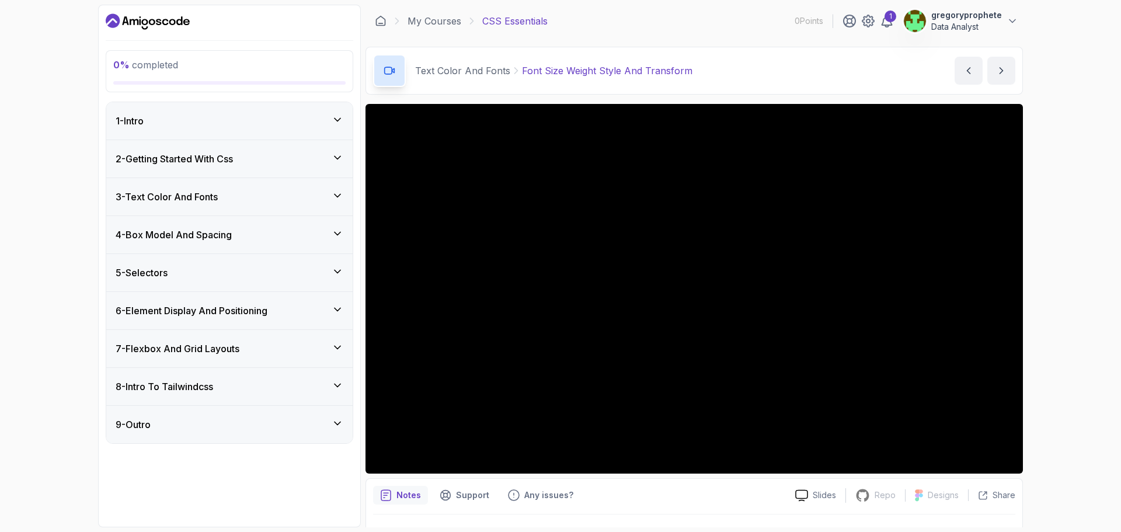
click at [209, 156] on h3 "2 - Getting Started With Css" at bounding box center [174, 159] width 117 height 14
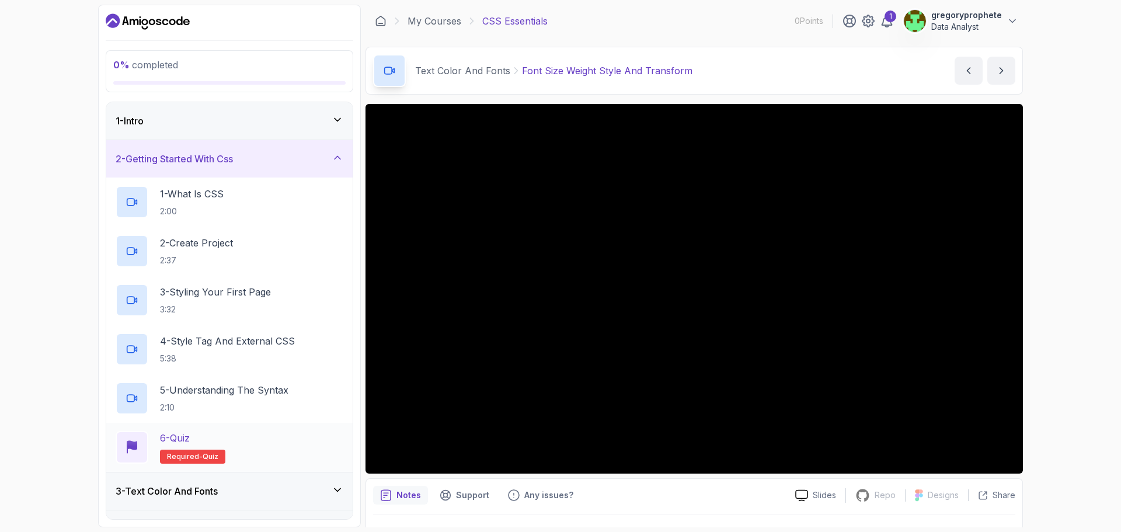
click at [218, 452] on p "Required- quiz" at bounding box center [192, 457] width 65 height 14
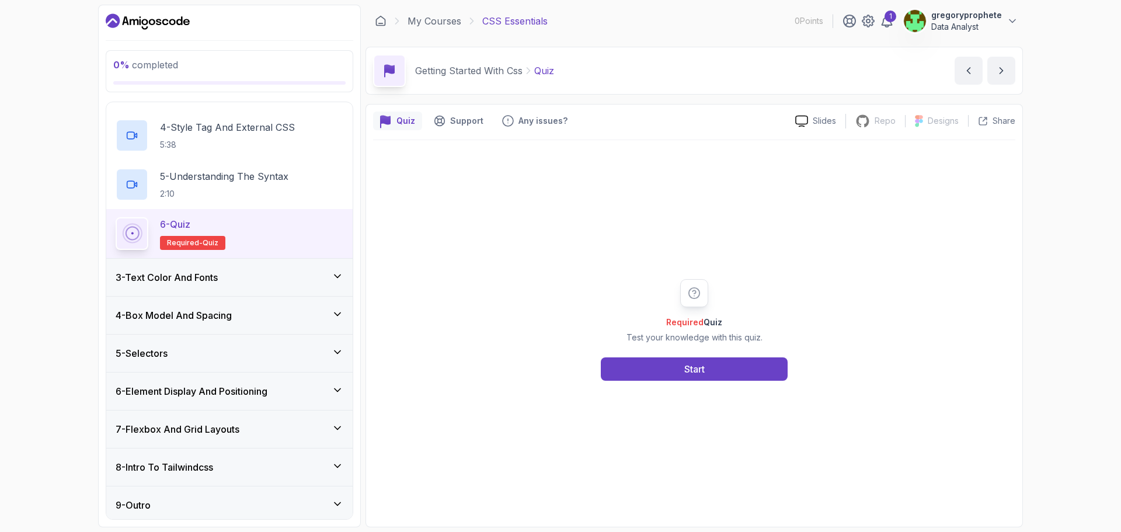
scroll to position [218, 0]
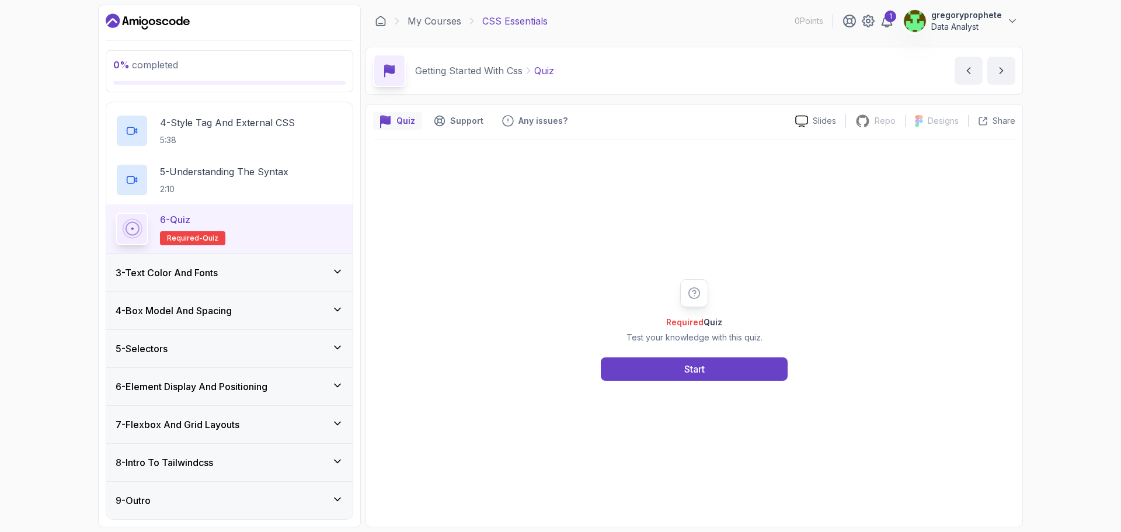
click at [197, 275] on h3 "3 - Text Color And Fonts" at bounding box center [167, 273] width 102 height 14
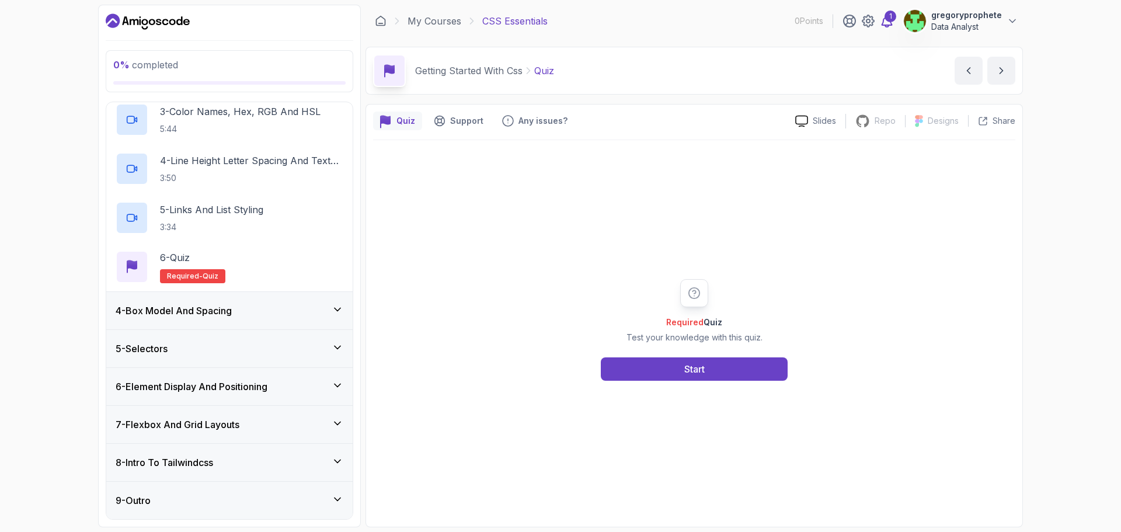
click at [888, 22] on icon at bounding box center [887, 21] width 14 height 14
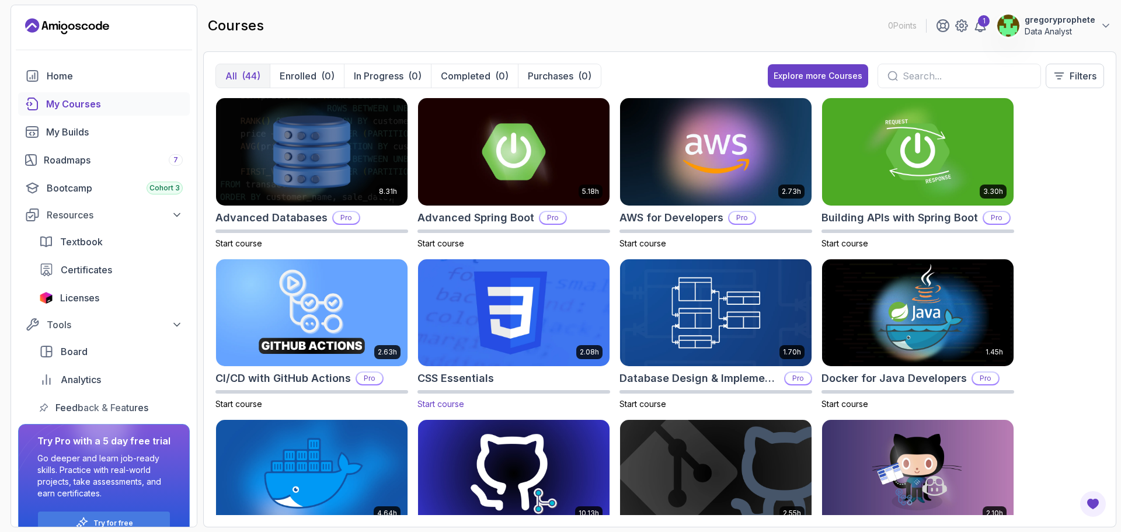
click at [491, 314] on img at bounding box center [513, 312] width 201 height 113
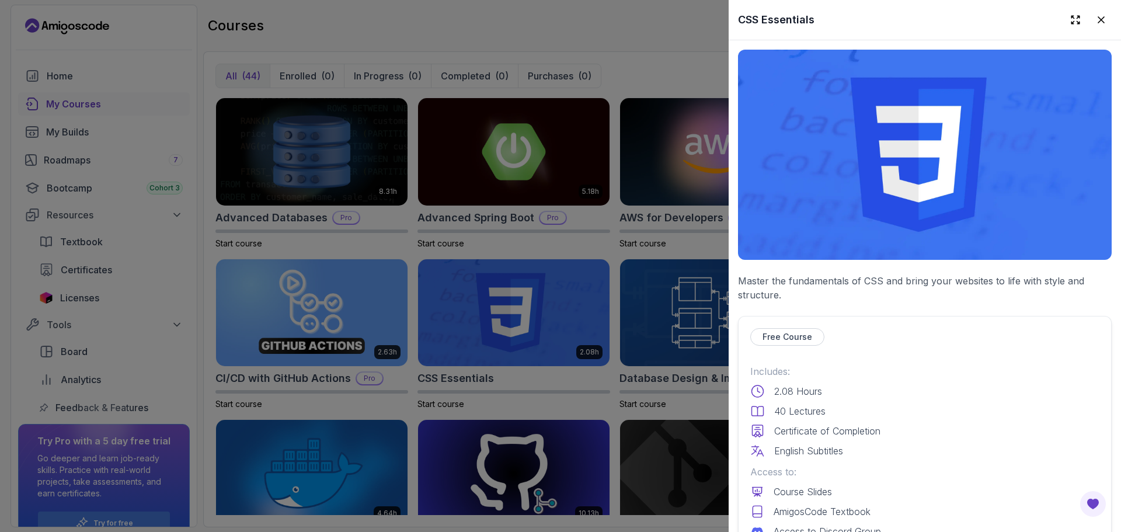
click at [877, 164] on img at bounding box center [925, 155] width 374 height 210
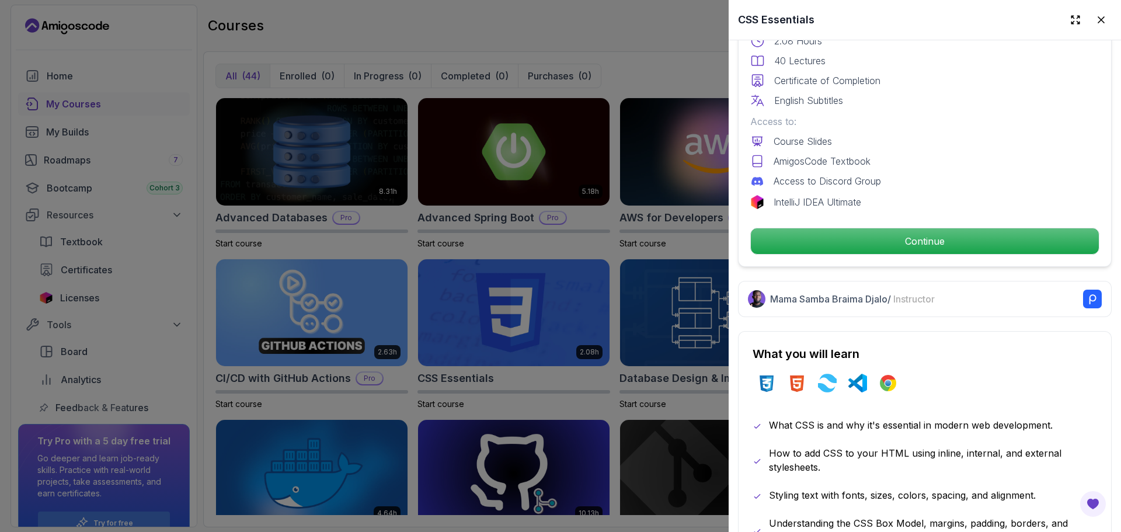
click at [1084, 292] on rect at bounding box center [1092, 299] width 19 height 19
